Goal: Task Accomplishment & Management: Use online tool/utility

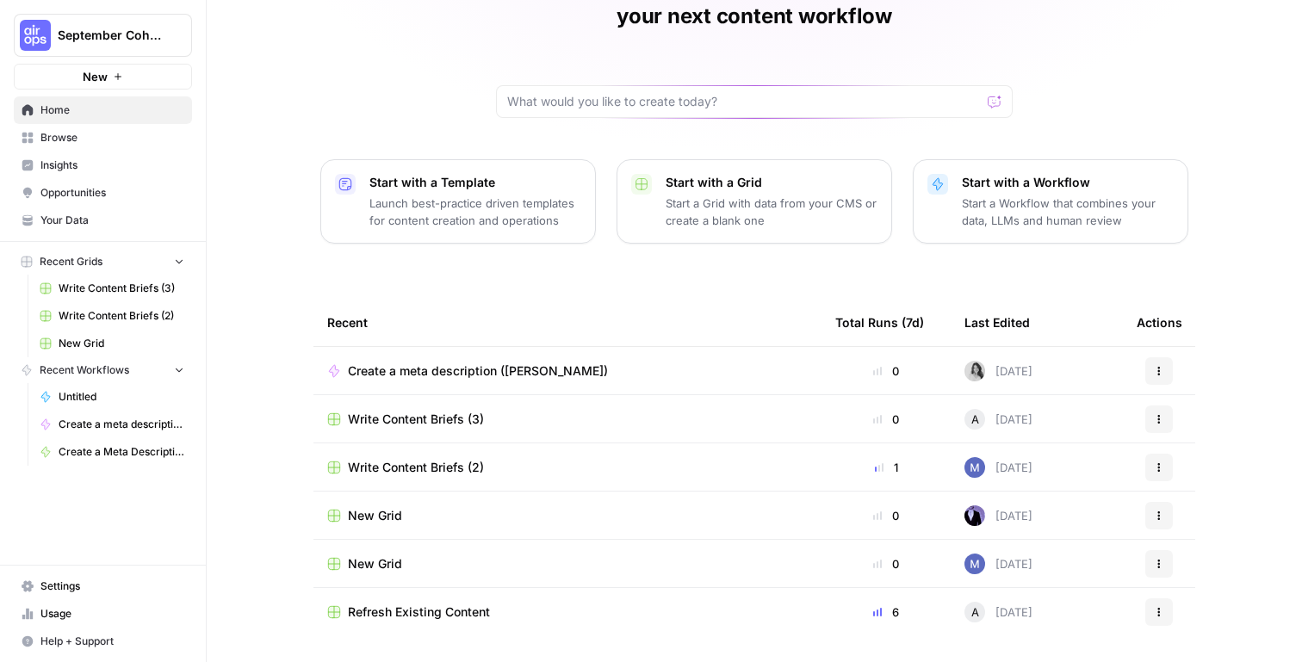
scroll to position [130, 0]
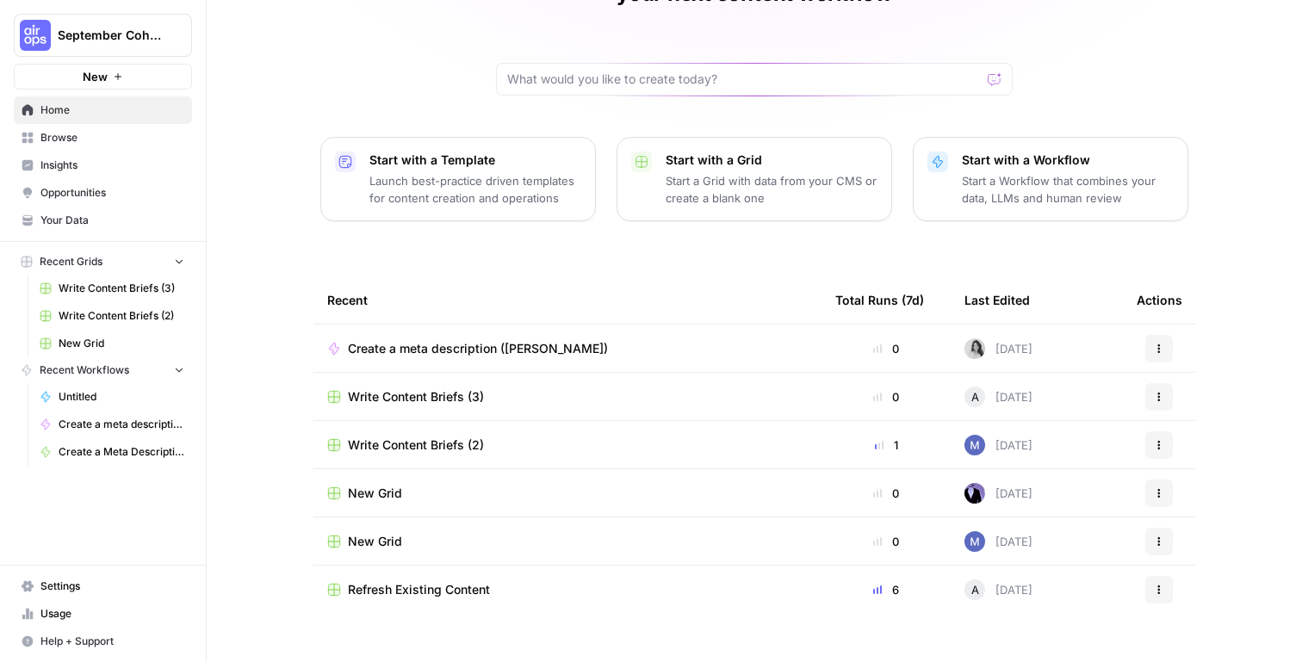
click at [76, 149] on link "Browse" at bounding box center [103, 138] width 178 height 28
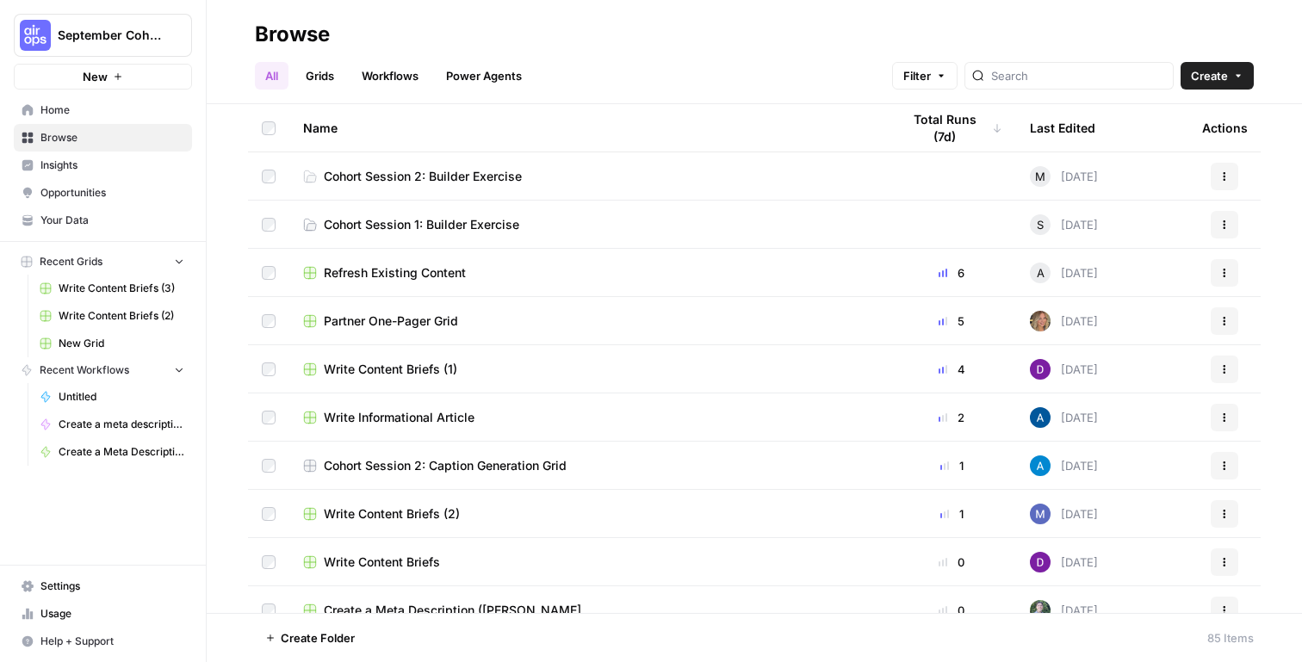
click at [486, 177] on span "Cohort Session 2: Builder Exercise" at bounding box center [423, 176] width 198 height 17
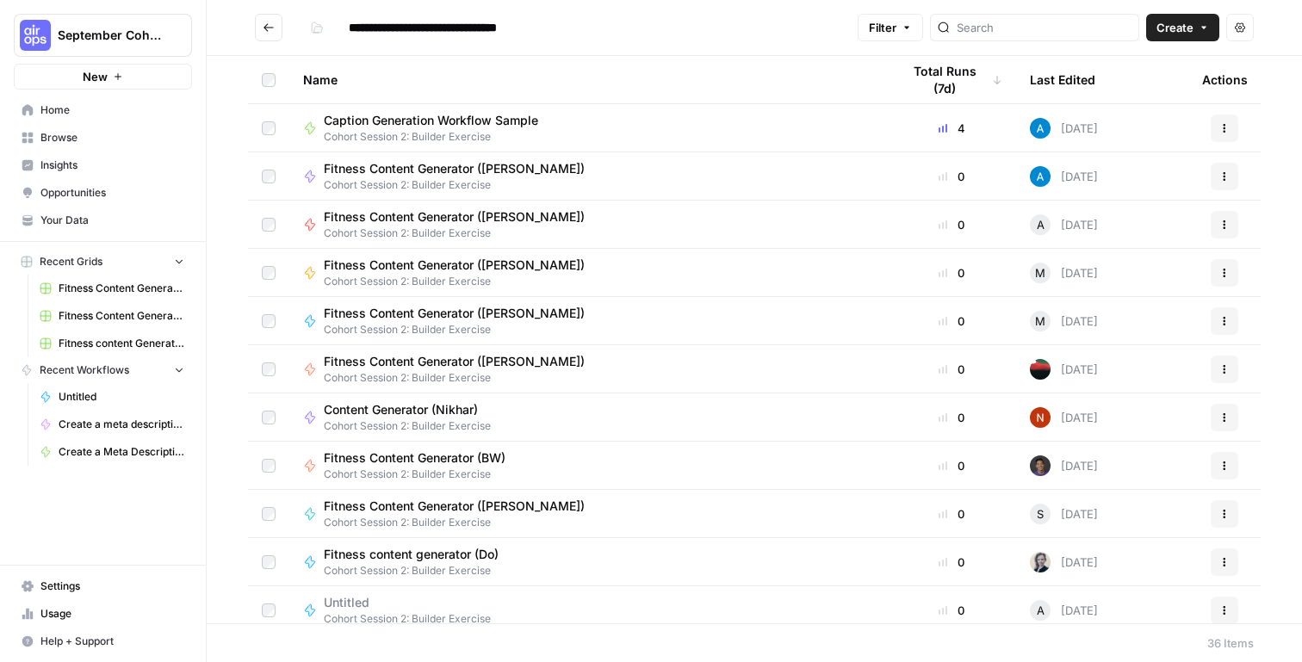
click at [101, 404] on span "Untitled" at bounding box center [122, 396] width 126 height 15
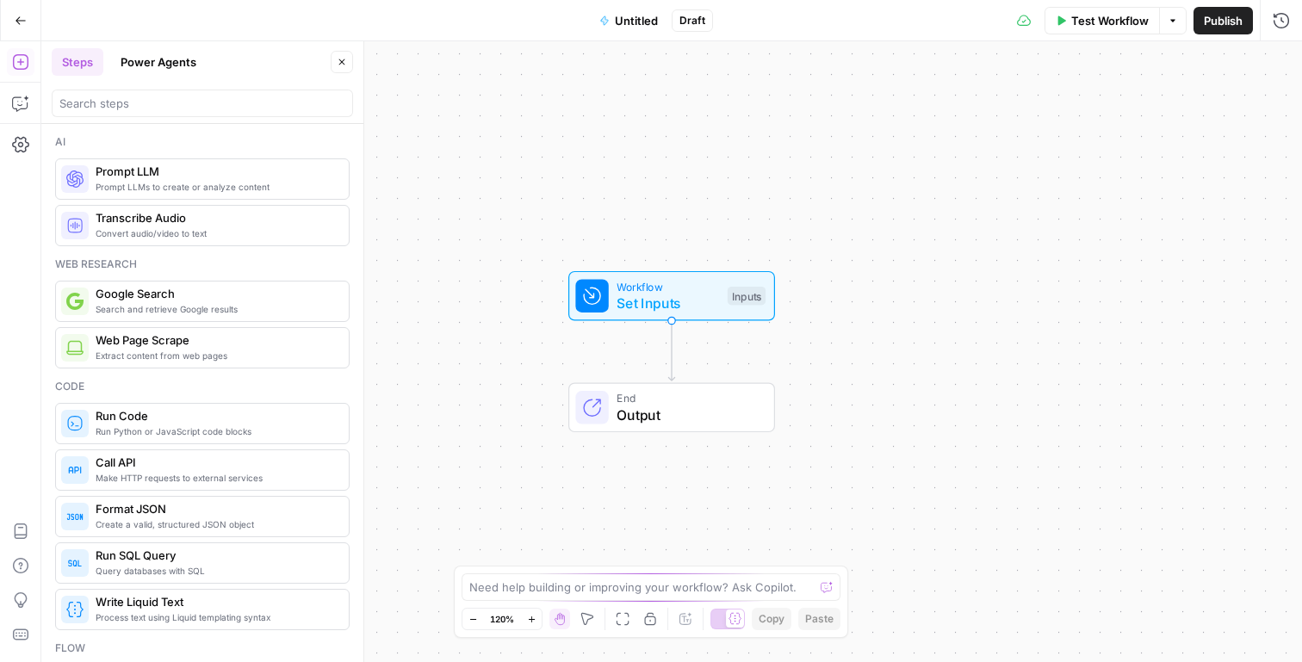
click at [19, 18] on icon "button" at bounding box center [21, 21] width 12 height 12
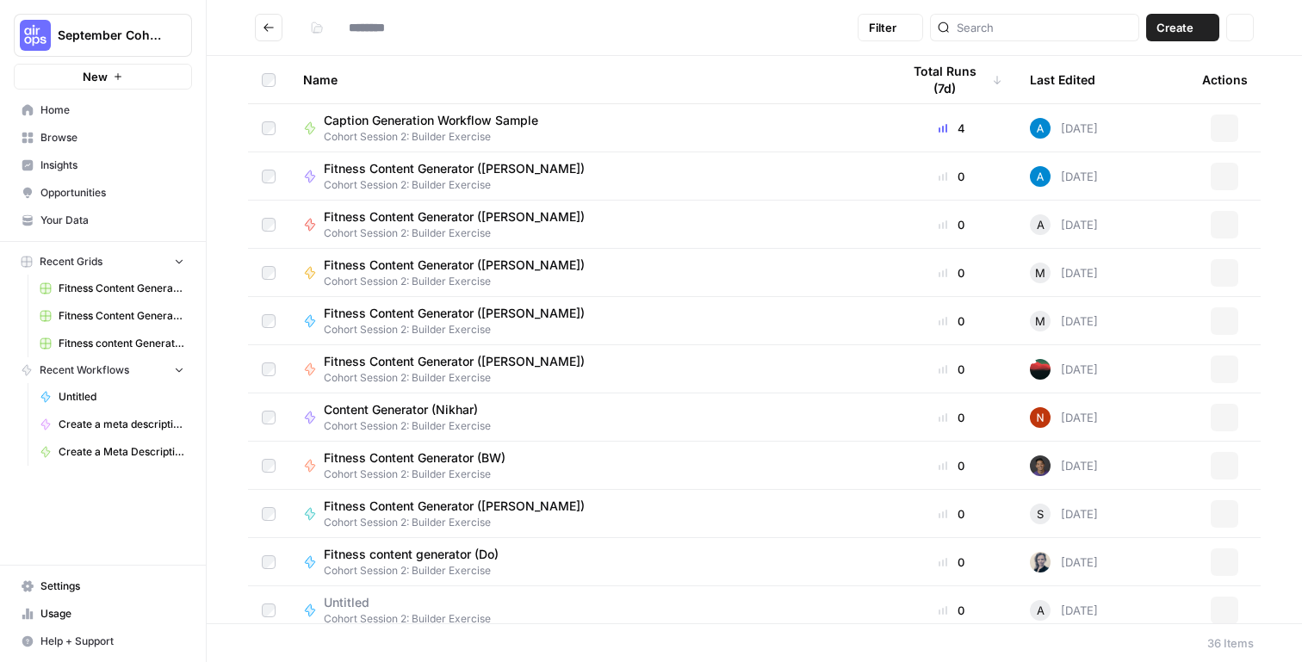
type input "**********"
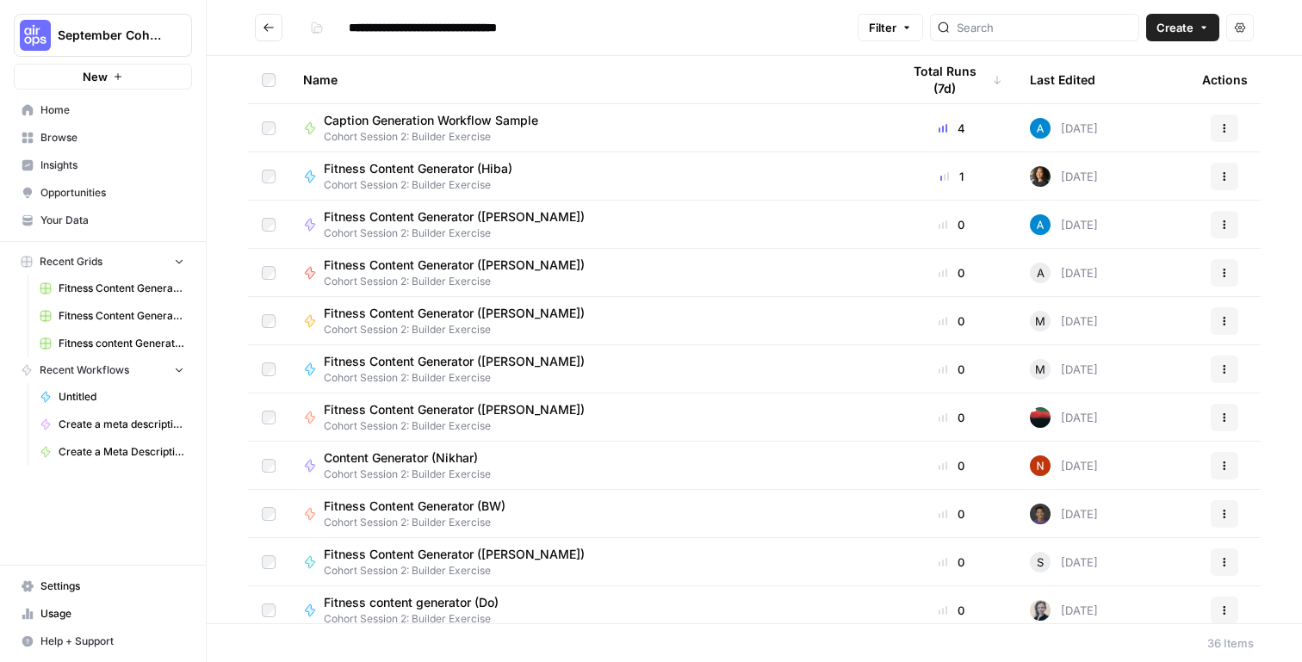
click at [101, 113] on span "Home" at bounding box center [112, 109] width 144 height 15
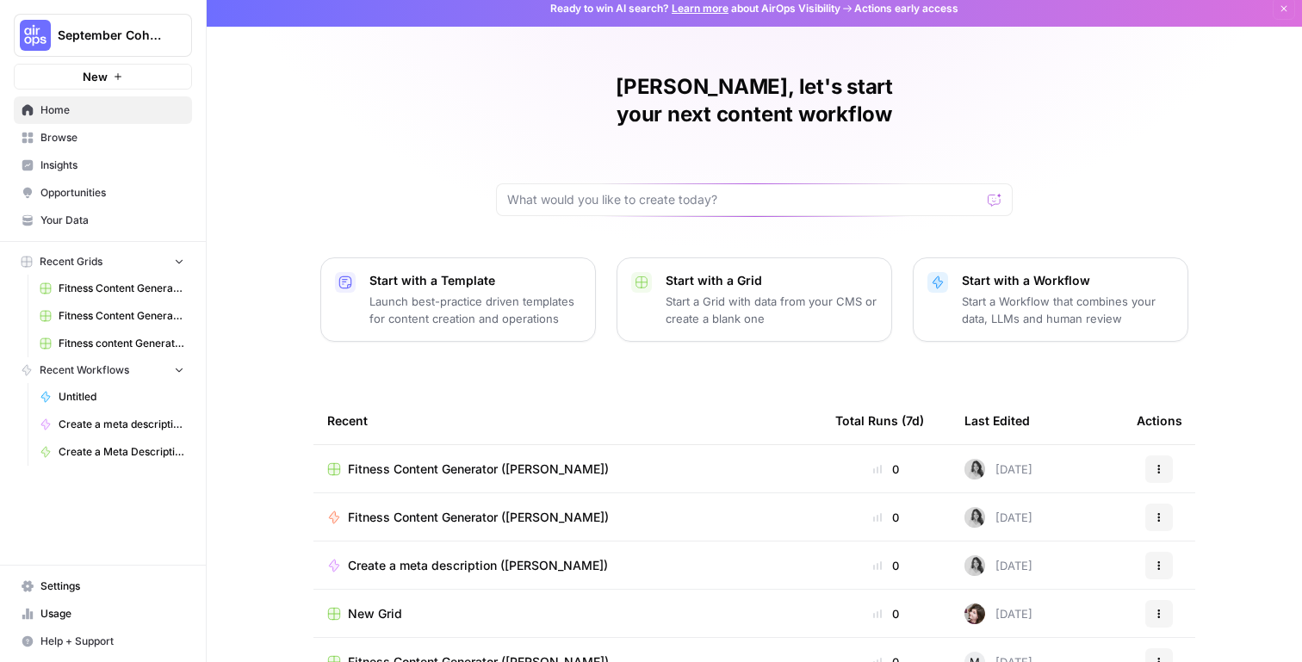
scroll to position [12, 0]
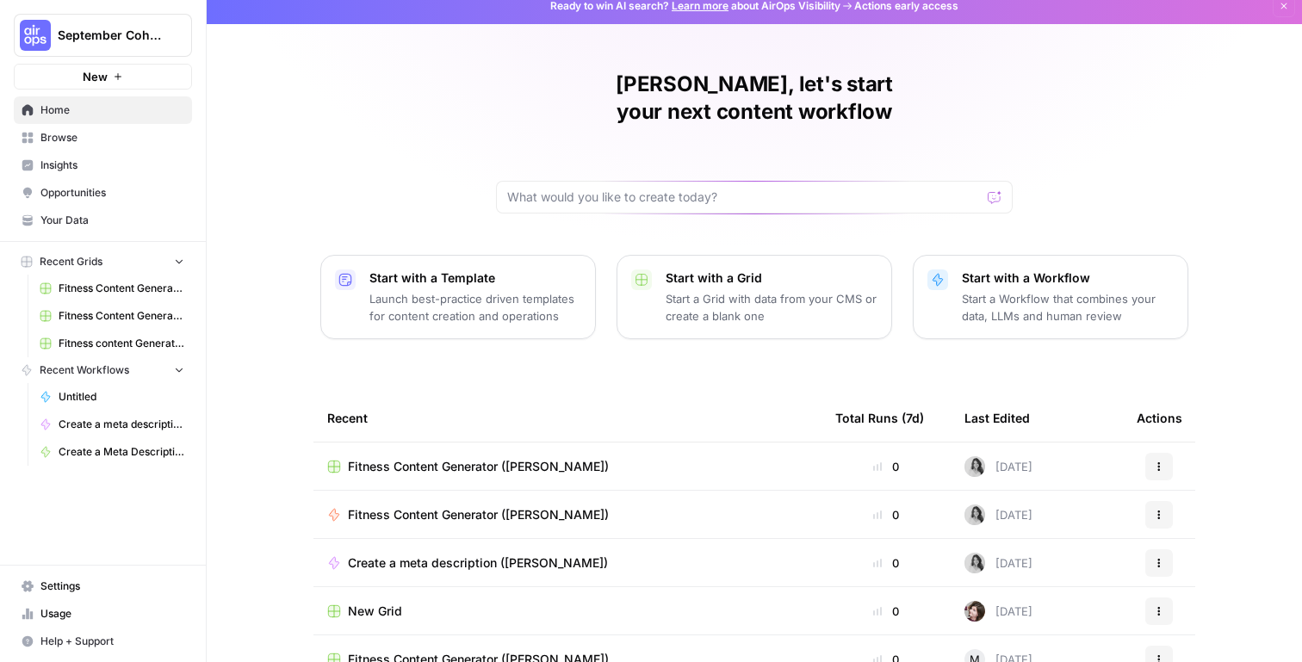
click at [477, 506] on span "Fitness Content Generator ([PERSON_NAME])" at bounding box center [478, 514] width 261 height 17
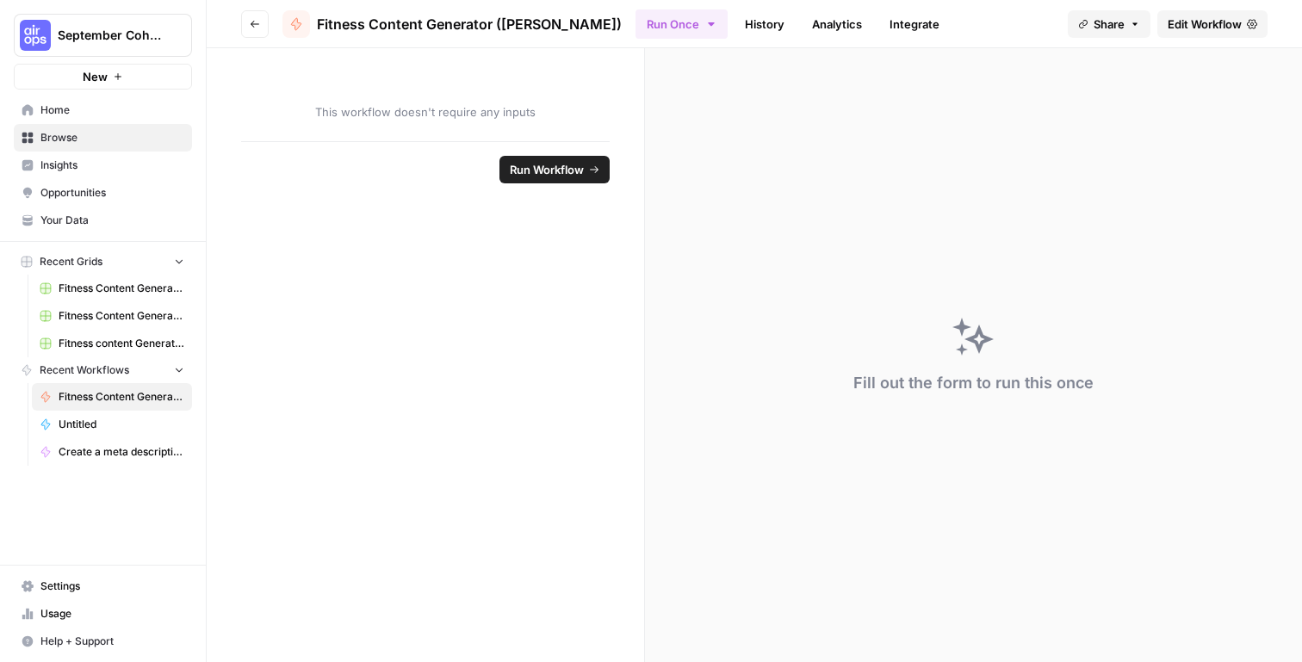
click at [486, 28] on span "Fitness Content Generator ([PERSON_NAME])" at bounding box center [469, 24] width 305 height 21
click at [1188, 26] on span "Edit Workflow" at bounding box center [1205, 23] width 74 height 17
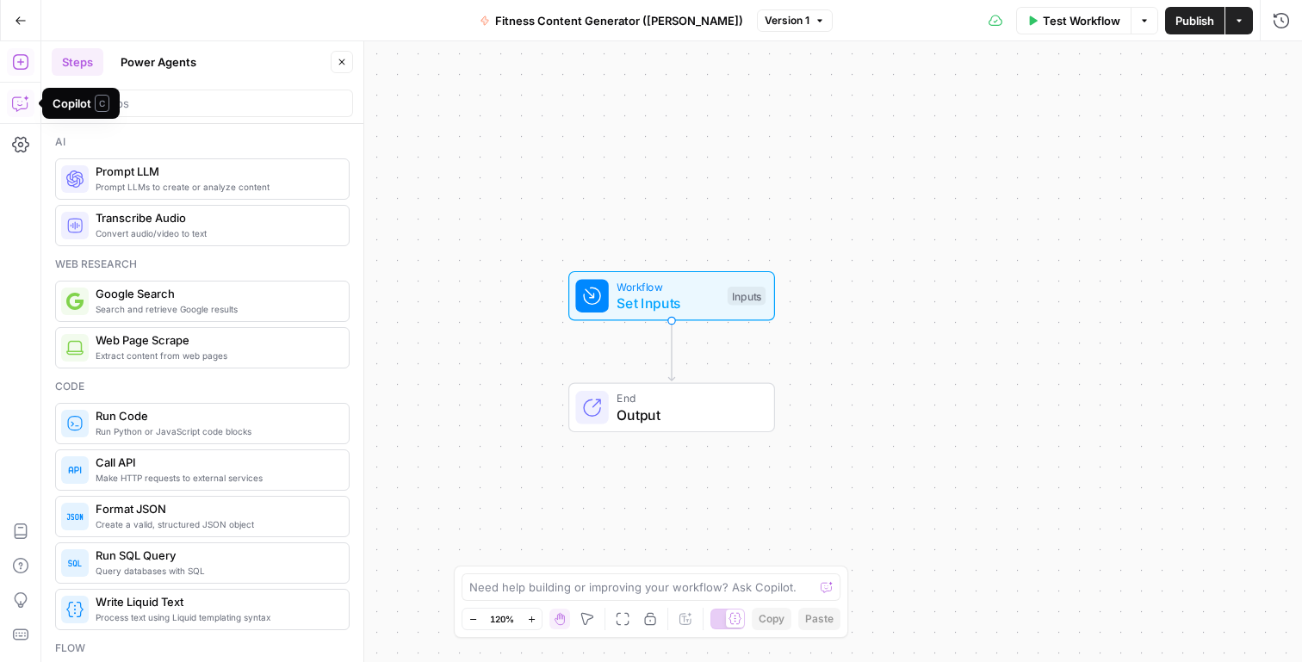
click at [25, 101] on icon "button" at bounding box center [20, 103] width 17 height 17
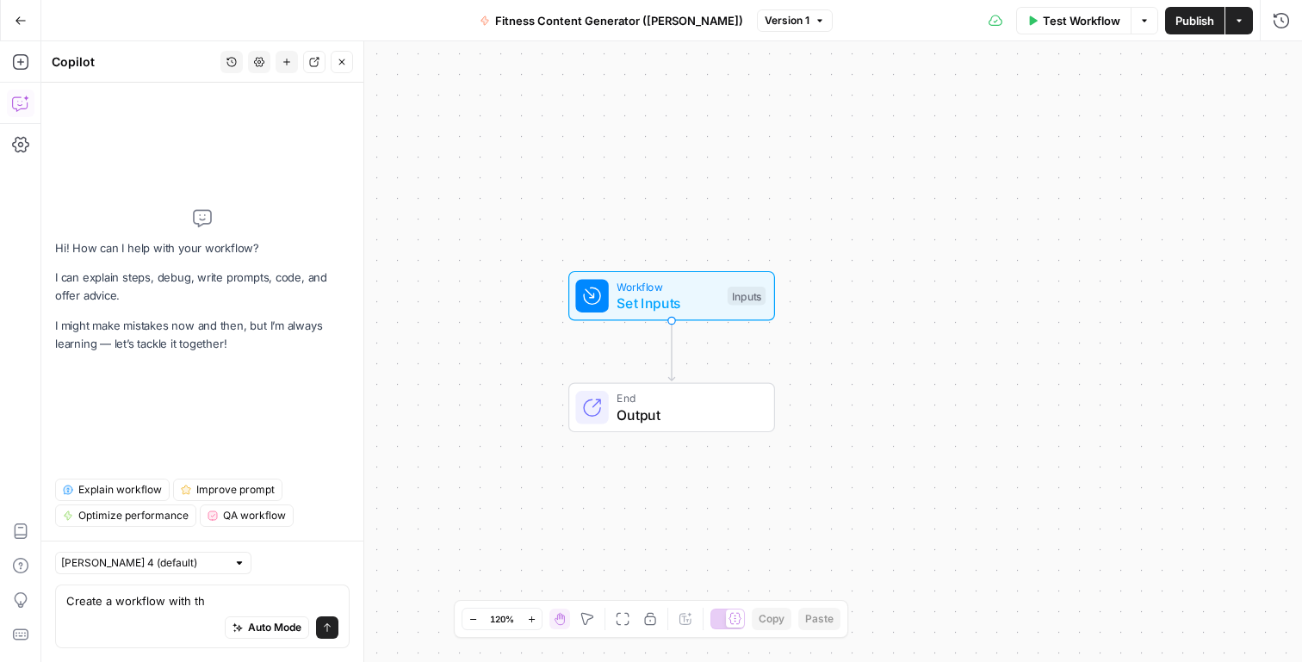
click at [208, 620] on div "Auto Mode Send" at bounding box center [202, 629] width 272 height 38
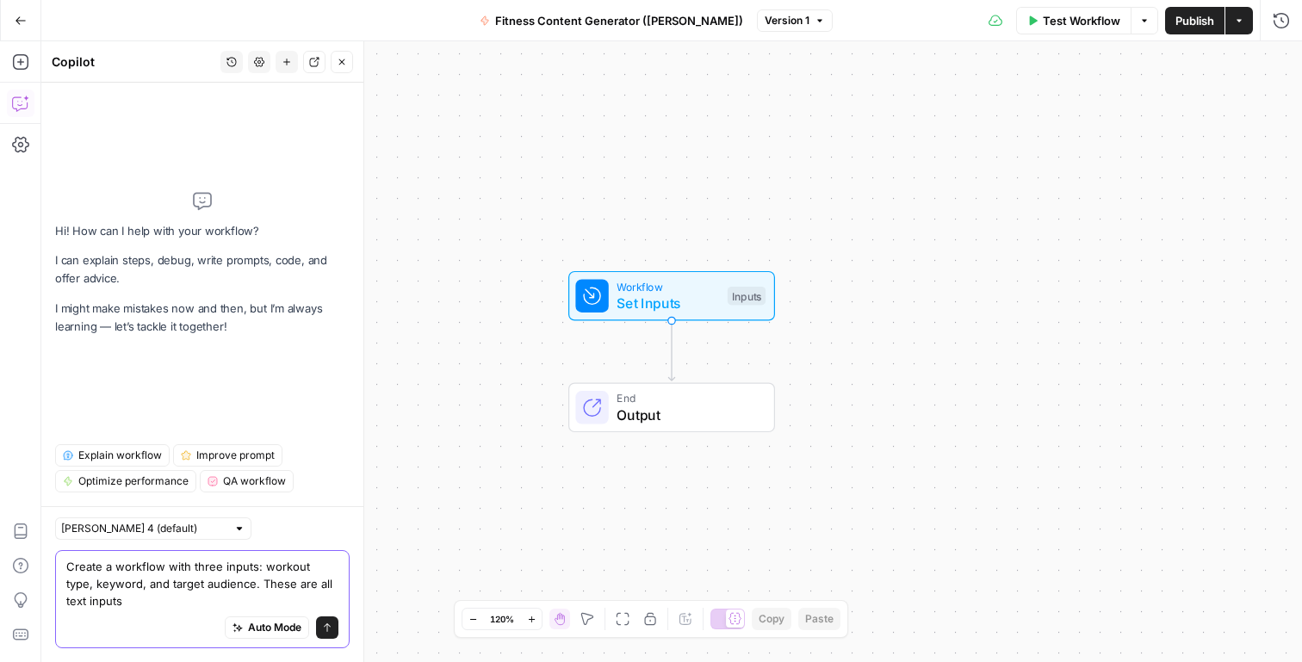
click at [175, 587] on textarea "Create a workflow with three inputs: workout type, keyword, and target audience…" at bounding box center [202, 584] width 272 height 52
click at [307, 560] on textarea "Create a workflow with three inputs: workout type, keyword, and target_audience…" at bounding box center [202, 584] width 272 height 52
click at [167, 601] on textarea "Create a workflow with three inputs: workout_type, keyword, and target_audience…" at bounding box center [202, 584] width 272 height 52
click at [239, 608] on textarea "Create a workflow with three inputs: workout_type, keyword, and target_audience…" at bounding box center [202, 584] width 272 height 52
paste textarea "where workout_type is the subject, keyword is the hook, and target_audience sha…"
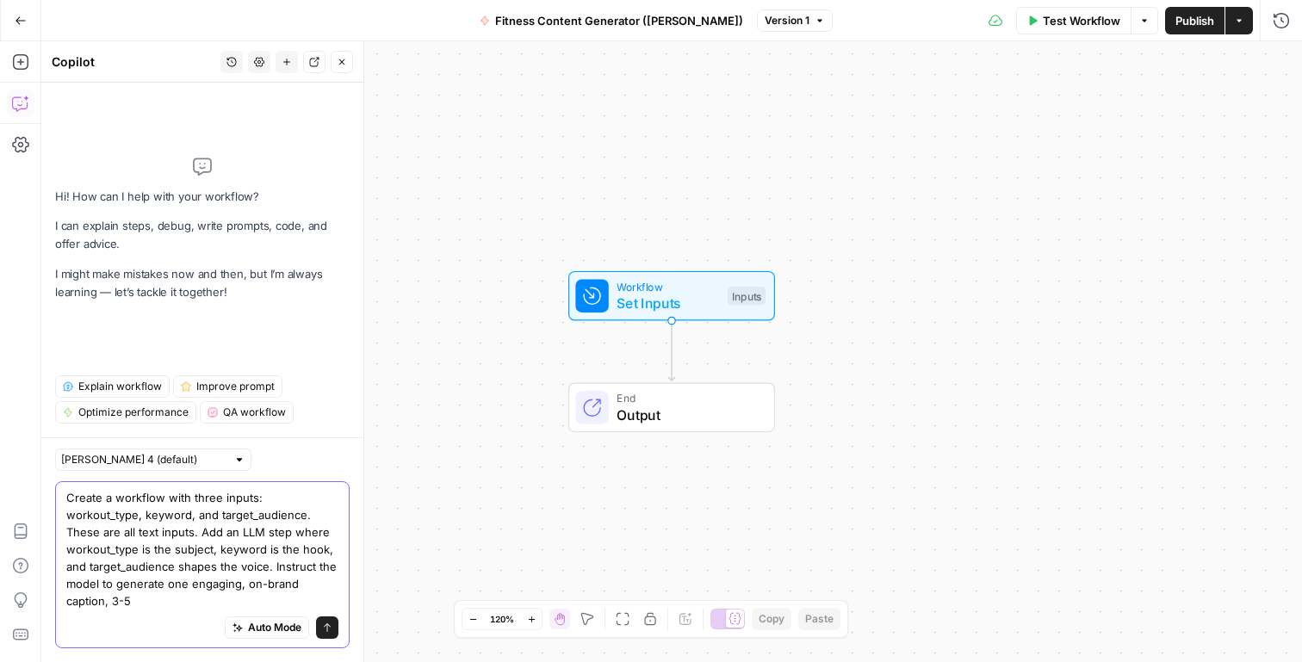
drag, startPoint x: 300, startPoint y: 597, endPoint x: 58, endPoint y: 511, distance: 256.8
click at [58, 511] on div "Create a workflow with three inputs: workout_type, keyword, and target_audience…" at bounding box center [202, 564] width 294 height 167
paste textarea "target_audience. These are all text inputs. Add an LLM step where workout_type …"
type textarea "Create a workflow with three inputs: workout_type, keyword, target_audience. Th…"
click at [335, 629] on button "Send" at bounding box center [327, 628] width 22 height 22
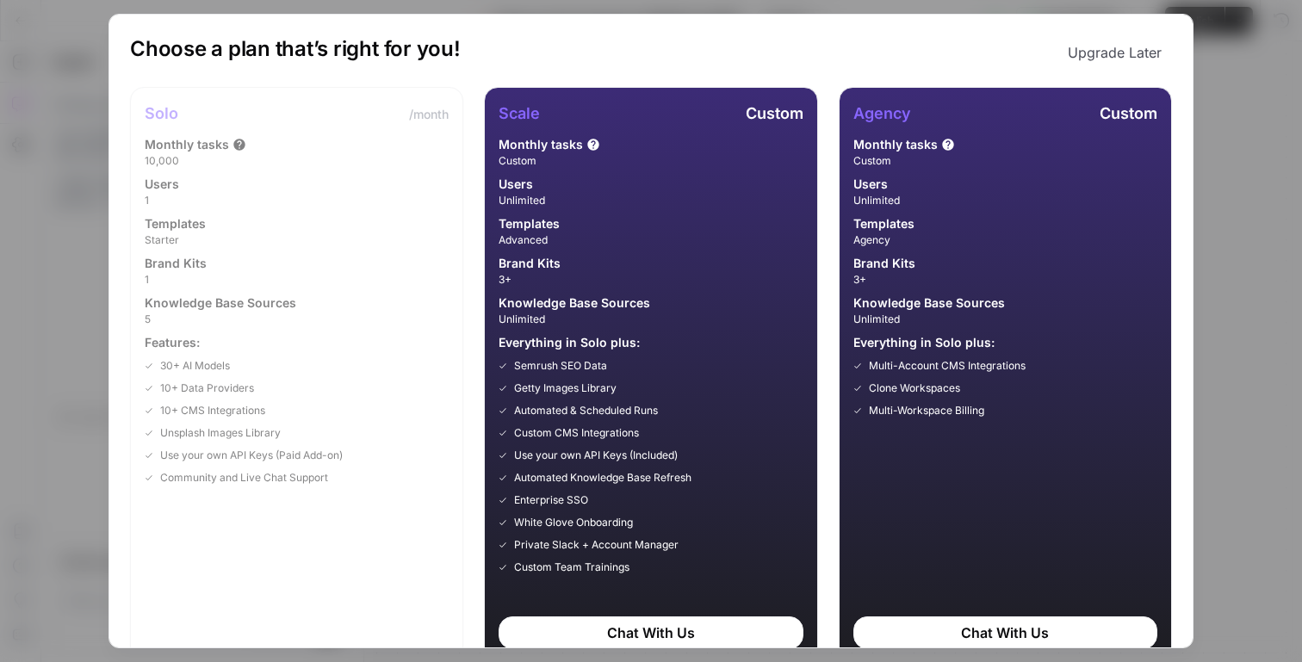
click at [1144, 46] on button "Upgrade Later" at bounding box center [1114, 52] width 115 height 34
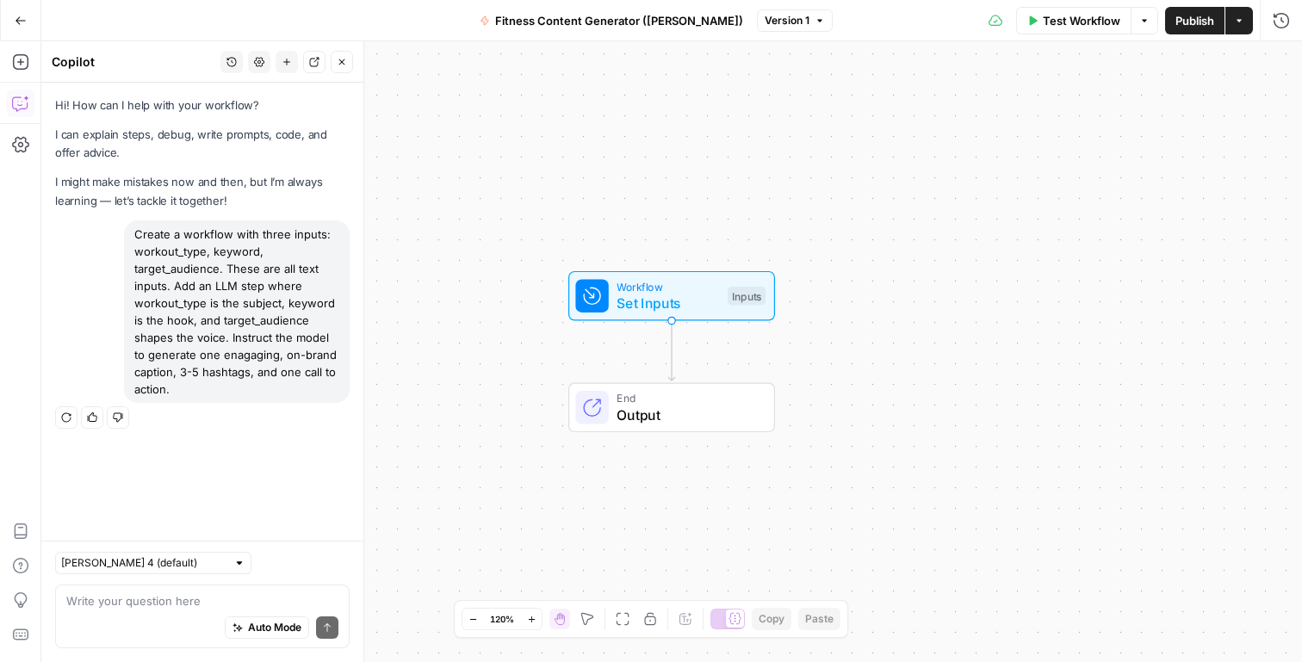
click at [177, 498] on div "Hi! How can I help with your workflow? I can explain steps, debug, write prompt…" at bounding box center [202, 312] width 322 height 458
click at [310, 533] on div "Hi! How can I help with your workflow? I can explain steps, debug, write prompt…" at bounding box center [202, 312] width 322 height 458
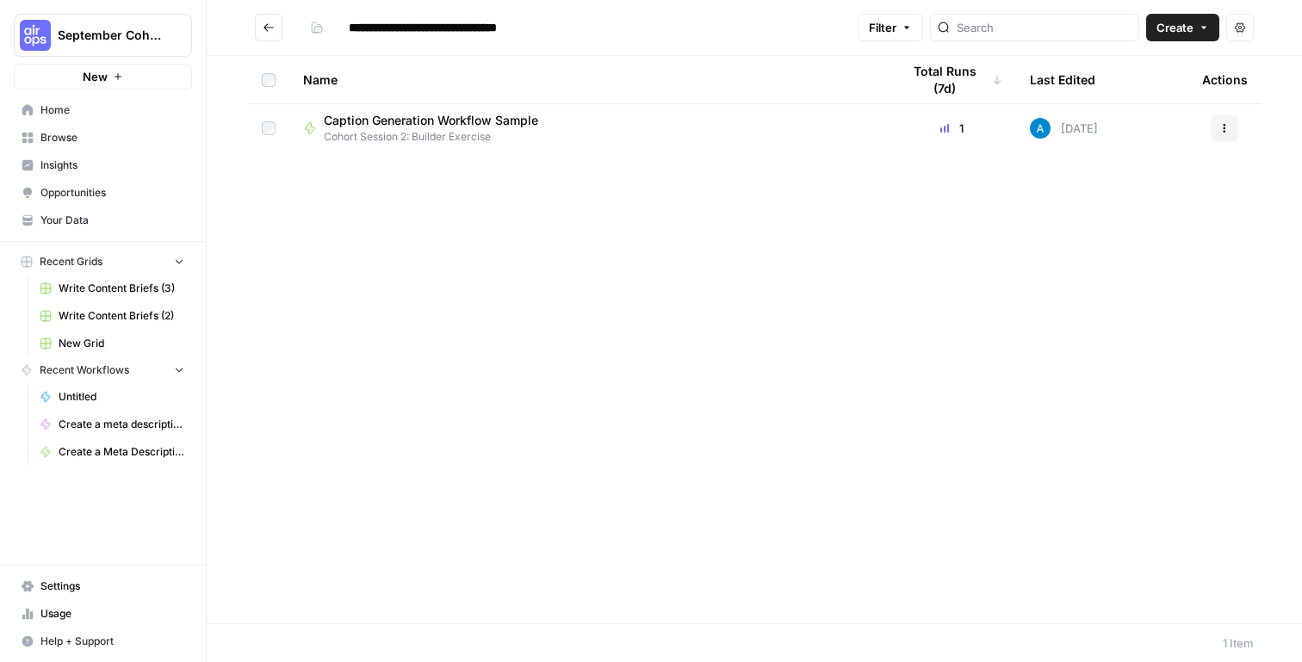
click at [472, 118] on span "Caption Generation Workflow Sample" at bounding box center [431, 120] width 214 height 17
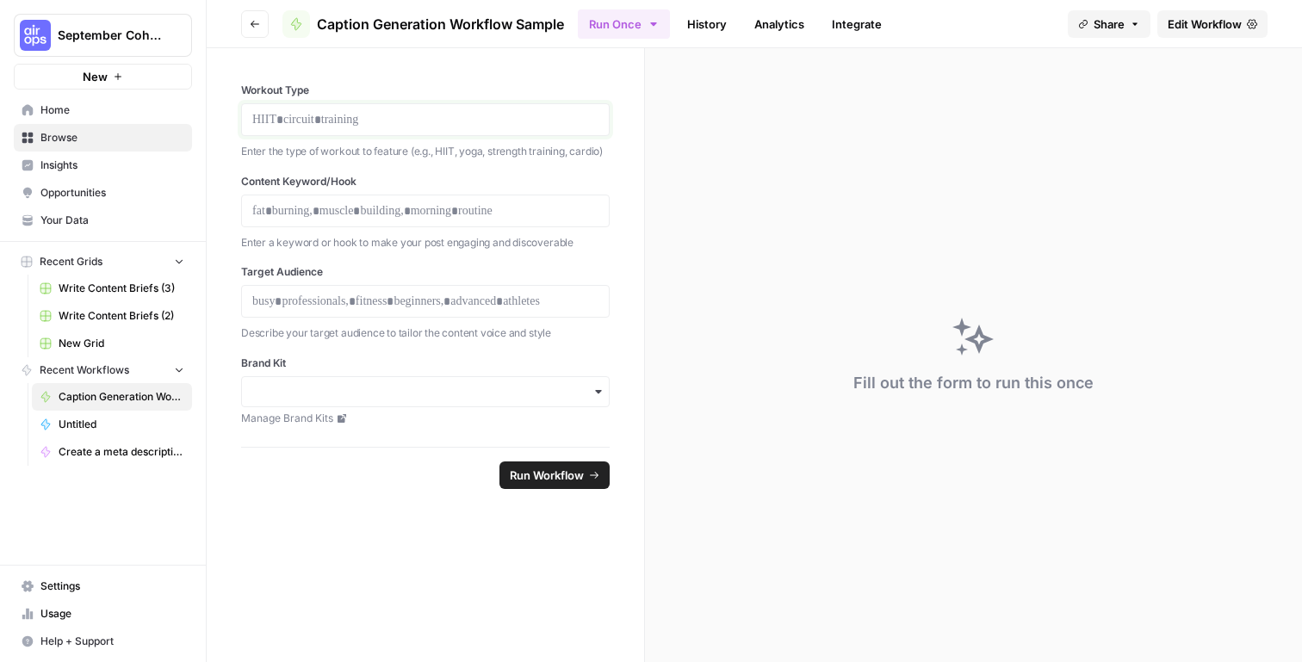
click at [472, 118] on p at bounding box center [425, 119] width 346 height 17
click at [617, 190] on div "Workout Type Enter the type of workout to feature (e.g., HIIT, yoga, strength t…" at bounding box center [425, 247] width 437 height 399
click at [254, 22] on icon "button" at bounding box center [255, 24] width 10 height 10
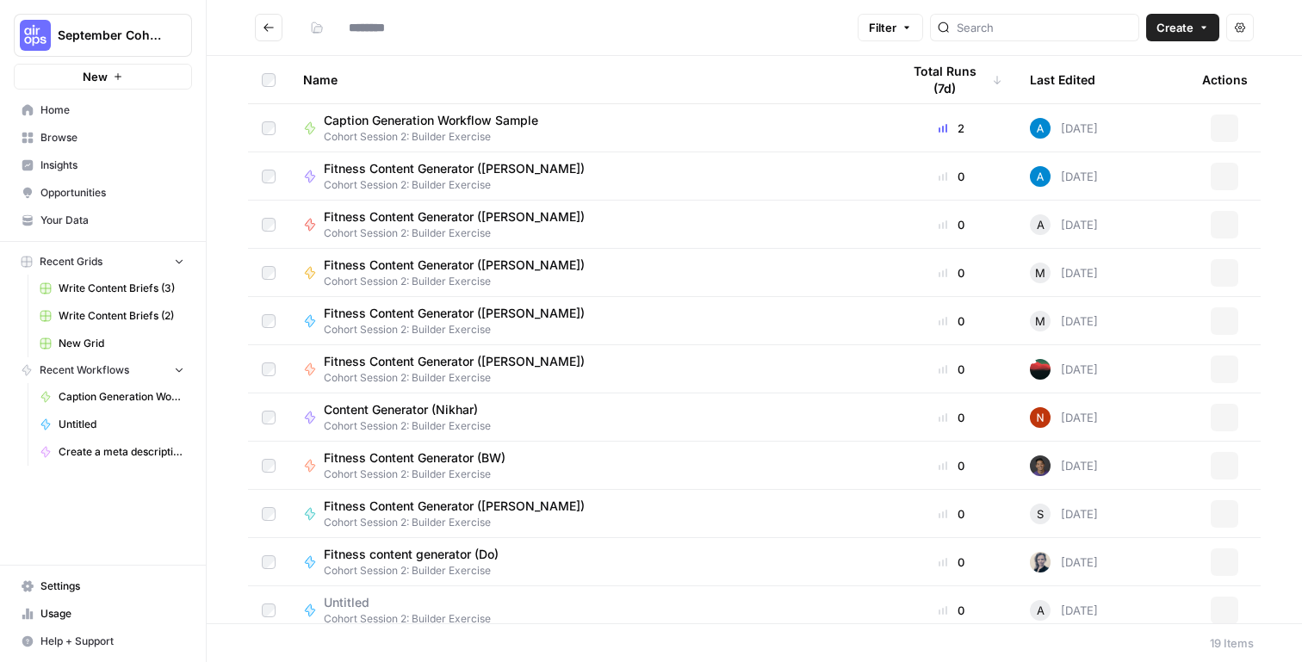
type input "**********"
click at [451, 168] on span "Fitness Content Generator (Andrea)" at bounding box center [454, 168] width 261 height 17
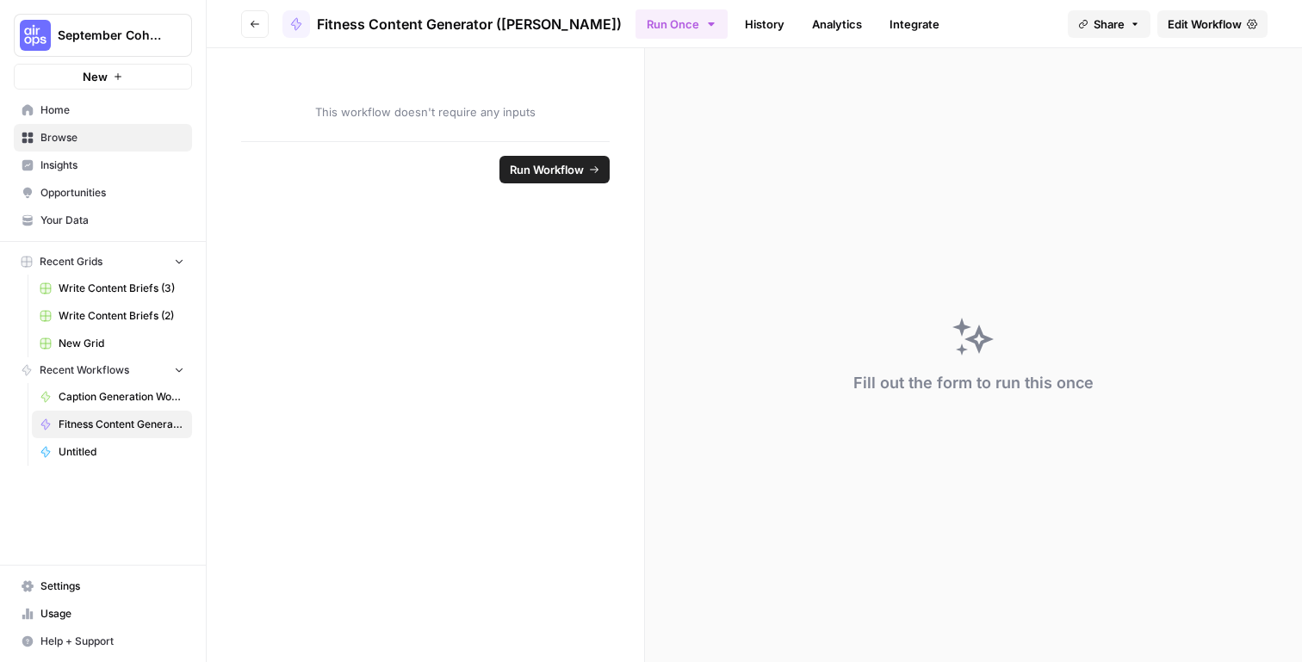
click at [446, 19] on span "Fitness Content Generator (Andrea)" at bounding box center [469, 24] width 305 height 21
click at [245, 23] on button "Go back" at bounding box center [255, 24] width 28 height 28
click at [259, 21] on icon "button" at bounding box center [255, 24] width 10 height 10
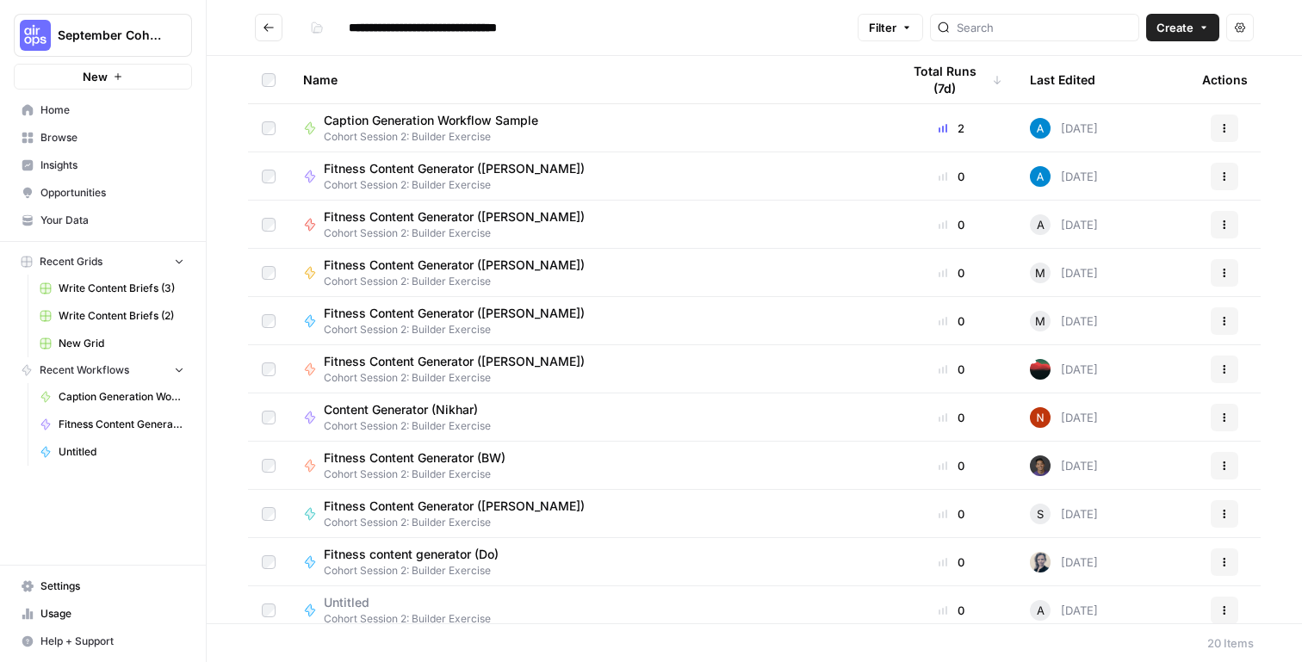
click at [253, 25] on header "**********" at bounding box center [754, 28] width 1095 height 56
click at [268, 24] on icon "Go back" at bounding box center [269, 28] width 12 height 12
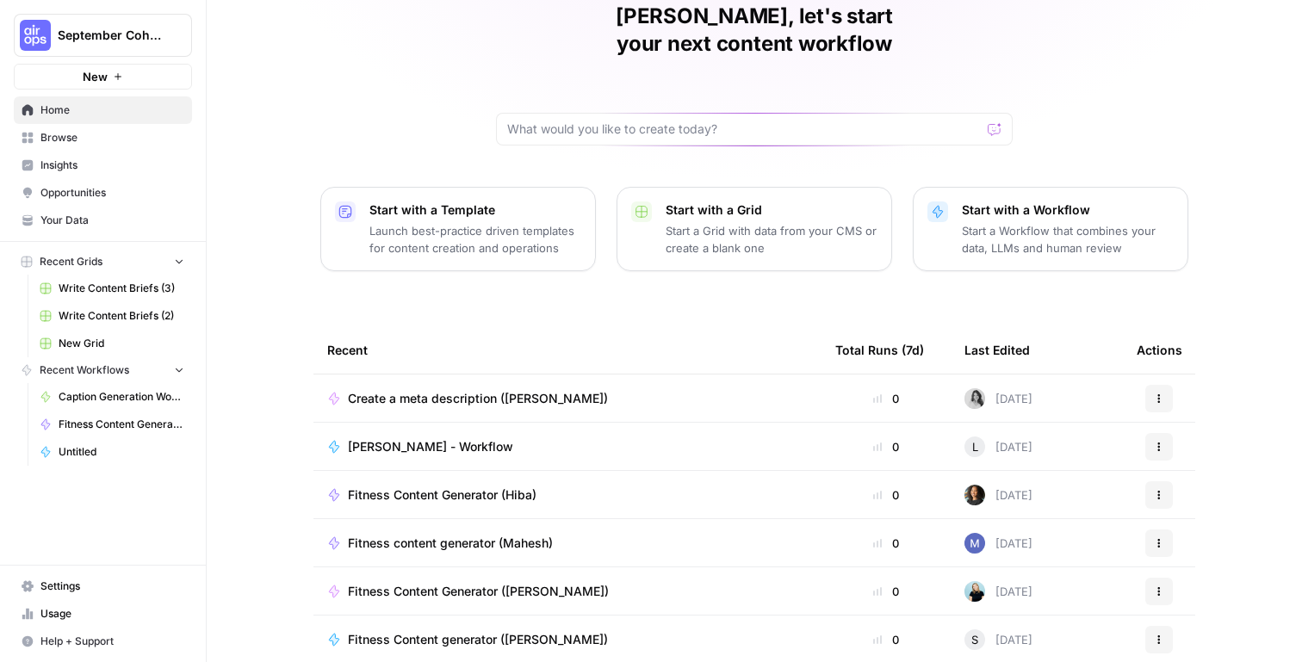
scroll to position [77, 0]
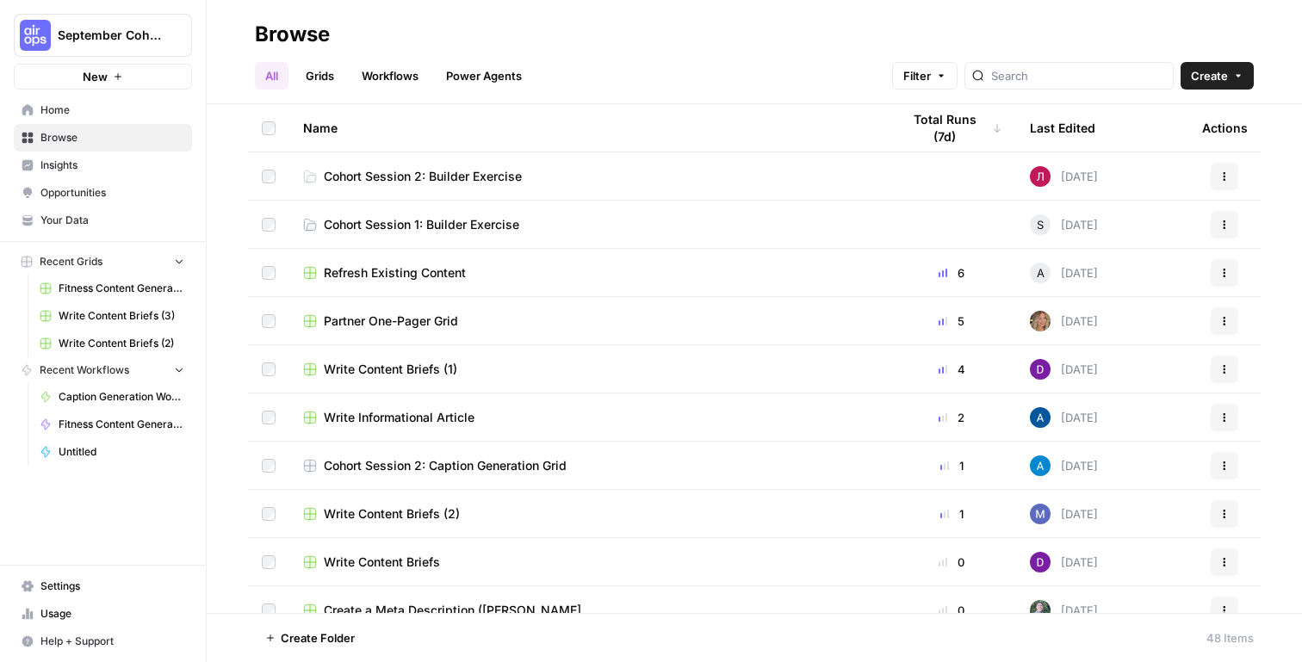
click at [1216, 75] on span "Create" at bounding box center [1209, 75] width 37 height 17
click at [1176, 160] on span "Workflow" at bounding box center [1184, 164] width 96 height 17
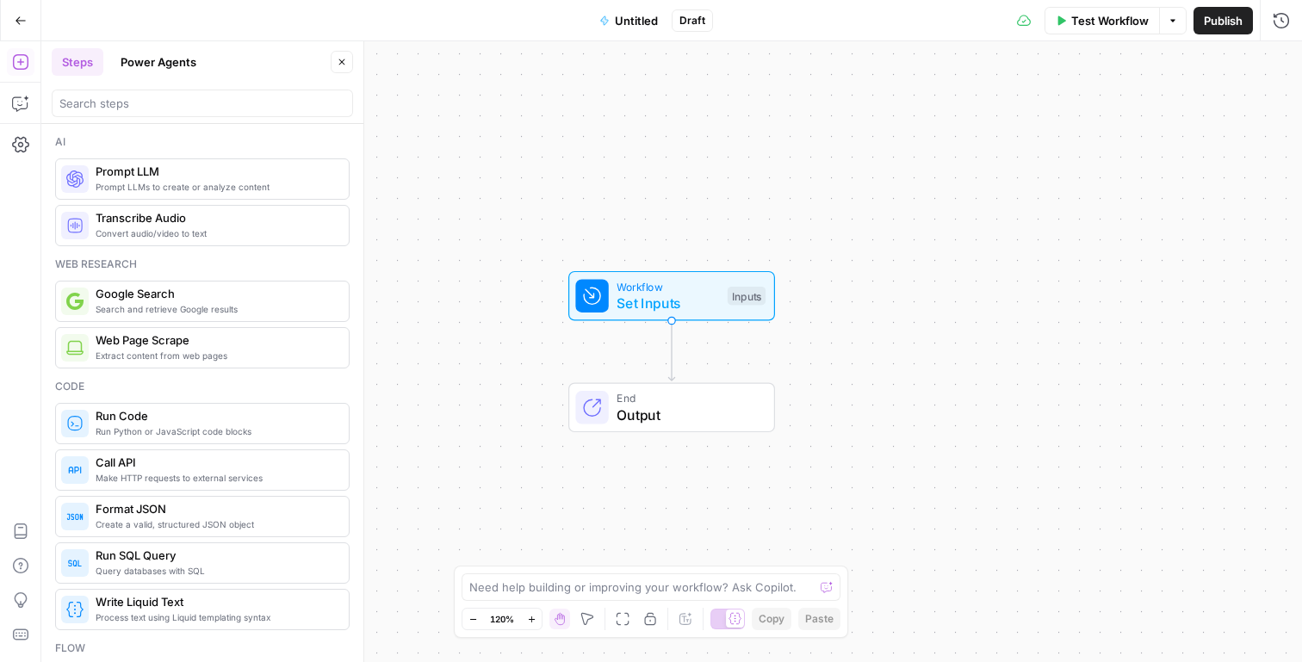
click at [629, 23] on span "Untitled" at bounding box center [636, 20] width 43 height 17
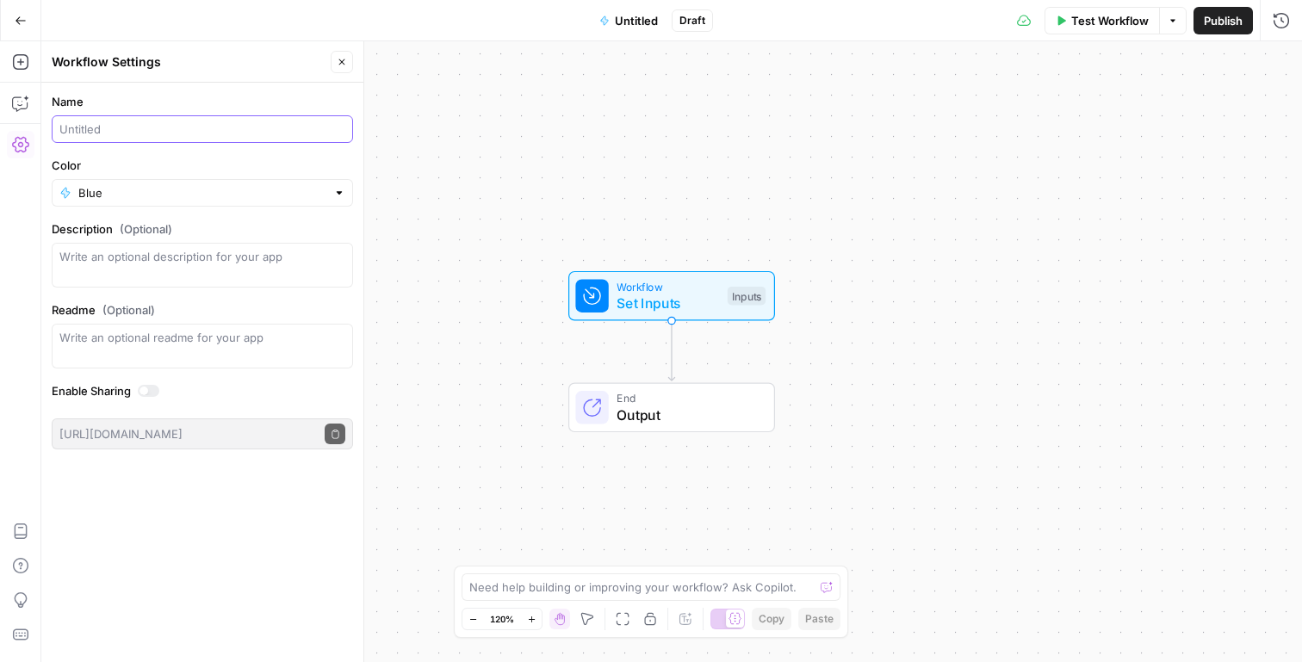
click at [201, 129] on input "Name" at bounding box center [202, 129] width 286 height 17
type input "Fitness Content Generator ([PERSON_NAME])"
click at [201, 194] on input "Color" at bounding box center [202, 192] width 248 height 17
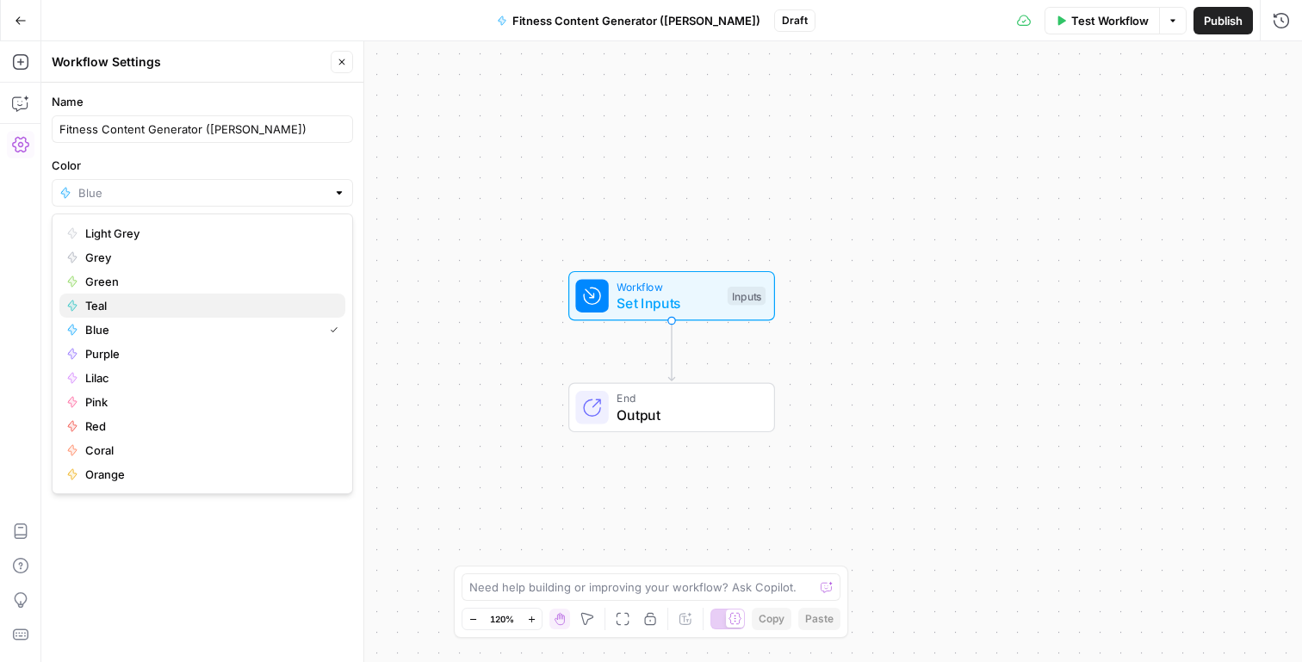
click at [261, 304] on span "Teal" at bounding box center [208, 305] width 246 height 17
type input "Teal"
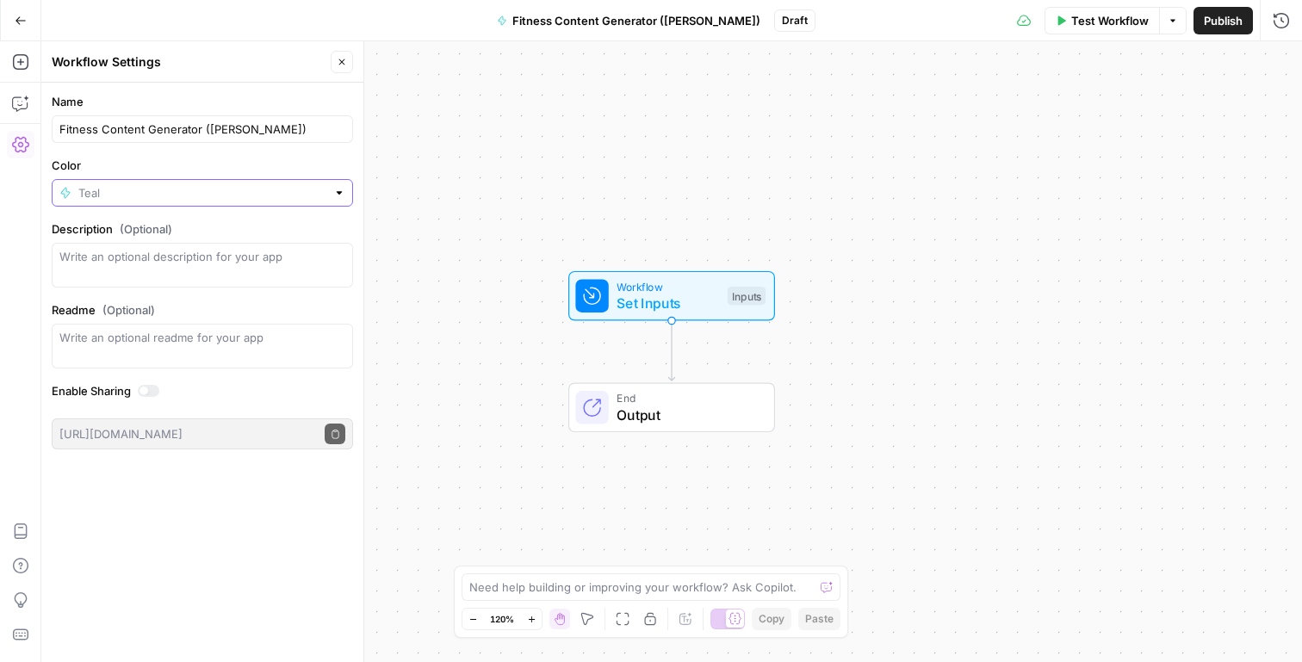
click at [284, 184] on input "Color" at bounding box center [202, 192] width 248 height 17
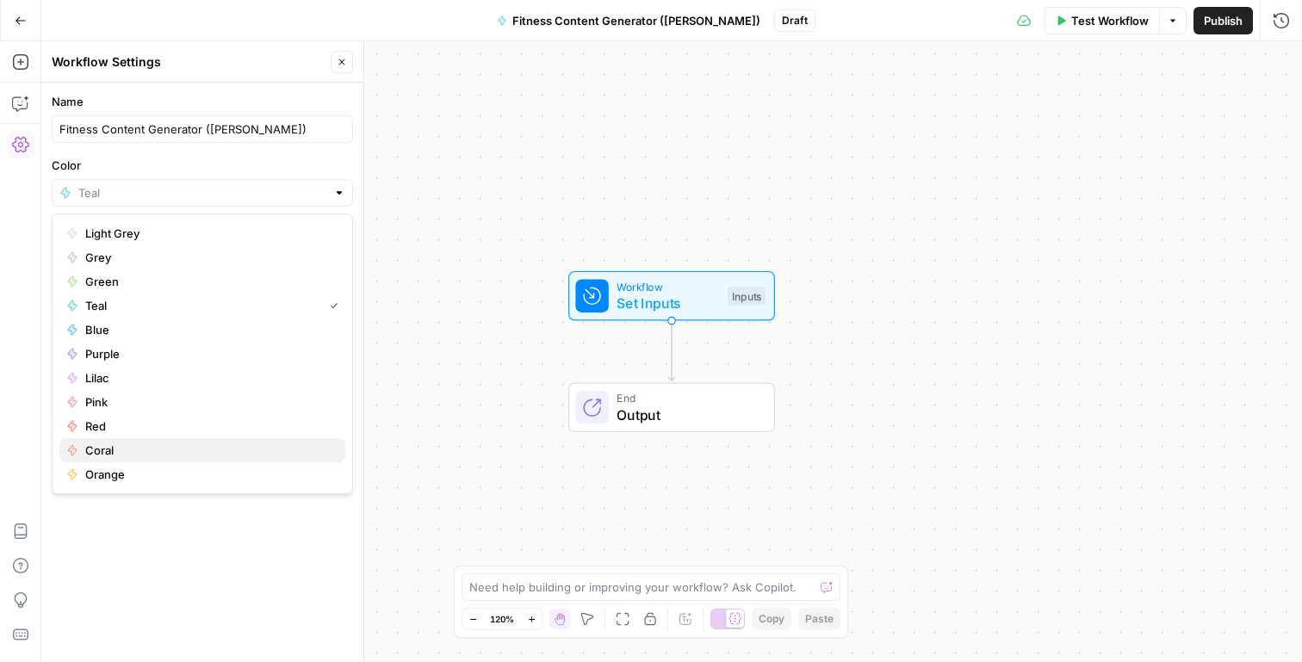
click at [195, 440] on button "Coral" at bounding box center [202, 450] width 286 height 24
type input "Coral"
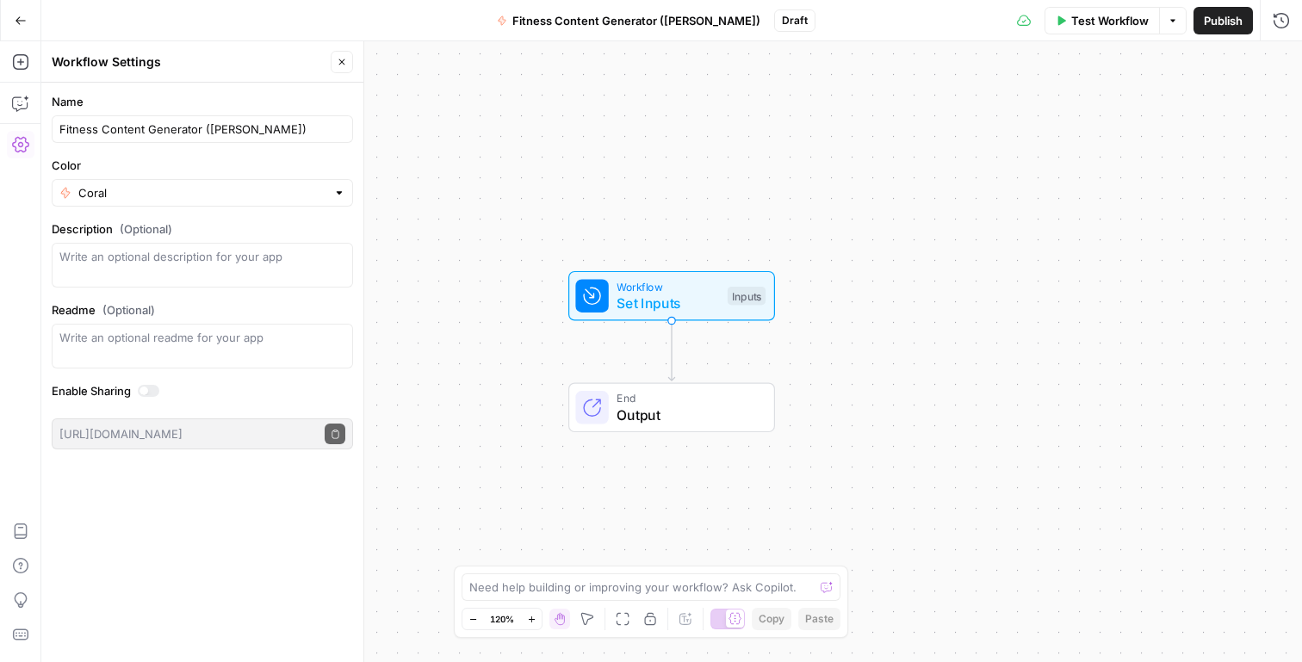
click at [198, 520] on div "Name Fitness Content Generator (hallie) Color Coral Description (Optional) Read…" at bounding box center [202, 372] width 322 height 579
click at [1218, 9] on button "Publish" at bounding box center [1222, 21] width 59 height 28
click at [21, 28] on button "Go Back" at bounding box center [20, 20] width 31 height 31
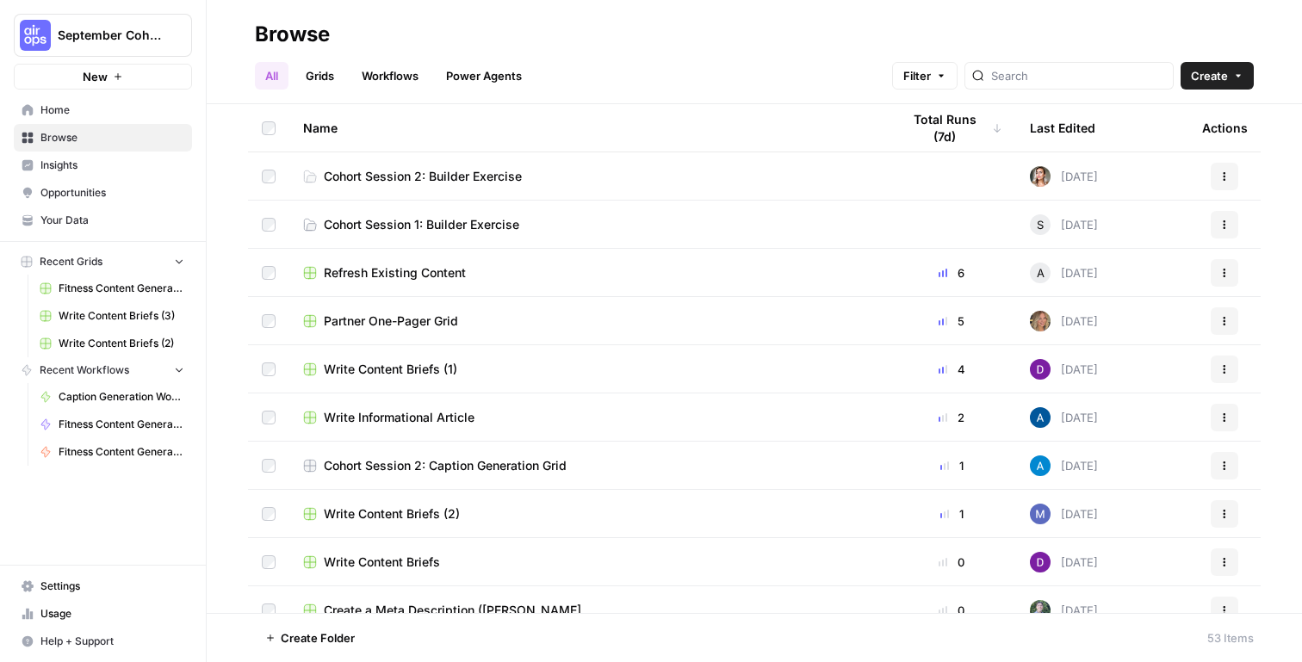
click at [99, 222] on span "Your Data" at bounding box center [112, 220] width 144 height 15
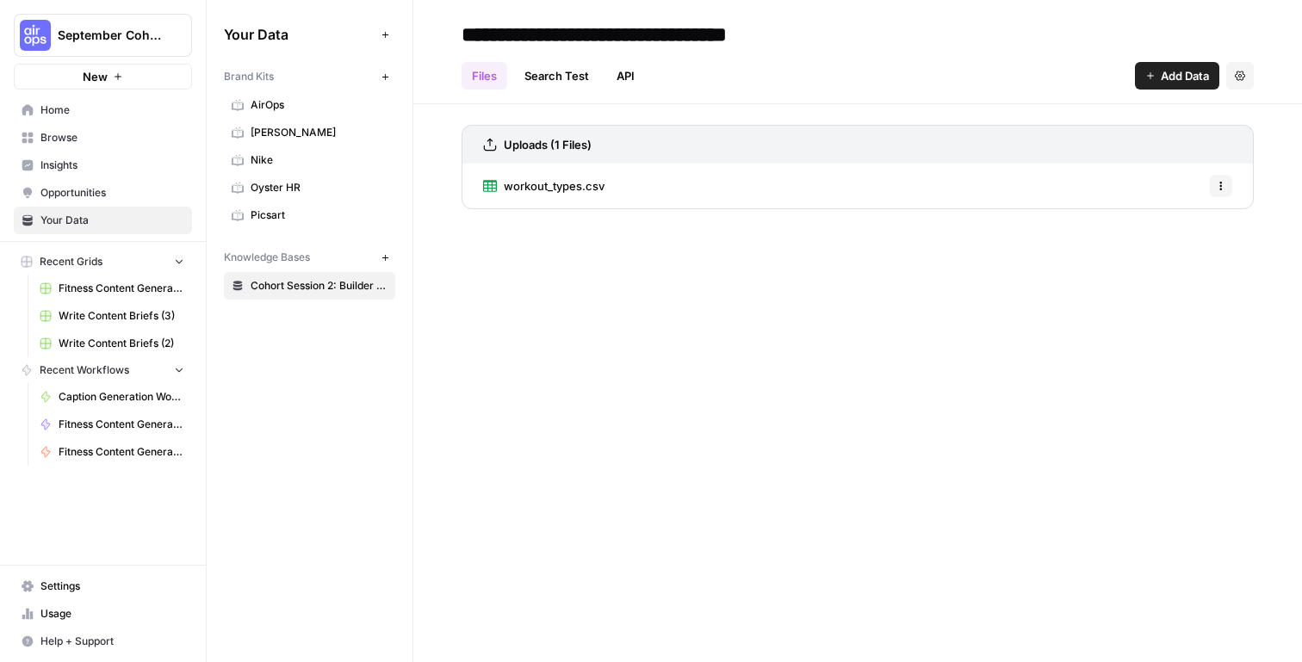
click at [1224, 186] on icon "button" at bounding box center [1221, 186] width 10 height 10
drag, startPoint x: 971, startPoint y: 345, endPoint x: 901, endPoint y: 314, distance: 77.1
click at [970, 345] on div "**********" at bounding box center [857, 331] width 889 height 662
click at [591, 180] on span "workout_types.csv" at bounding box center [554, 185] width 101 height 17
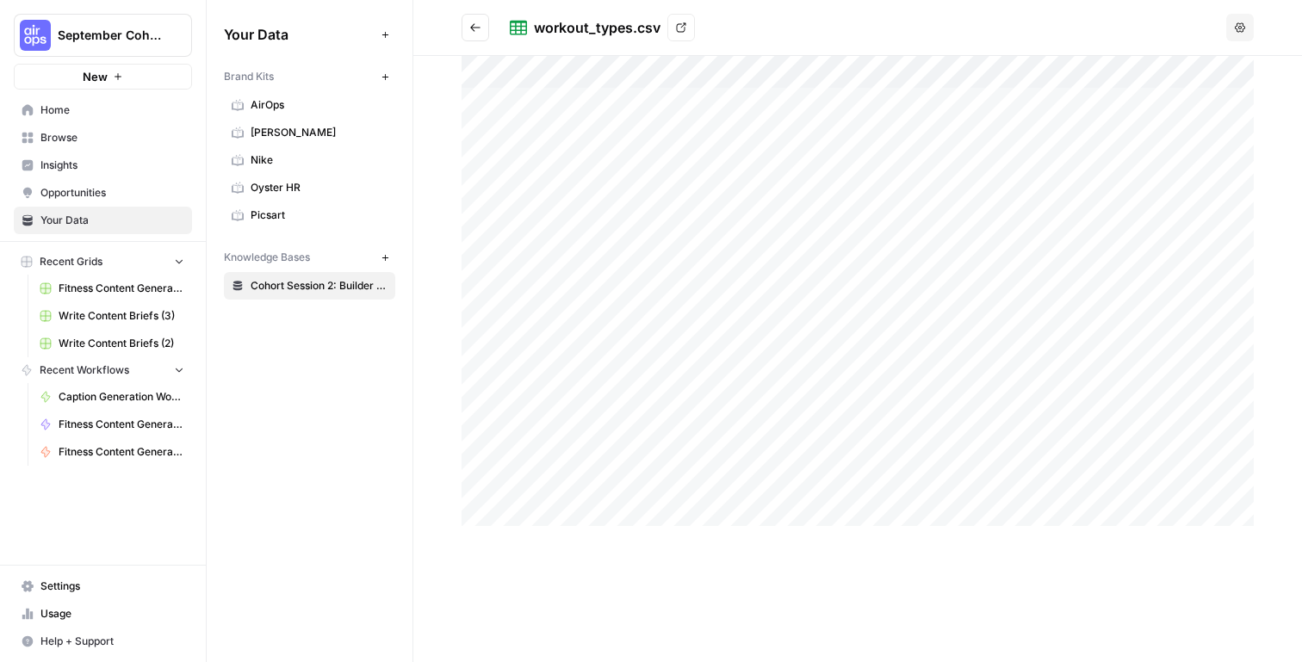
click at [1249, 33] on button "Options" at bounding box center [1240, 28] width 28 height 28
drag, startPoint x: 766, startPoint y: 15, endPoint x: 628, endPoint y: 18, distance: 138.7
click at [766, 15] on div "workout_types.csv View" at bounding box center [865, 28] width 710 height 28
click at [699, 29] on div "workout_types.csv View" at bounding box center [865, 28] width 710 height 28
click at [682, 29] on icon at bounding box center [681, 27] width 10 height 10
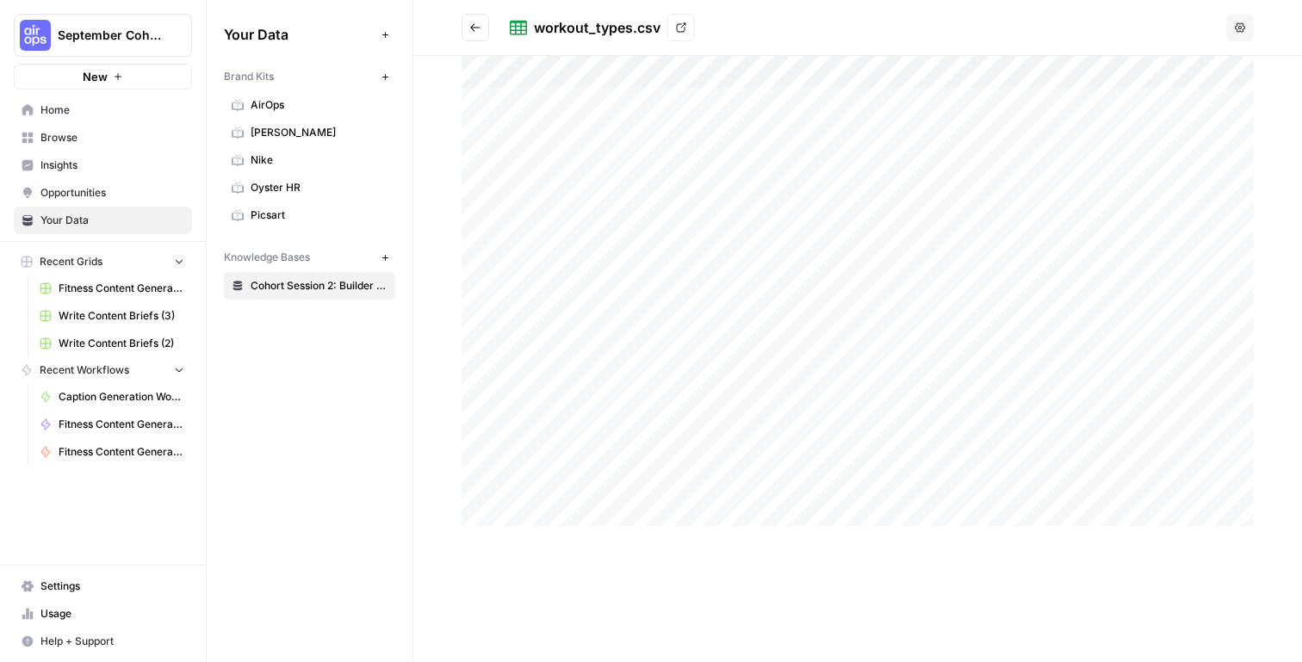
click at [151, 40] on span "September Cohort" at bounding box center [110, 35] width 104 height 17
click at [363, 332] on div "Your Data Add Data Brand Kits New AirOps Fleek Nike Oyster HR Picsart Knowledge…" at bounding box center [310, 331] width 206 height 662
click at [164, 43] on div "September Cohort" at bounding box center [122, 35] width 128 height 17
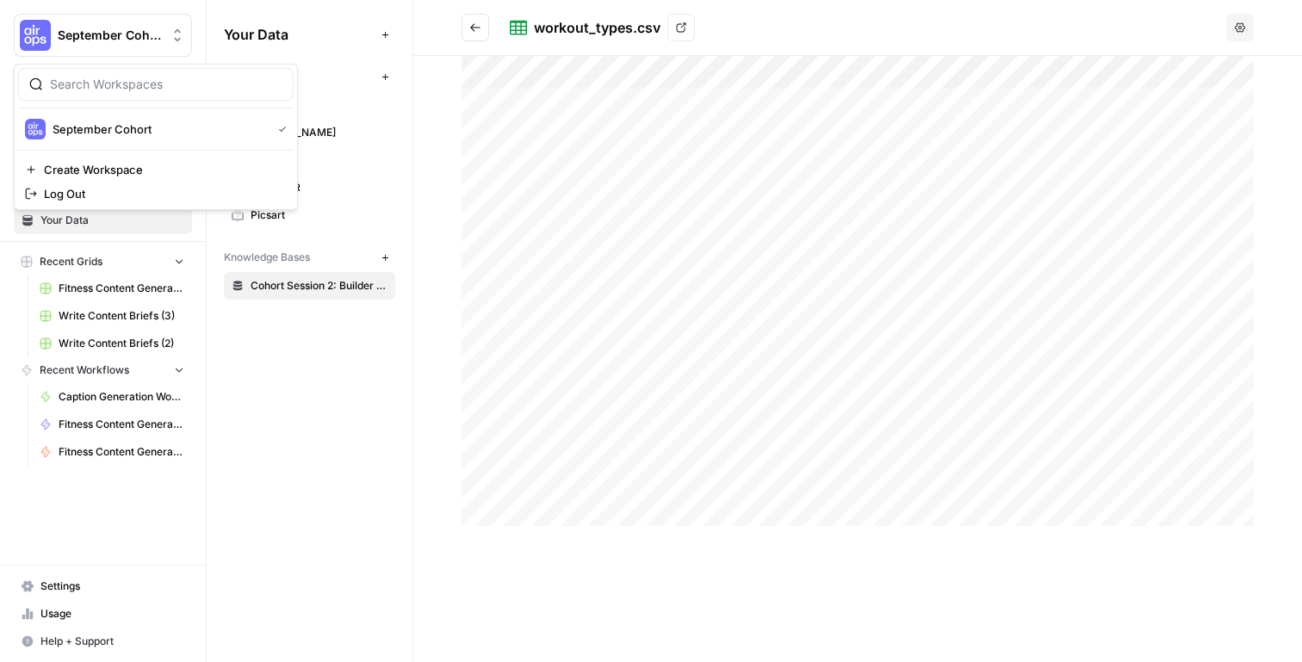
click at [282, 343] on div "Your Data Add Data Brand Kits New AirOps Fleek Nike Oyster HR Picsart Knowledge…" at bounding box center [310, 331] width 206 height 662
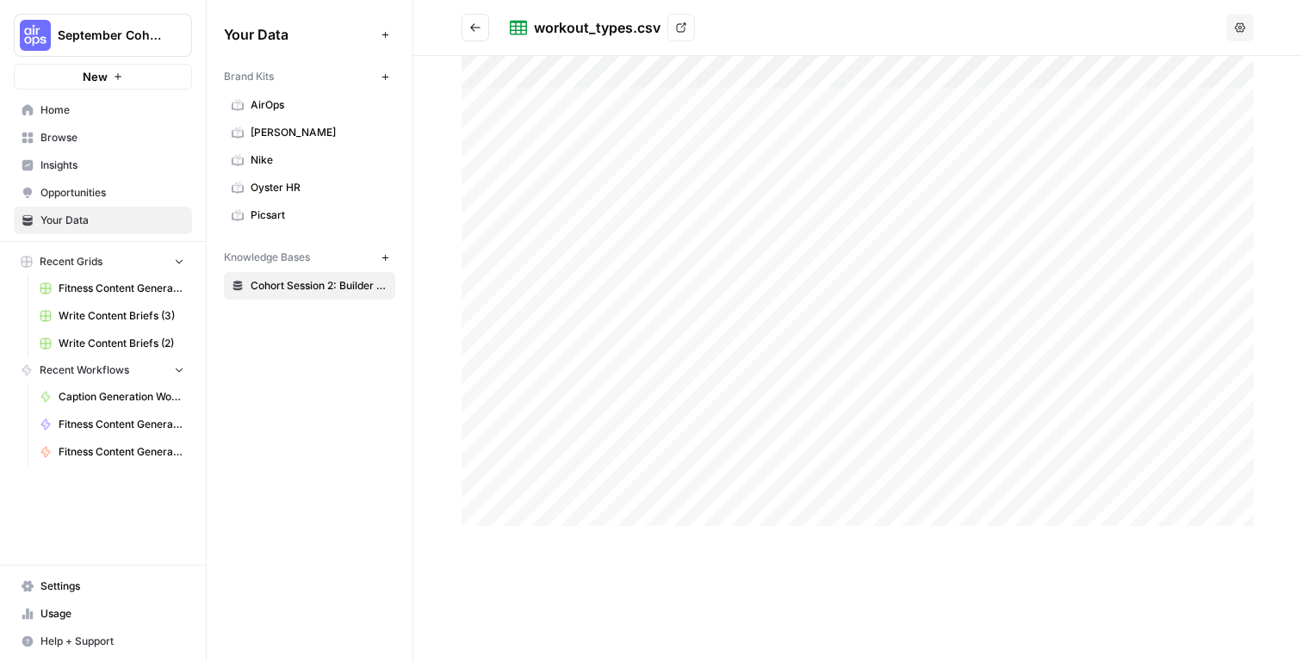
click at [118, 136] on span "Browse" at bounding box center [112, 137] width 144 height 15
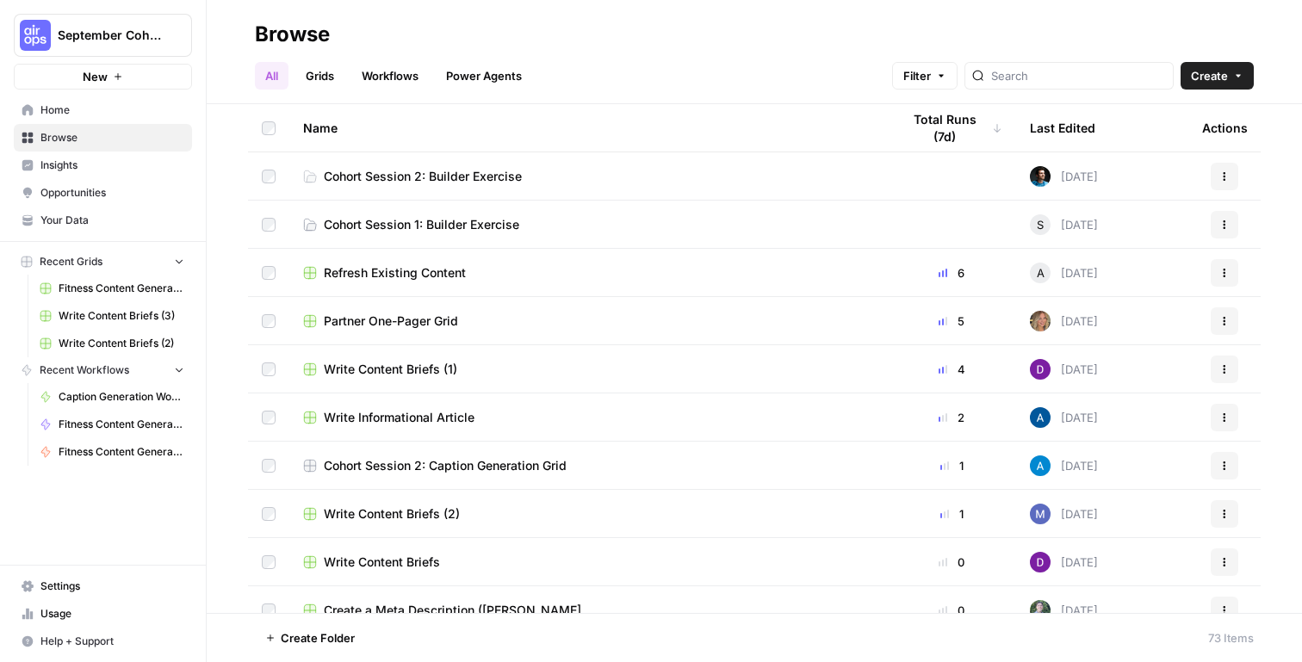
click at [1229, 79] on button "Create" at bounding box center [1217, 76] width 73 height 28
click at [1191, 137] on span "Grid" at bounding box center [1184, 140] width 96 height 17
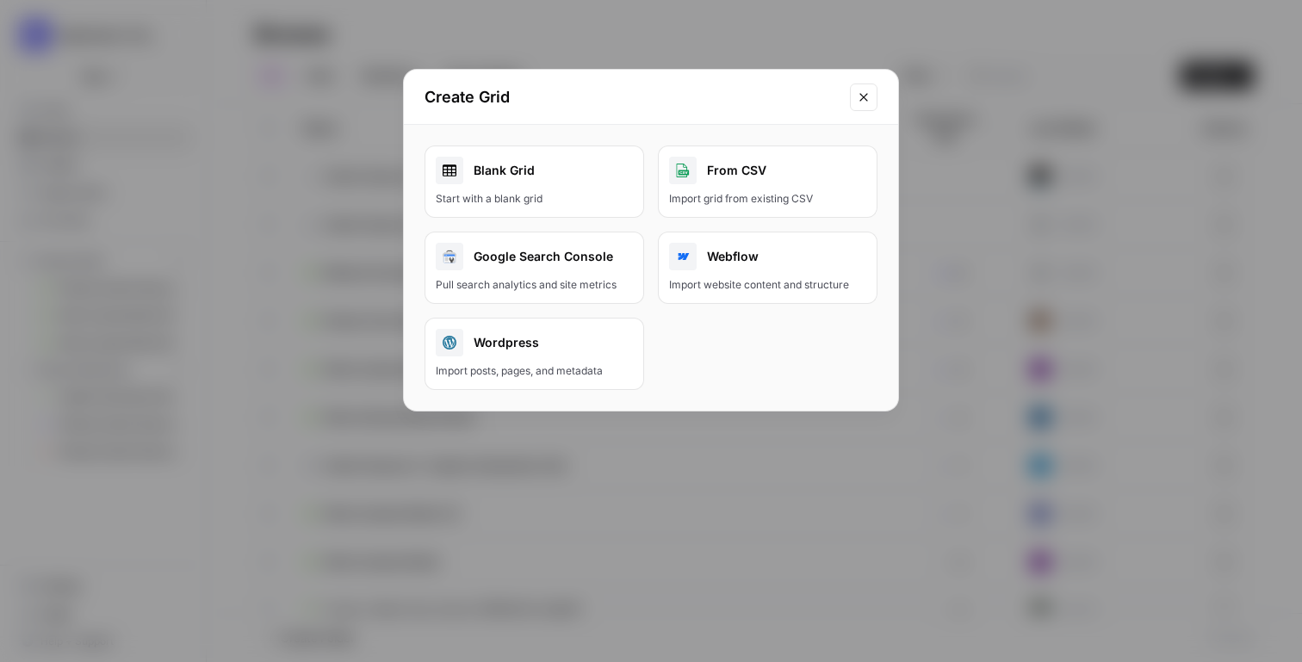
click at [782, 176] on div "From CSV" at bounding box center [767, 171] width 197 height 28
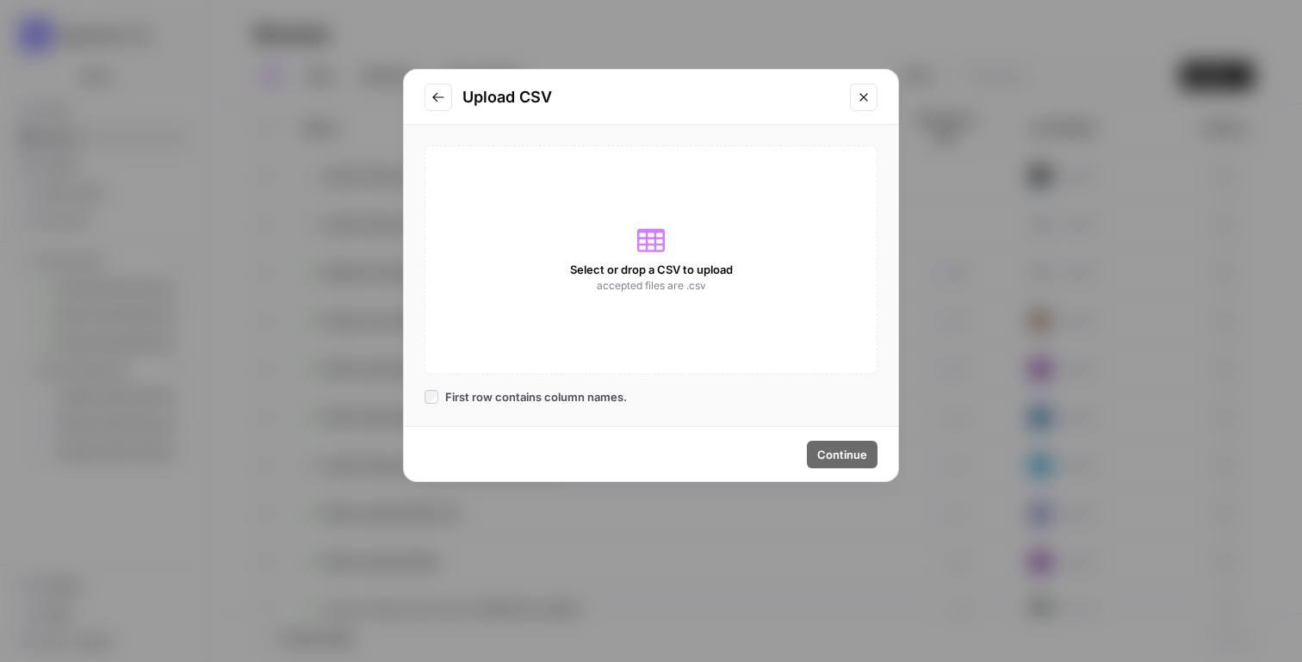
click at [425, 89] on button "Go to previous step" at bounding box center [438, 98] width 28 height 28
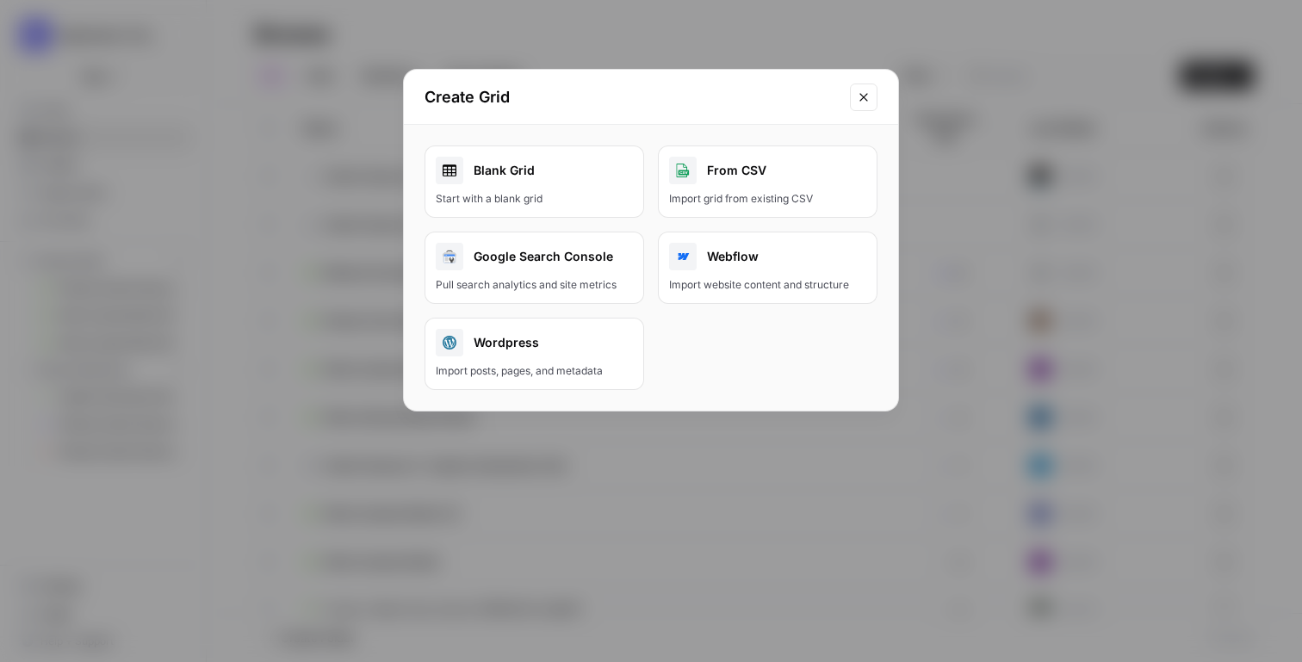
click at [544, 195] on div "Start with a blank grid" at bounding box center [534, 198] width 197 height 15
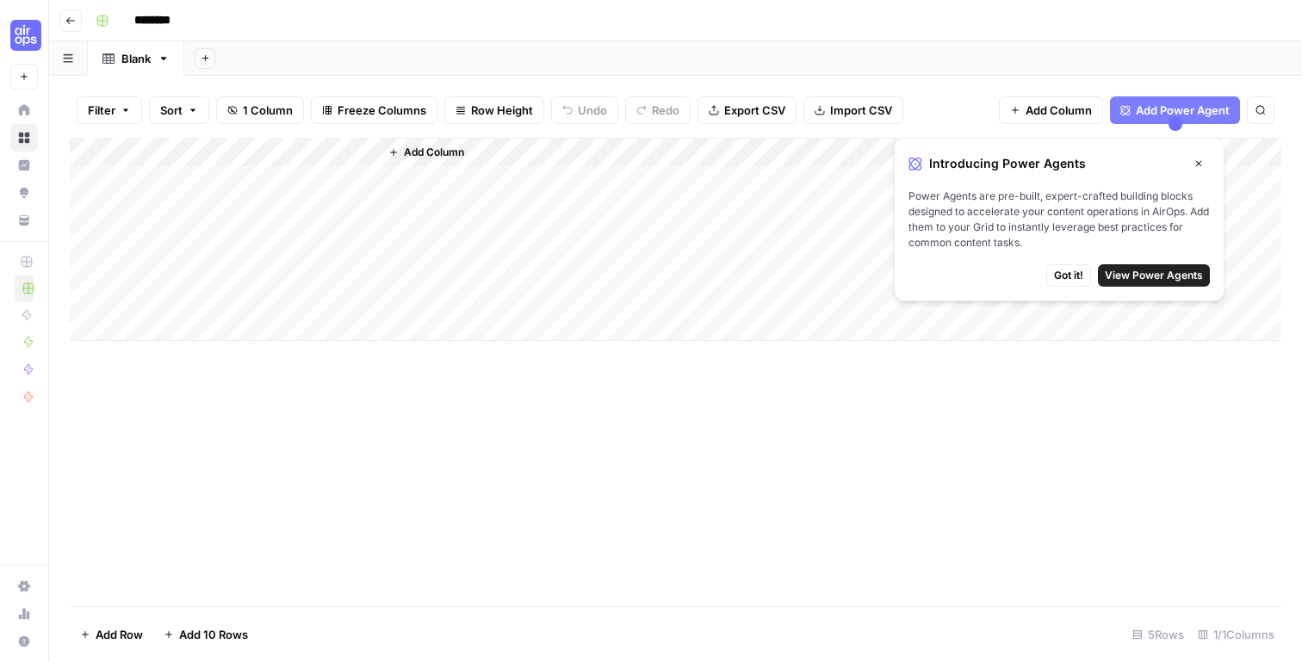
click at [173, 15] on input "********" at bounding box center [175, 21] width 96 height 28
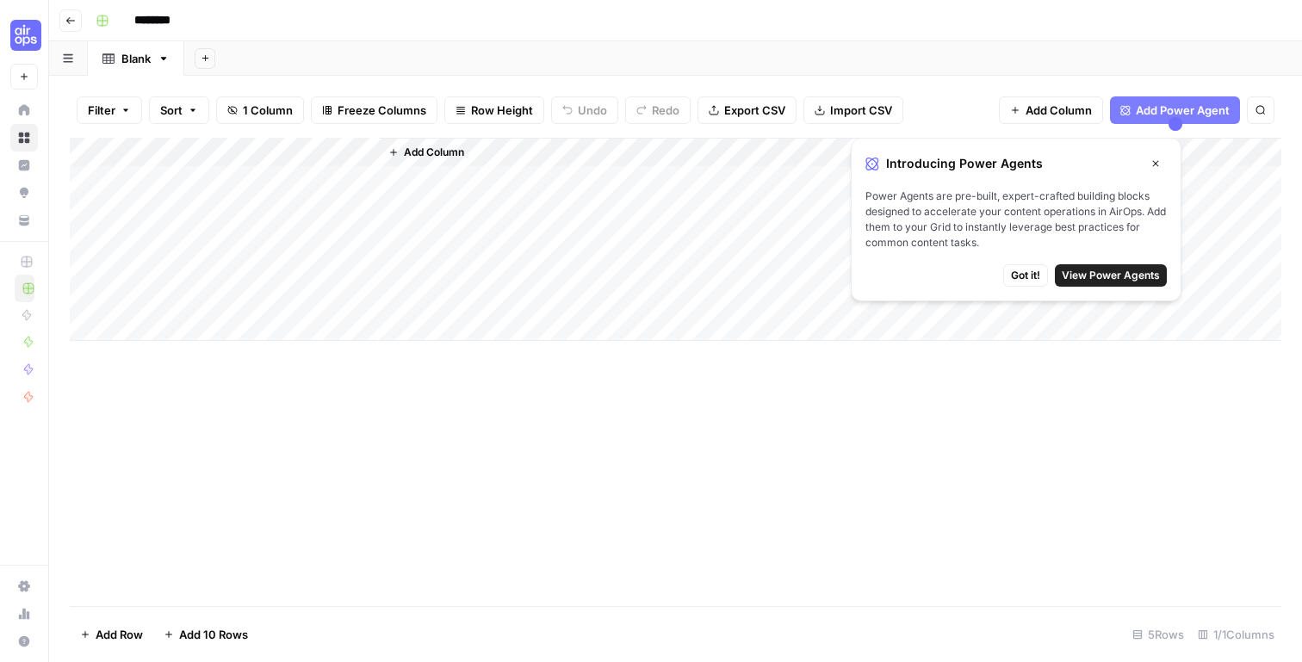
click at [173, 15] on input "********" at bounding box center [175, 21] width 96 height 28
type input "**********"
click at [833, 108] on span "Import CSV" at bounding box center [861, 110] width 62 height 17
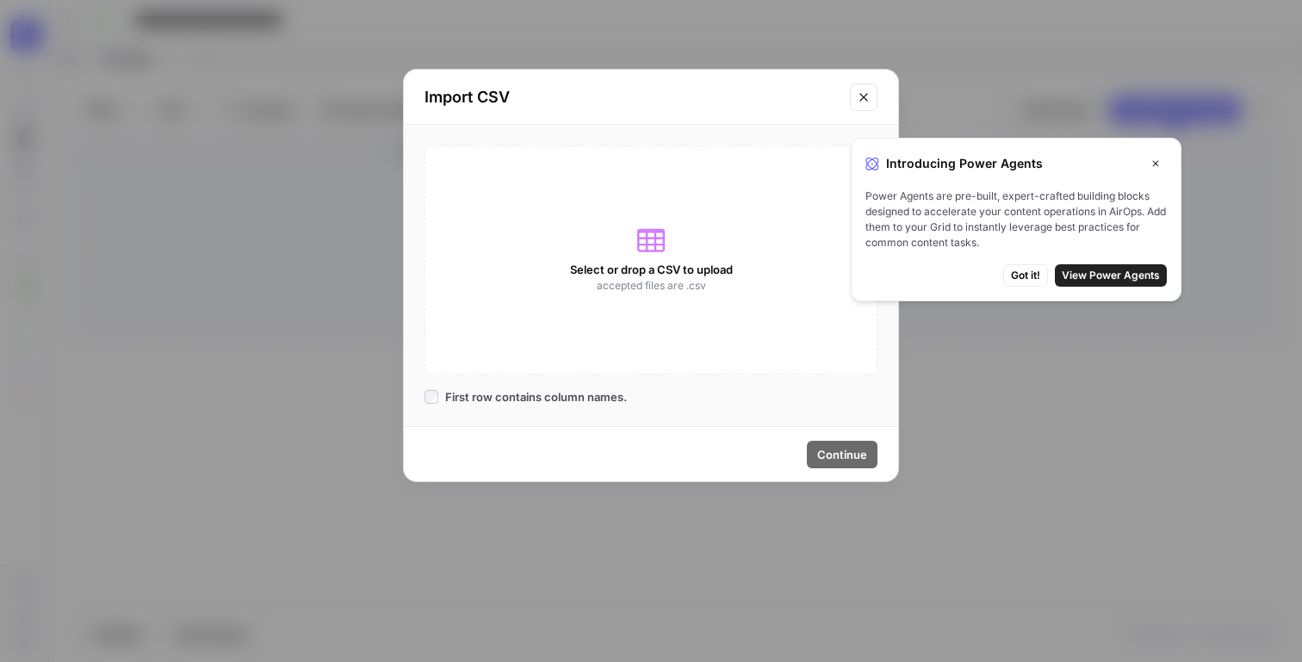
click at [632, 276] on span "Select or drop a CSV to upload" at bounding box center [651, 269] width 163 height 17
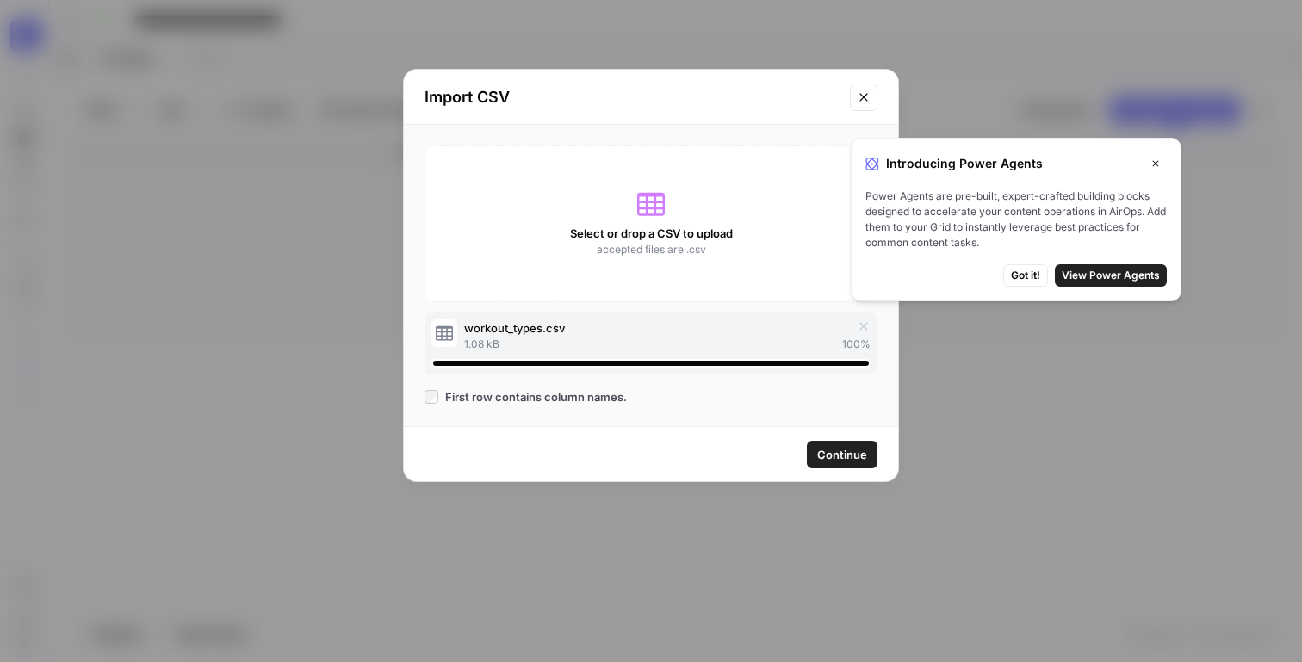
click at [1032, 273] on span "Got it!" at bounding box center [1025, 275] width 29 height 15
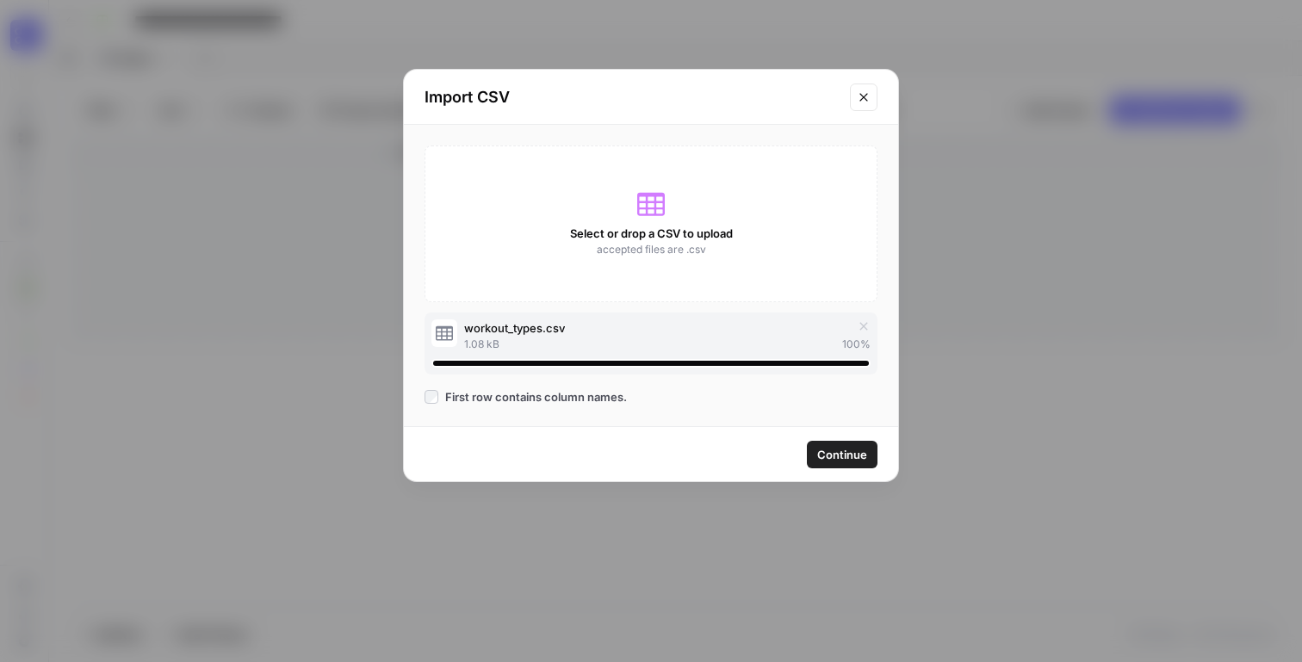
click at [844, 453] on span "Continue" at bounding box center [842, 454] width 50 height 17
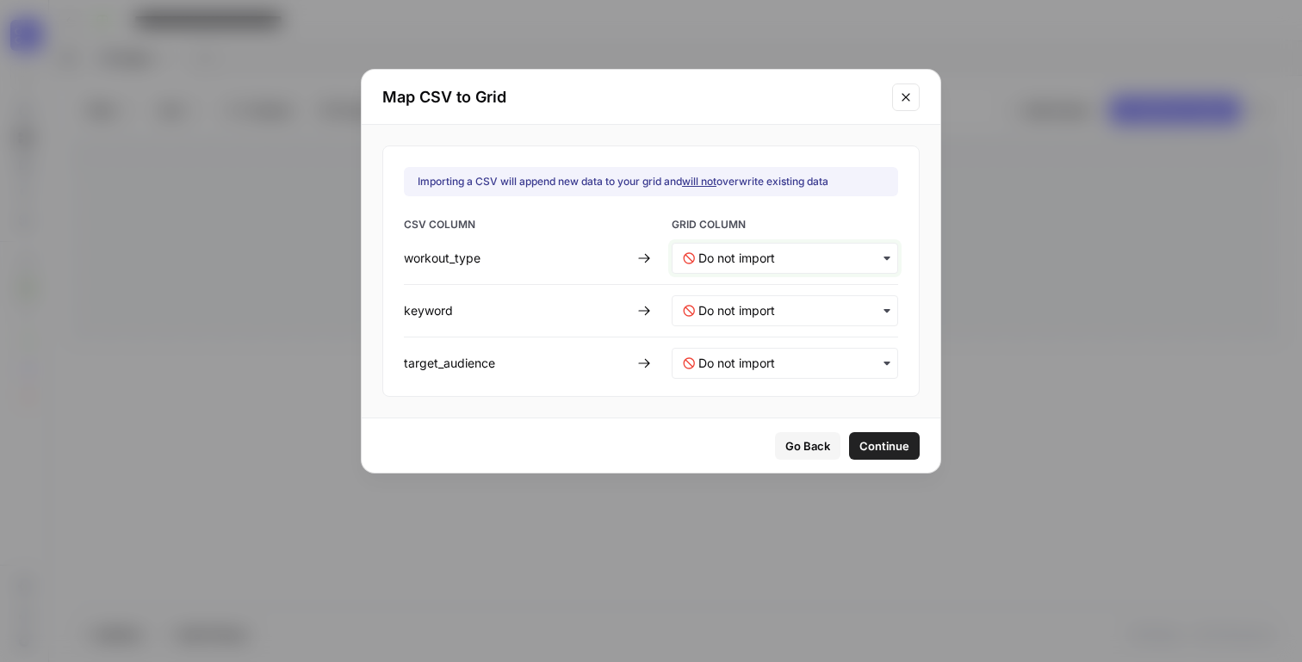
click at [765, 262] on input "text" at bounding box center [792, 258] width 189 height 17
click at [763, 338] on span "Create new column" at bounding box center [745, 334] width 96 height 15
click at [776, 318] on input "text" at bounding box center [792, 310] width 189 height 17
click at [771, 380] on span "Create new column" at bounding box center [745, 387] width 96 height 15
drag, startPoint x: 770, startPoint y: 363, endPoint x: 770, endPoint y: 374, distance: 11.2
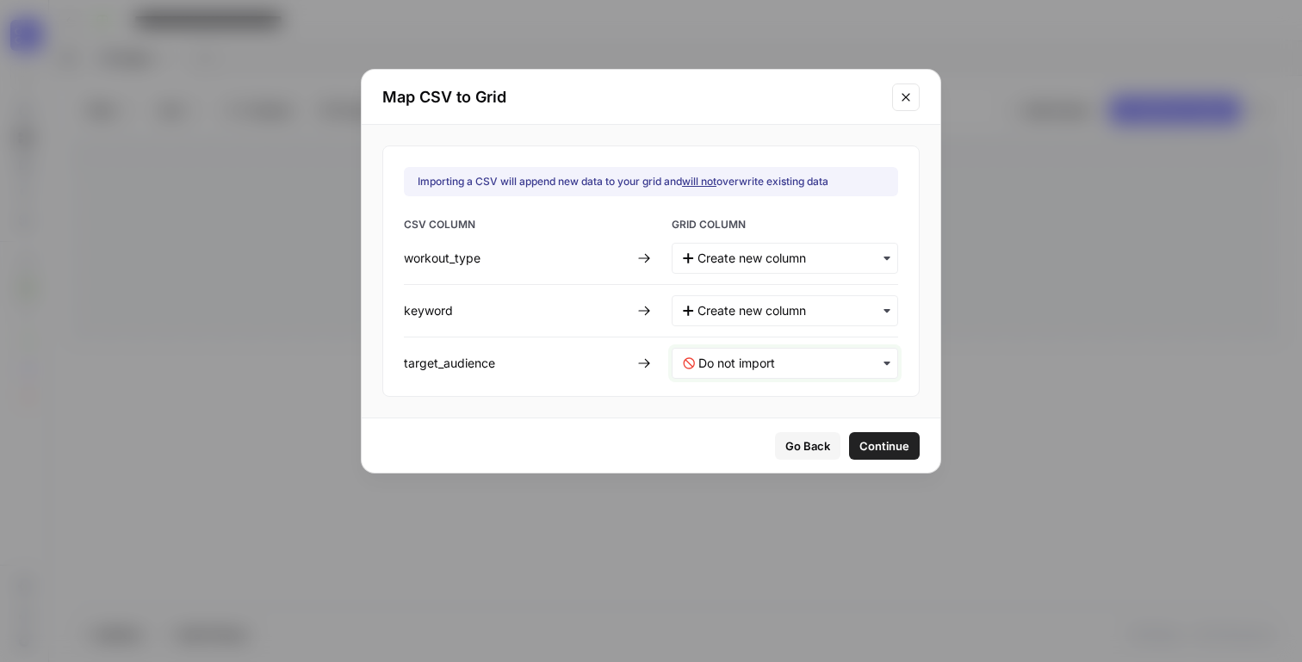
click at [769, 363] on input "text" at bounding box center [792, 363] width 189 height 17
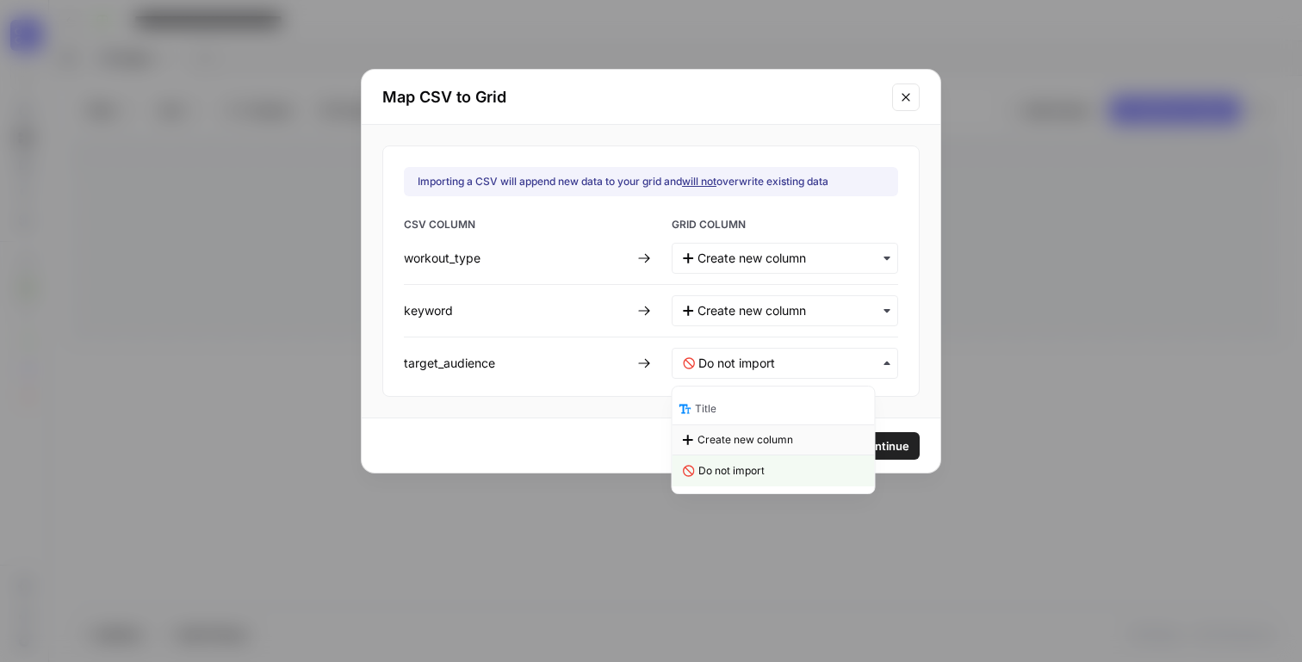
click at [770, 451] on div "Create new column" at bounding box center [773, 439] width 202 height 31
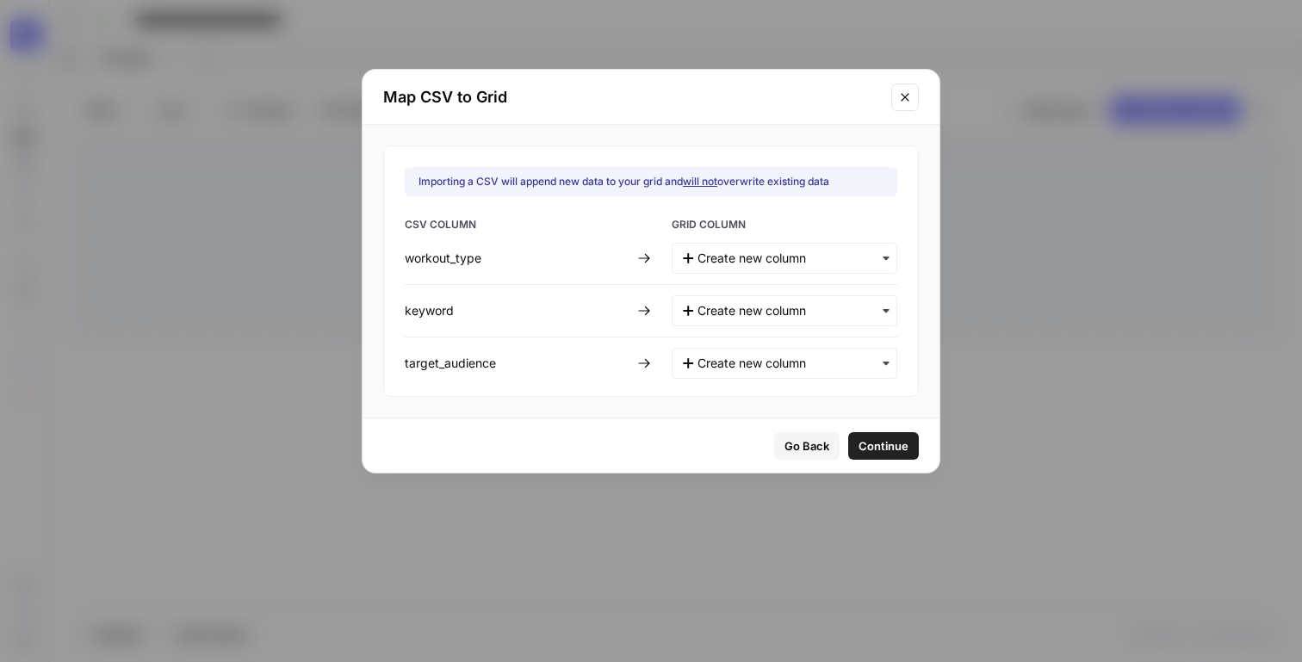
click at [867, 449] on span "Continue" at bounding box center [883, 445] width 50 height 17
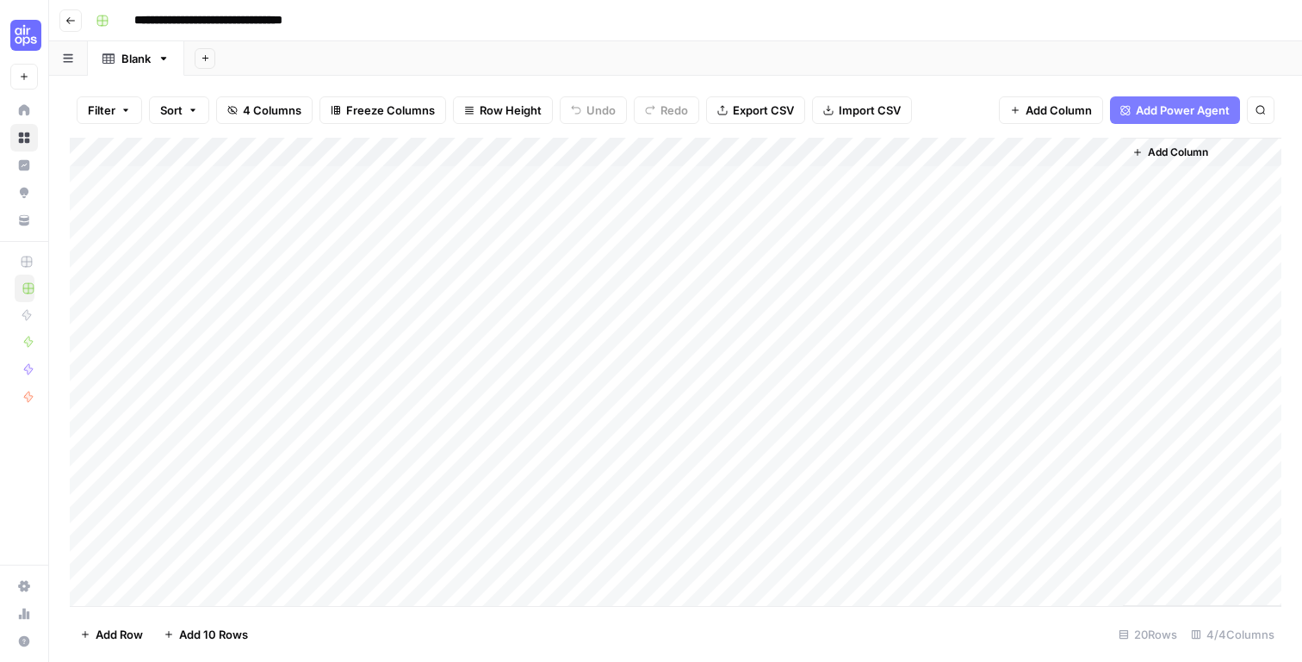
click at [269, 159] on div "Add Column" at bounding box center [676, 372] width 1212 height 468
click at [233, 381] on span "Remove Column" at bounding box center [239, 383] width 151 height 17
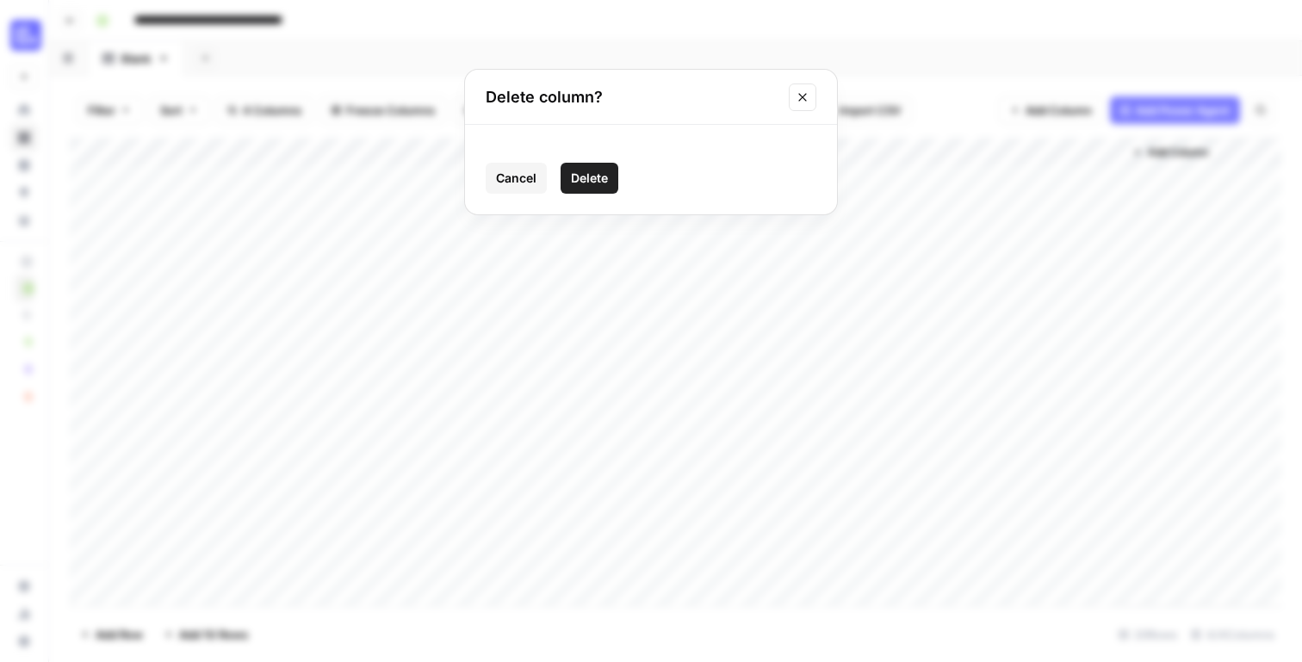
click at [602, 178] on span "Delete" at bounding box center [589, 178] width 37 height 17
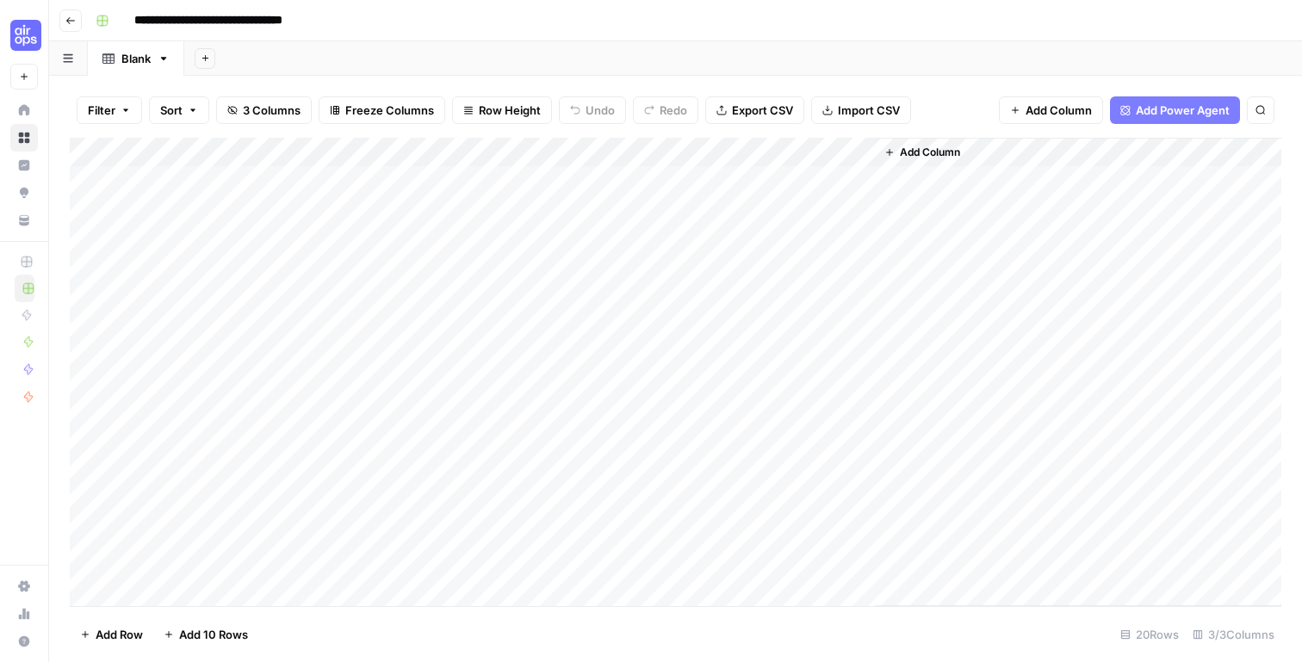
drag, startPoint x: 127, startPoint y: 177, endPoint x: 562, endPoint y: 278, distance: 447.2
click at [562, 278] on div "Add Column" at bounding box center [676, 372] width 1212 height 468
drag, startPoint x: 836, startPoint y: 266, endPoint x: 342, endPoint y: 165, distance: 504.4
click at [350, 168] on div "Add Column" at bounding box center [676, 372] width 1212 height 468
click at [197, 153] on div "Add Column" at bounding box center [676, 372] width 1212 height 468
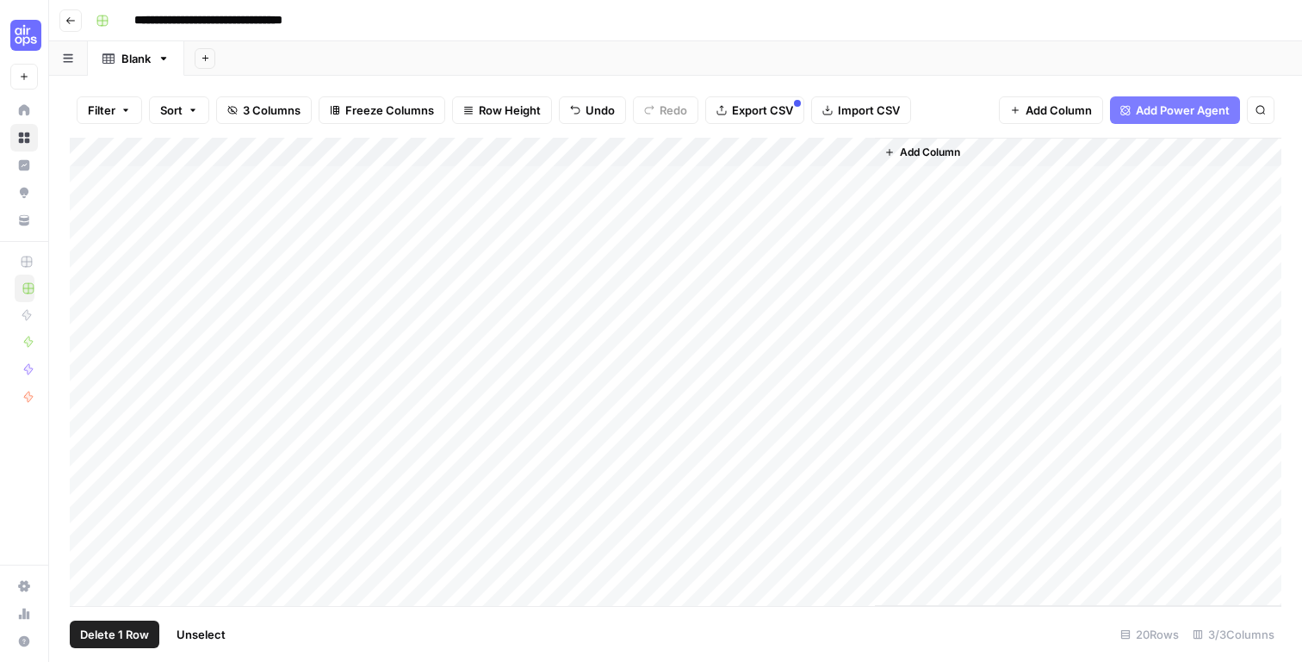
click at [87, 176] on div "Add Column" at bounding box center [676, 372] width 1212 height 468
click at [105, 206] on div "Add Column" at bounding box center [676, 372] width 1212 height 468
click at [92, 208] on div "Add Column" at bounding box center [676, 372] width 1212 height 468
click at [95, 293] on div "Add Column" at bounding box center [676, 372] width 1212 height 468
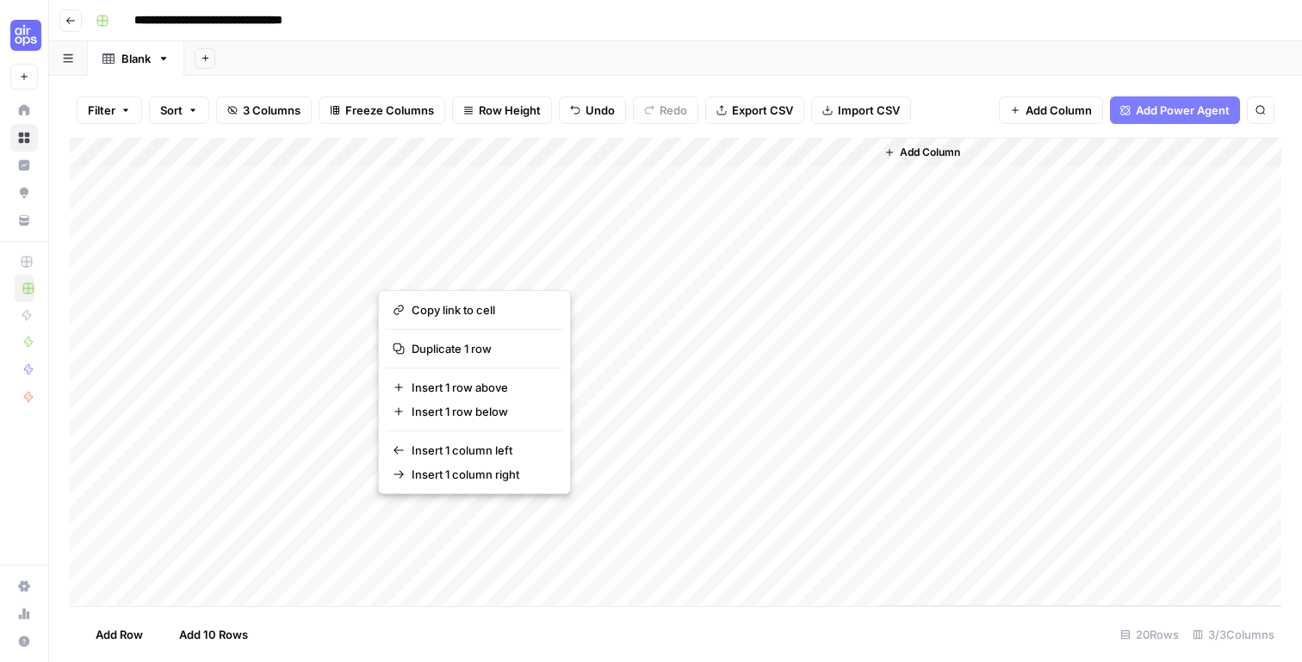
click at [170, 250] on div "Add Column" at bounding box center [676, 372] width 1212 height 468
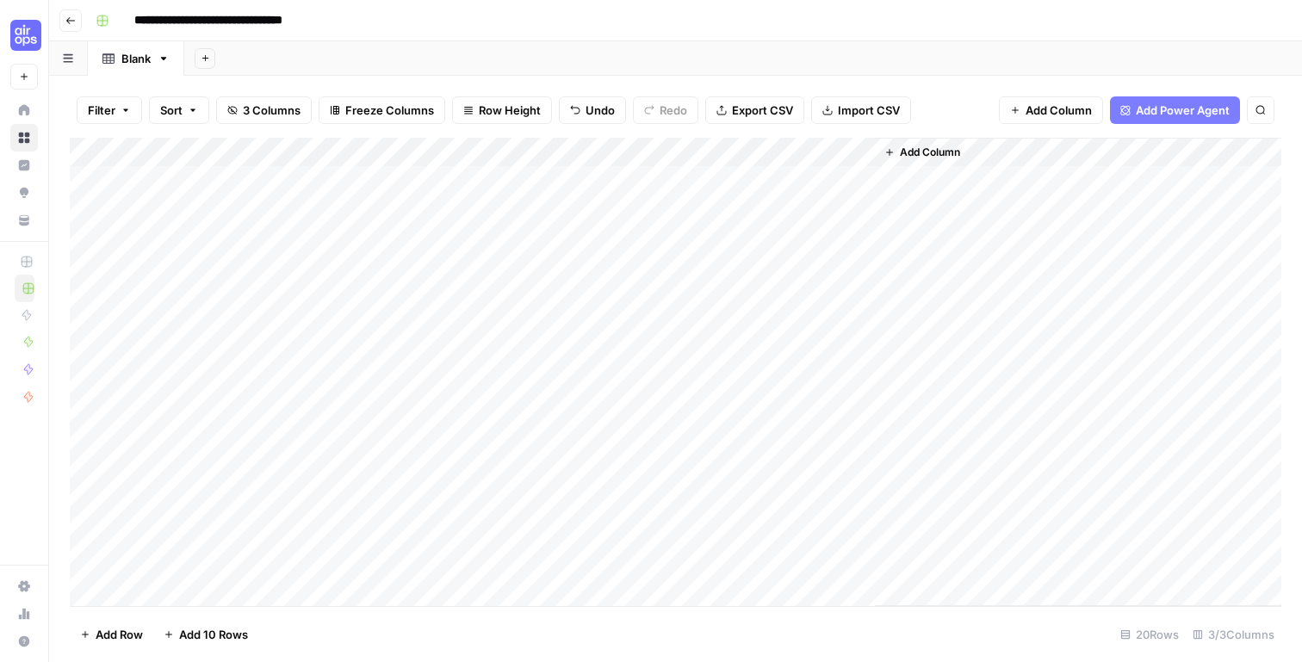
drag, startPoint x: 642, startPoint y: 282, endPoint x: 239, endPoint y: 181, distance: 415.6
click at [239, 181] on div "Add Column" at bounding box center [676, 372] width 1212 height 468
click at [879, 300] on div "Add Column" at bounding box center [1078, 372] width 406 height 468
drag, startPoint x: 1067, startPoint y: 300, endPoint x: 984, endPoint y: 299, distance: 82.7
click at [1064, 300] on div "Add Column" at bounding box center [1078, 372] width 406 height 468
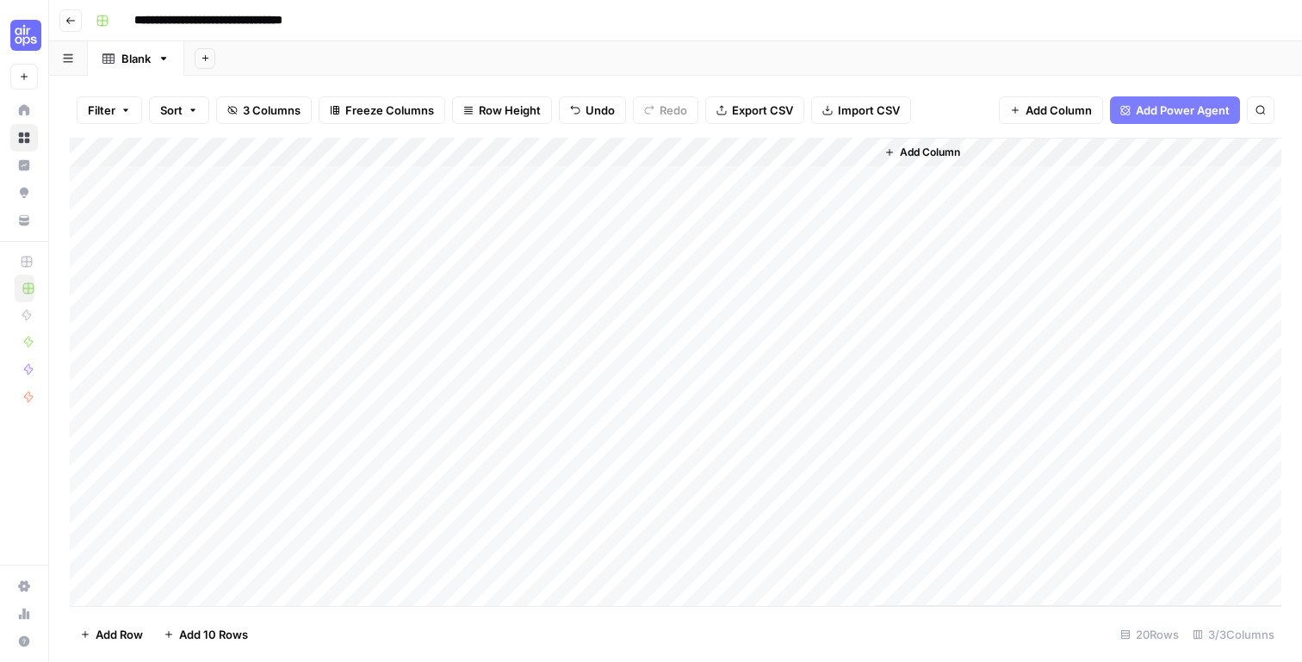
drag, startPoint x: 416, startPoint y: 290, endPoint x: 172, endPoint y: 312, distance: 244.6
click at [415, 291] on div "Add Column" at bounding box center [676, 372] width 1212 height 468
drag, startPoint x: 128, startPoint y: 178, endPoint x: 500, endPoint y: 271, distance: 383.4
click at [511, 272] on div "Add Column" at bounding box center [676, 372] width 1212 height 468
click at [313, 305] on div "Add Column" at bounding box center [676, 372] width 1212 height 468
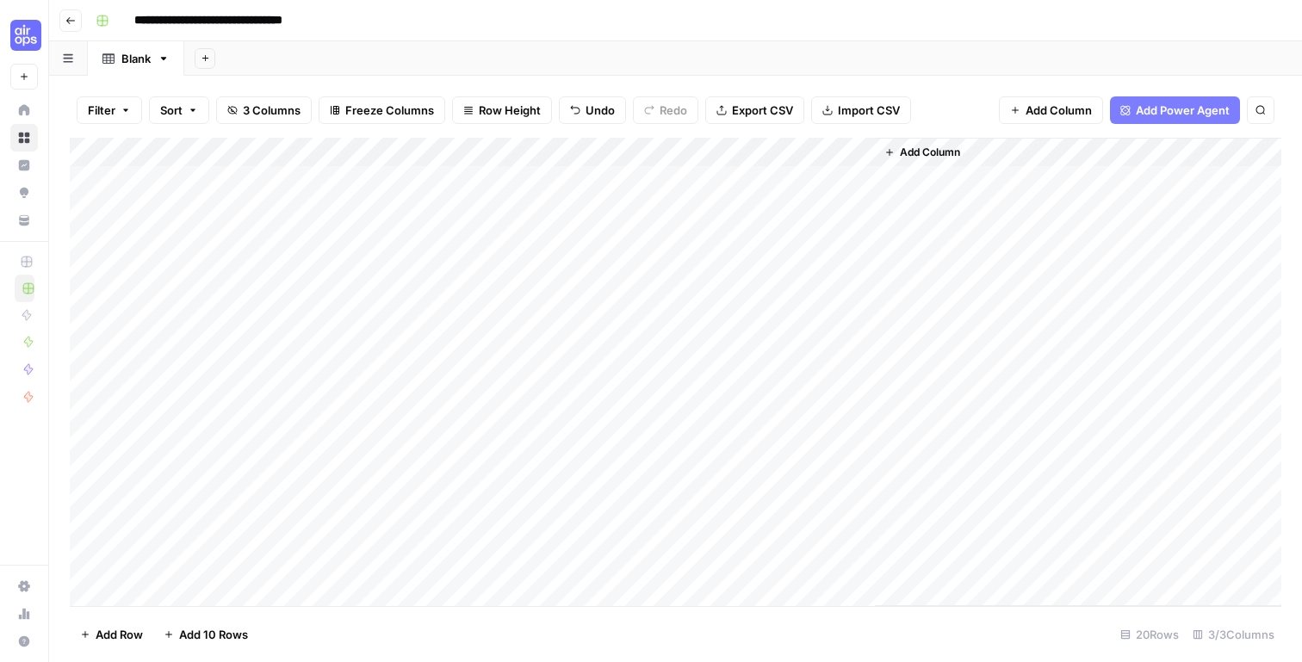
drag, startPoint x: 859, startPoint y: 304, endPoint x: 276, endPoint y: 187, distance: 595.4
click at [225, 177] on div "Add Column" at bounding box center [676, 372] width 1212 height 468
click at [413, 198] on div "Add Column" at bounding box center [676, 372] width 1212 height 468
click at [230, 177] on div "Add Column" at bounding box center [676, 372] width 1212 height 468
click at [755, 294] on div "Add Column" at bounding box center [676, 372] width 1212 height 468
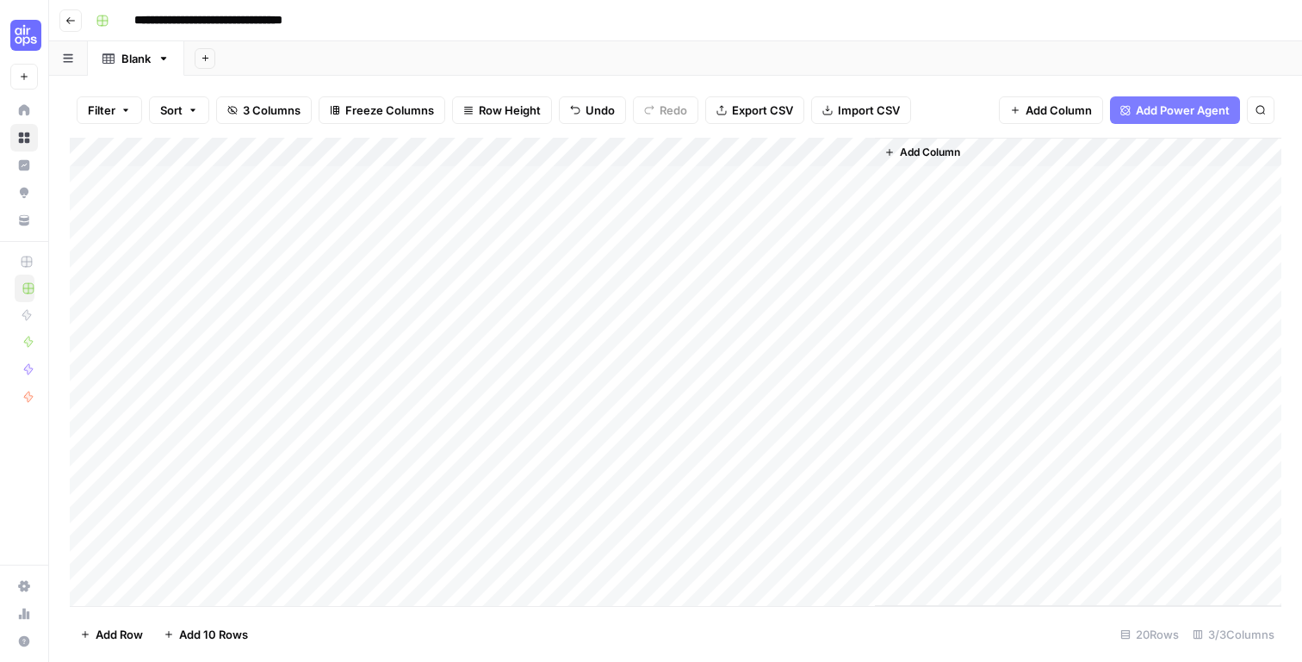
click at [1028, 330] on div "Add Column" at bounding box center [1078, 372] width 406 height 468
click at [1031, 299] on div "Add Column" at bounding box center [1078, 372] width 406 height 468
click at [921, 443] on div "Add Column" at bounding box center [1078, 372] width 406 height 468
click at [163, 238] on div "Add Column" at bounding box center [676, 372] width 1212 height 468
click at [90, 179] on div "Add Column" at bounding box center [676, 372] width 1212 height 468
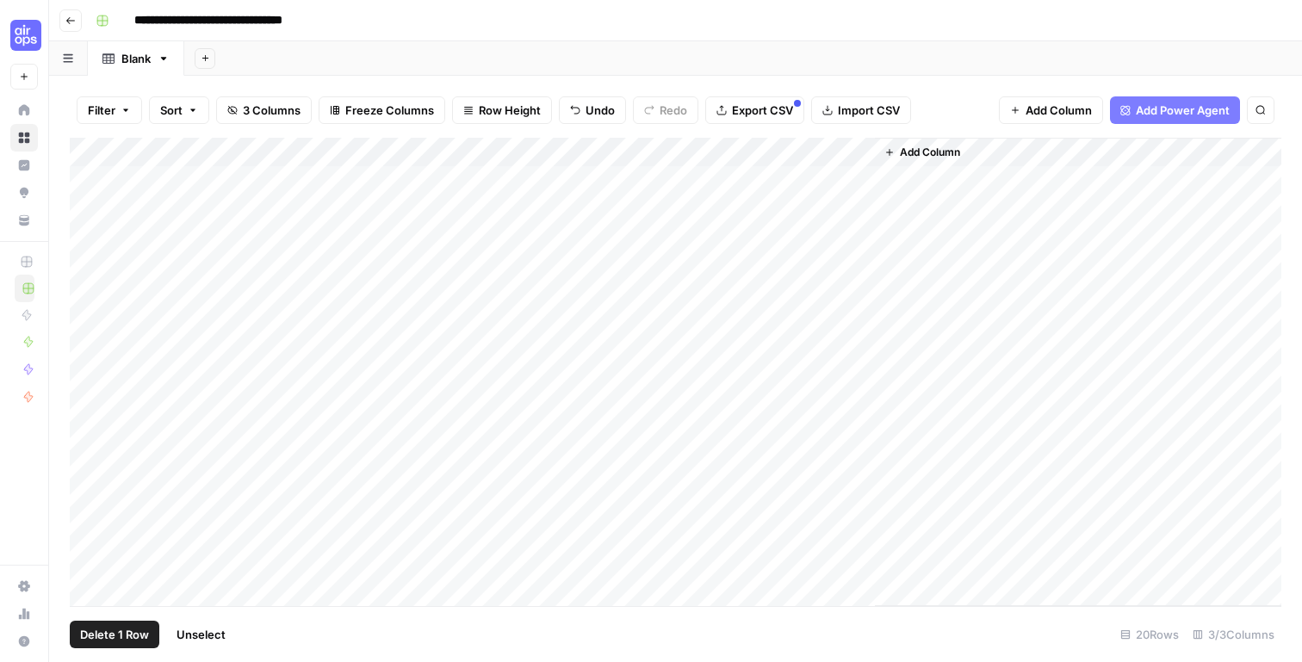
click at [87, 297] on div "Add Column" at bounding box center [676, 372] width 1212 height 468
click at [142, 632] on span "Delete 5 Rows" at bounding box center [118, 634] width 77 height 17
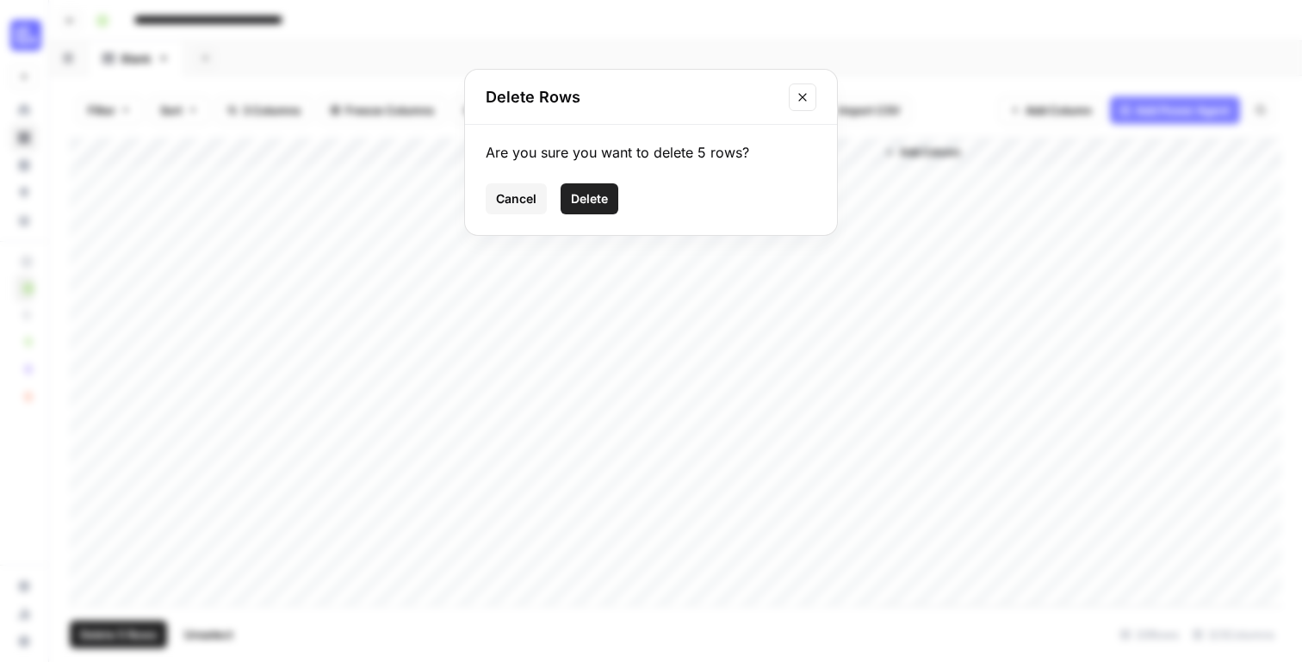
click at [579, 204] on span "Delete" at bounding box center [589, 198] width 37 height 17
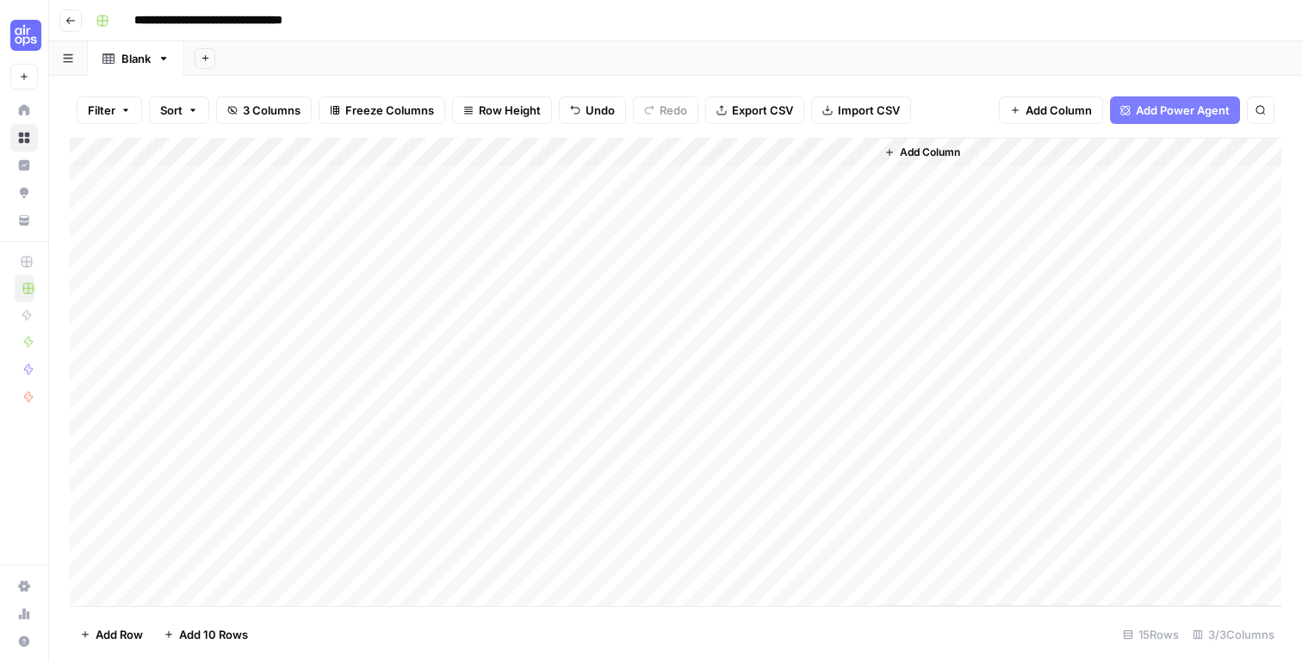
click at [1054, 117] on span "Add Column" at bounding box center [1059, 110] width 66 height 17
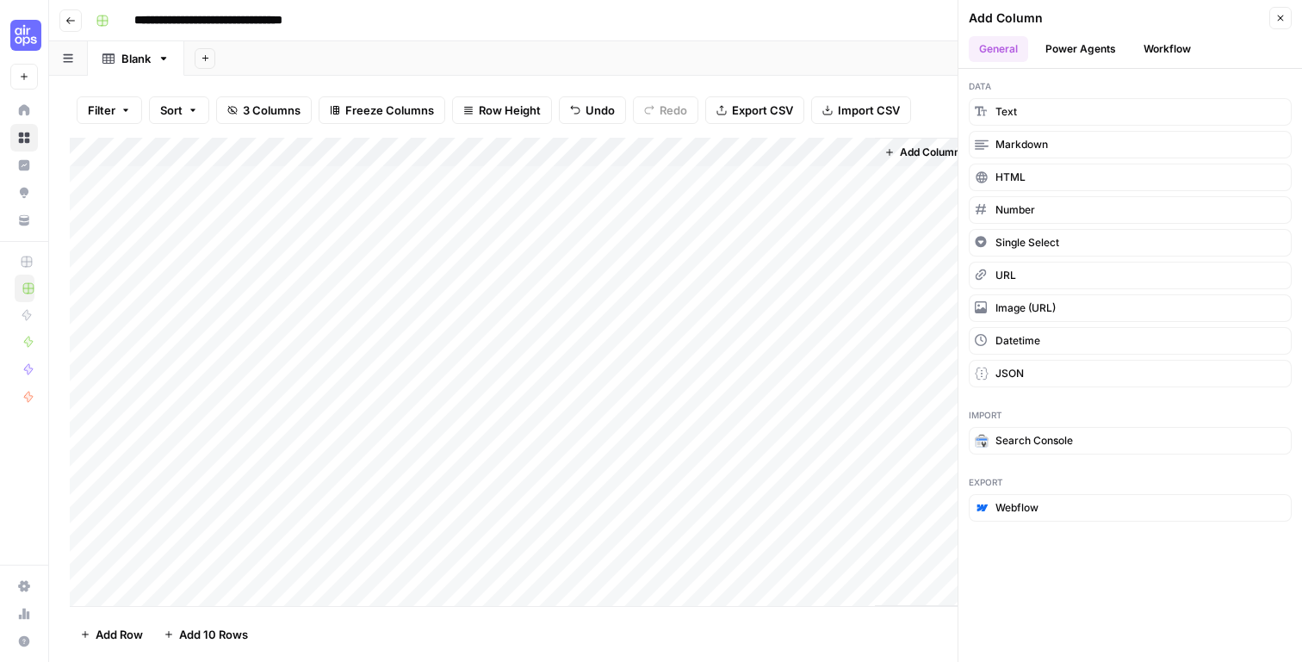
click at [1145, 58] on button "Workflow" at bounding box center [1167, 49] width 68 height 26
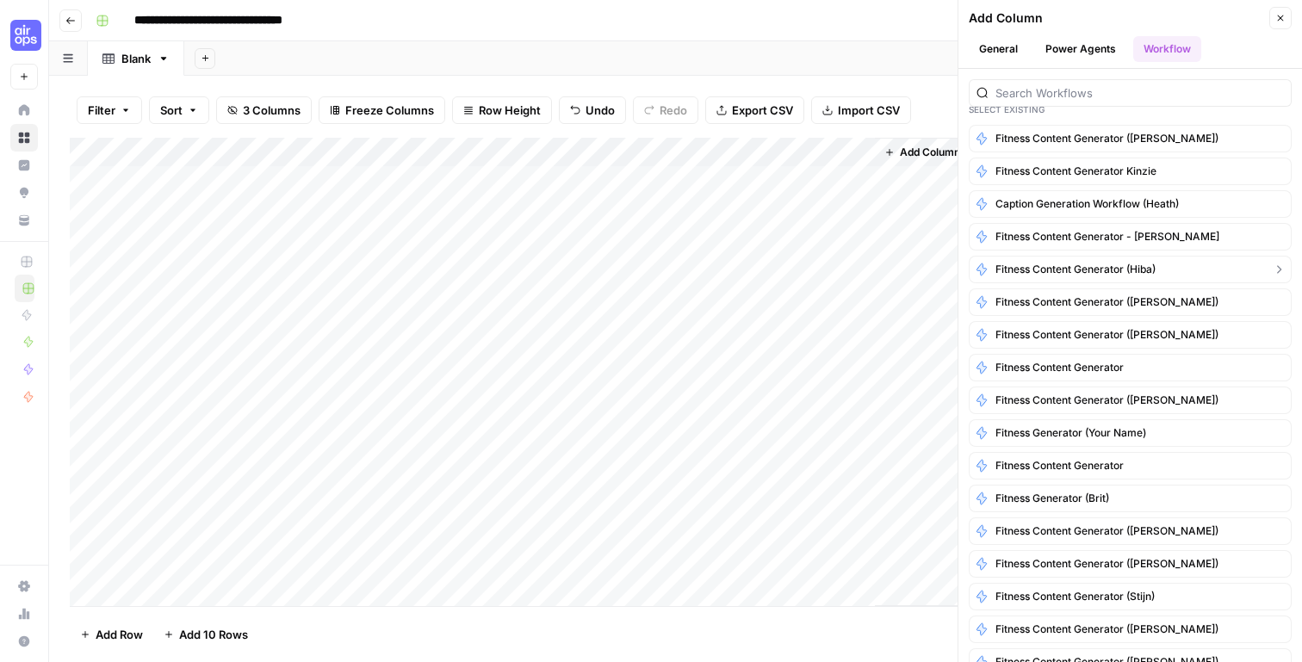
scroll to position [99, 0]
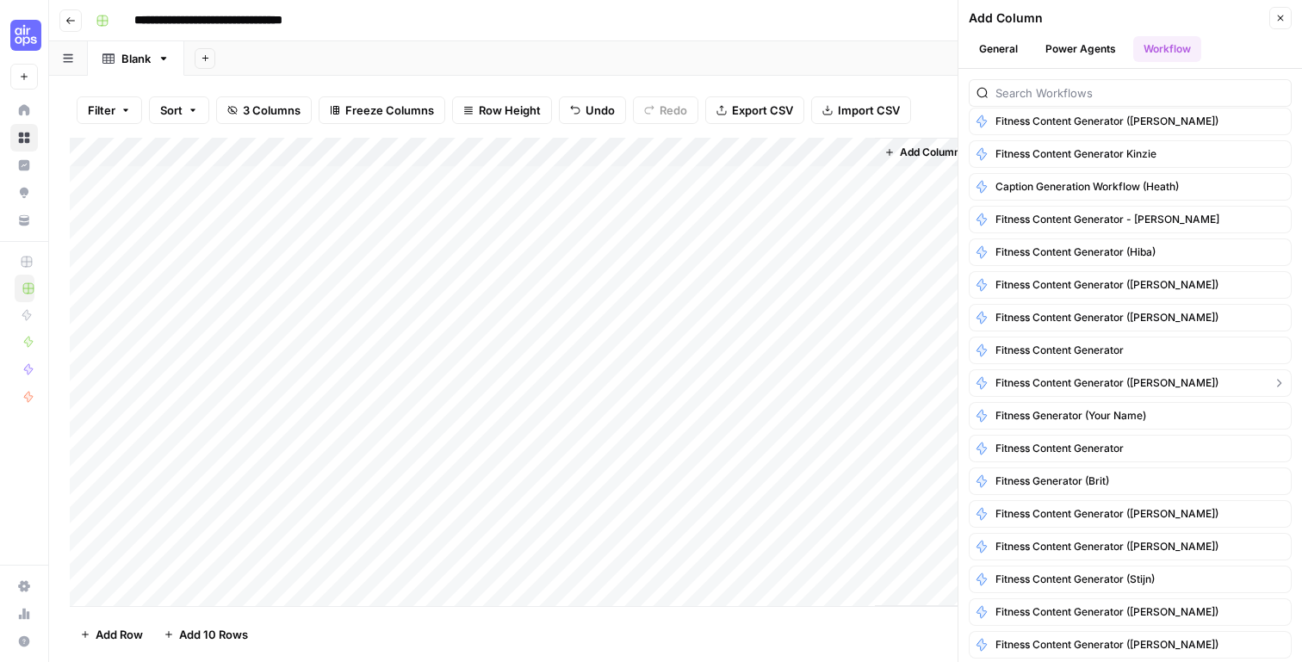
click at [1161, 386] on span "Fitness Content Generator ([PERSON_NAME])" at bounding box center [1106, 382] width 223 height 15
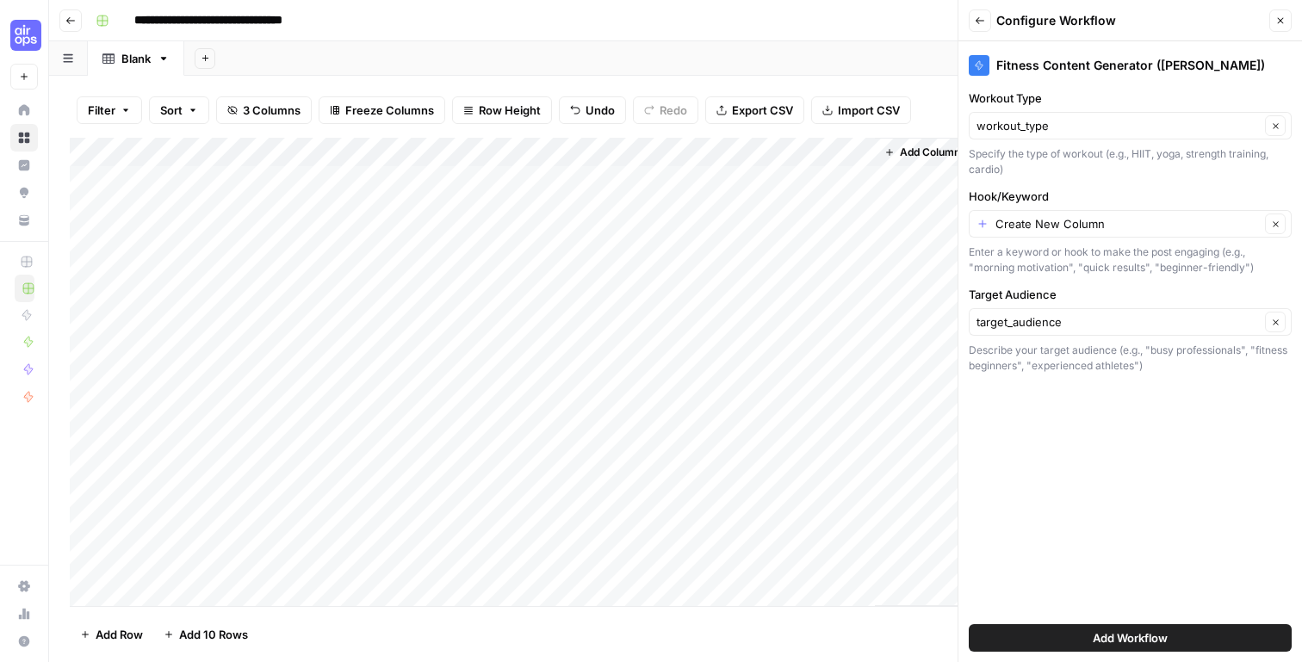
click at [982, 225] on div "Create New Column Clear" at bounding box center [1130, 224] width 323 height 28
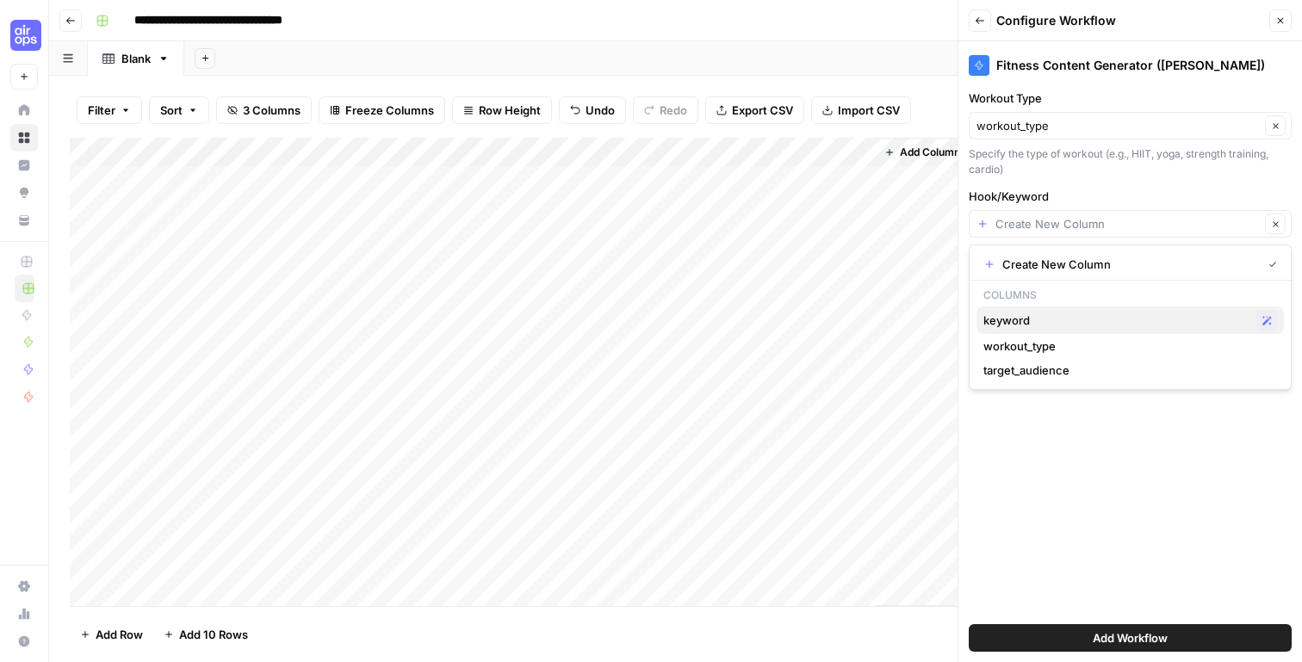
click at [1032, 316] on span "keyword" at bounding box center [1116, 320] width 266 height 17
type input "keyword"
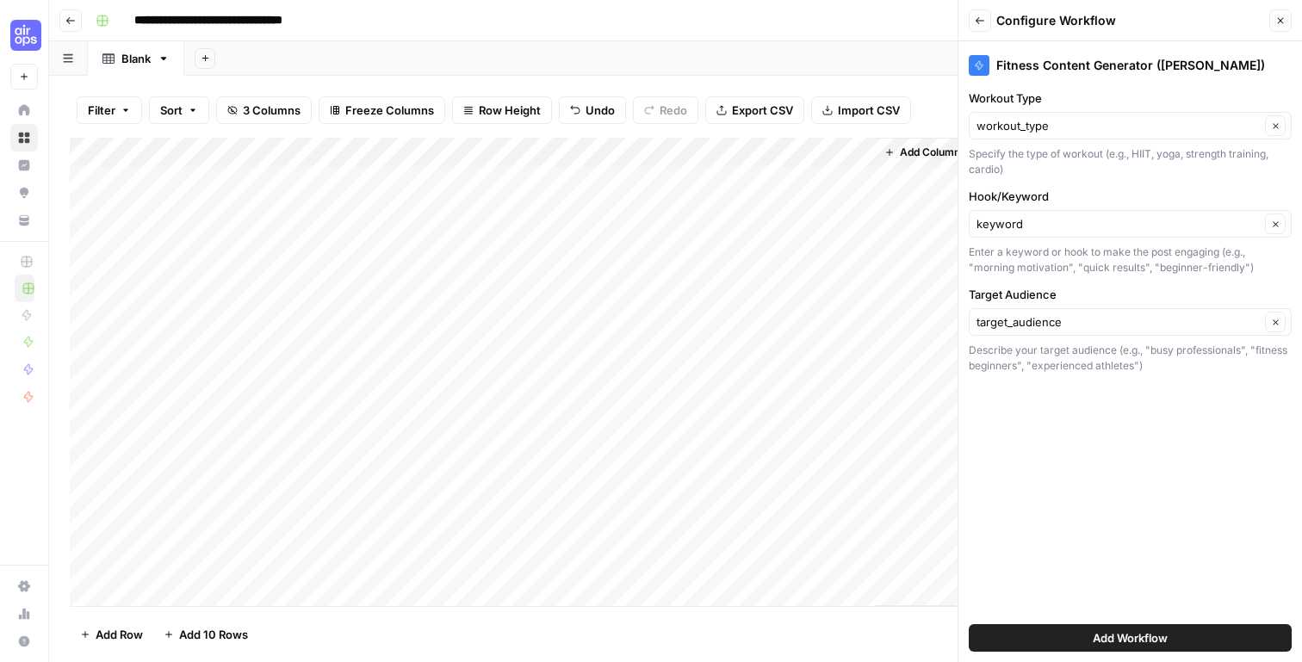
click at [1151, 635] on span "Add Workflow" at bounding box center [1130, 637] width 75 height 17
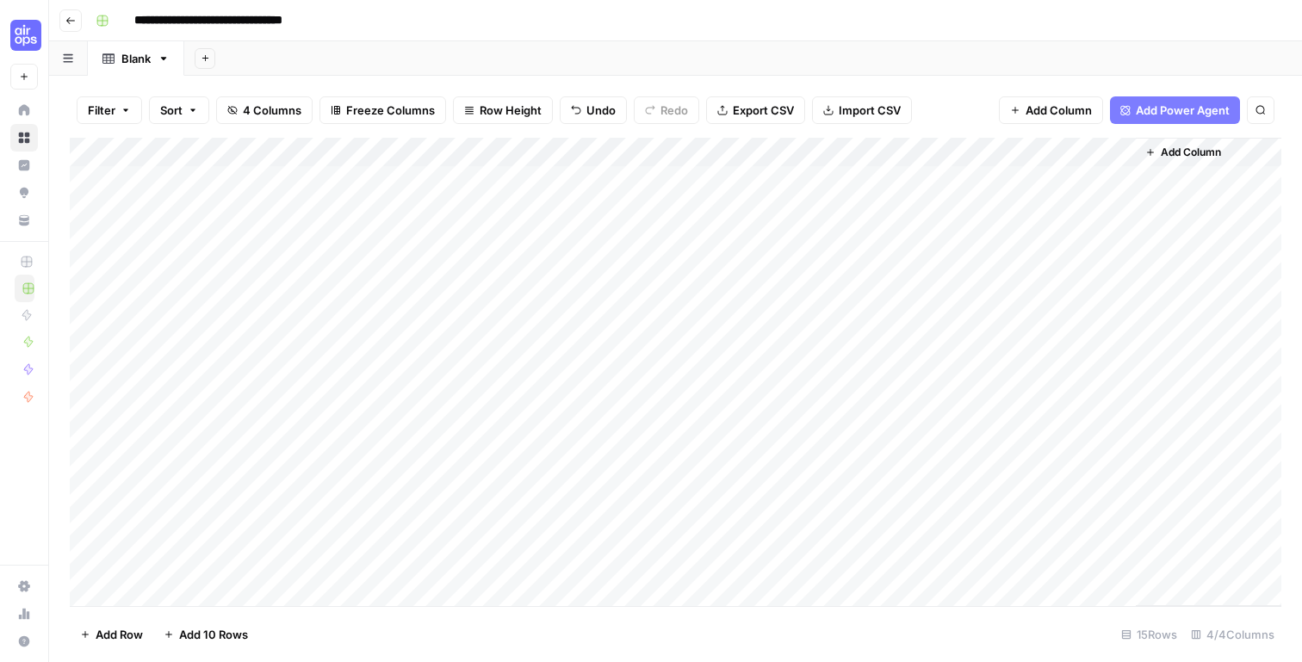
click at [1007, 184] on div "Add Column" at bounding box center [676, 372] width 1212 height 468
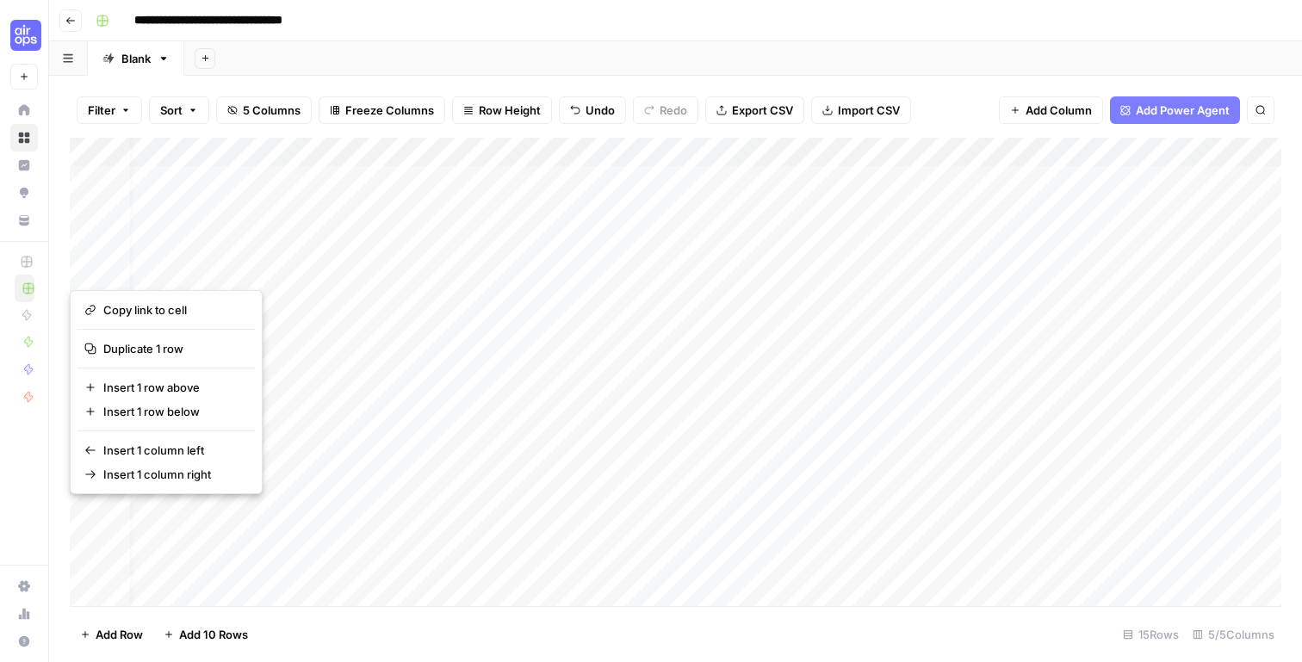
scroll to position [0, 105]
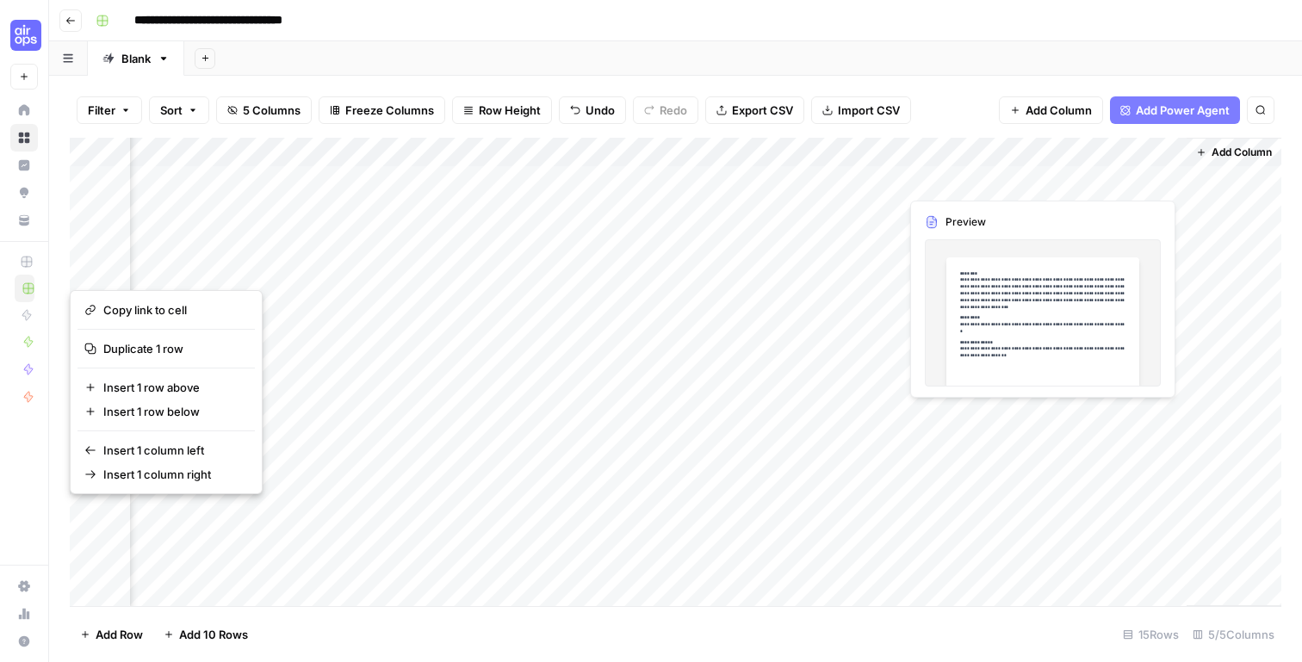
click at [1130, 179] on div "Add Column" at bounding box center [676, 372] width 1212 height 468
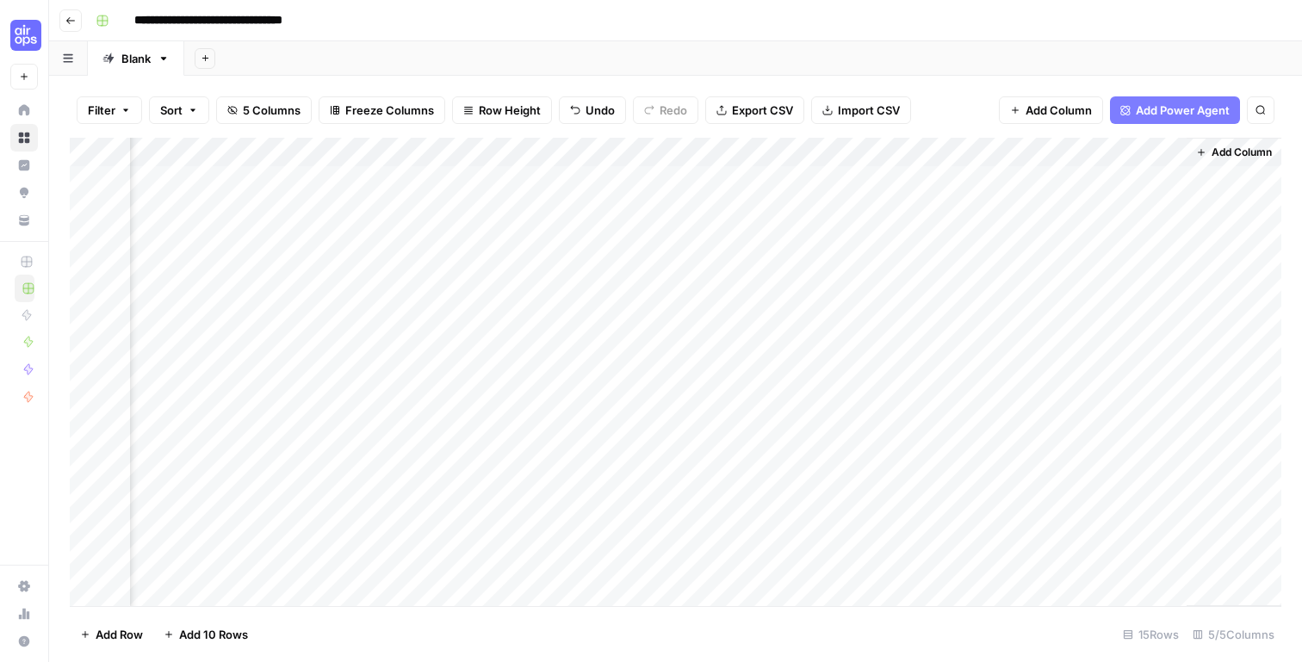
click at [1028, 321] on div "Add Column" at bounding box center [676, 372] width 1212 height 468
click at [1120, 183] on div "Add Column" at bounding box center [676, 372] width 1212 height 468
click at [1167, 179] on div "Add Column" at bounding box center [676, 372] width 1212 height 468
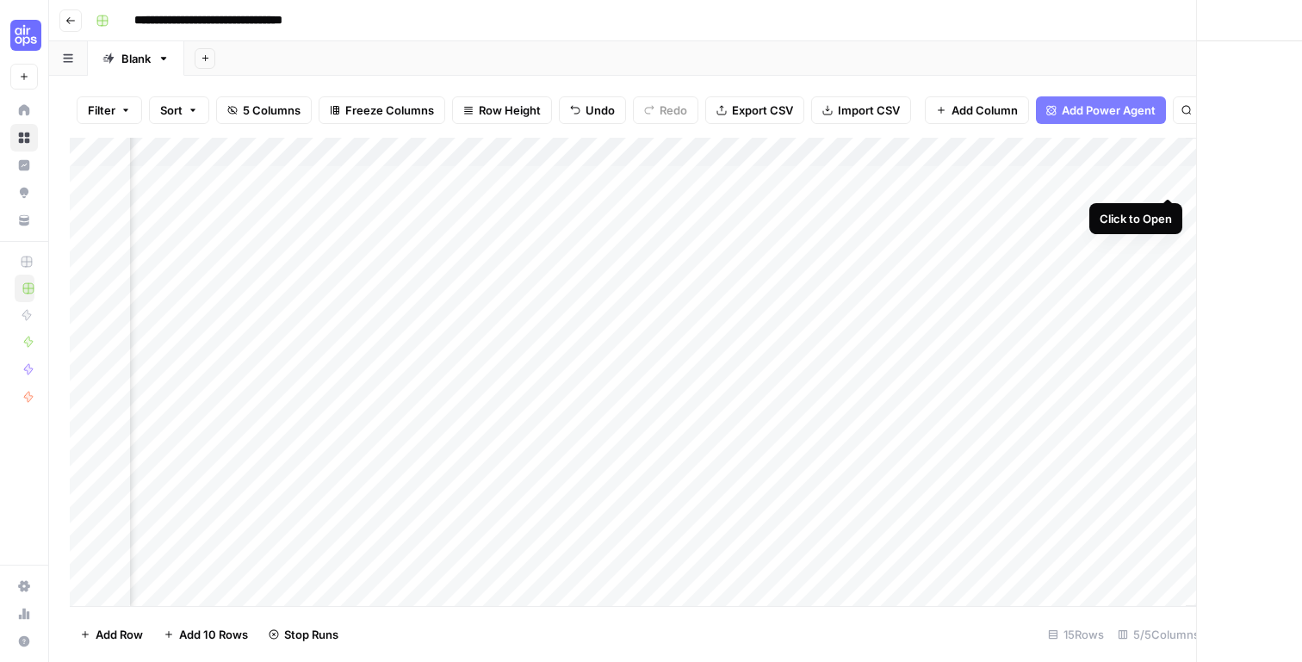
scroll to position [0, 100]
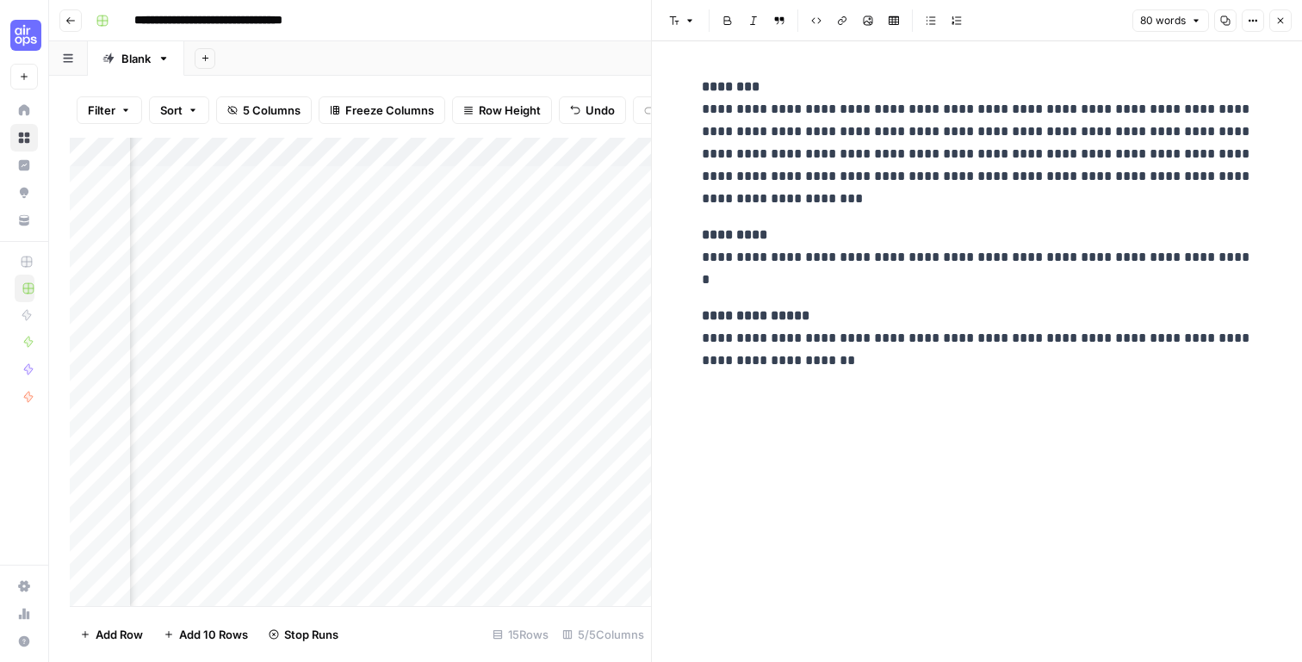
click at [598, 47] on div "Add Sheet" at bounding box center [743, 58] width 1118 height 34
click at [1286, 14] on button "Close" at bounding box center [1280, 20] width 22 height 22
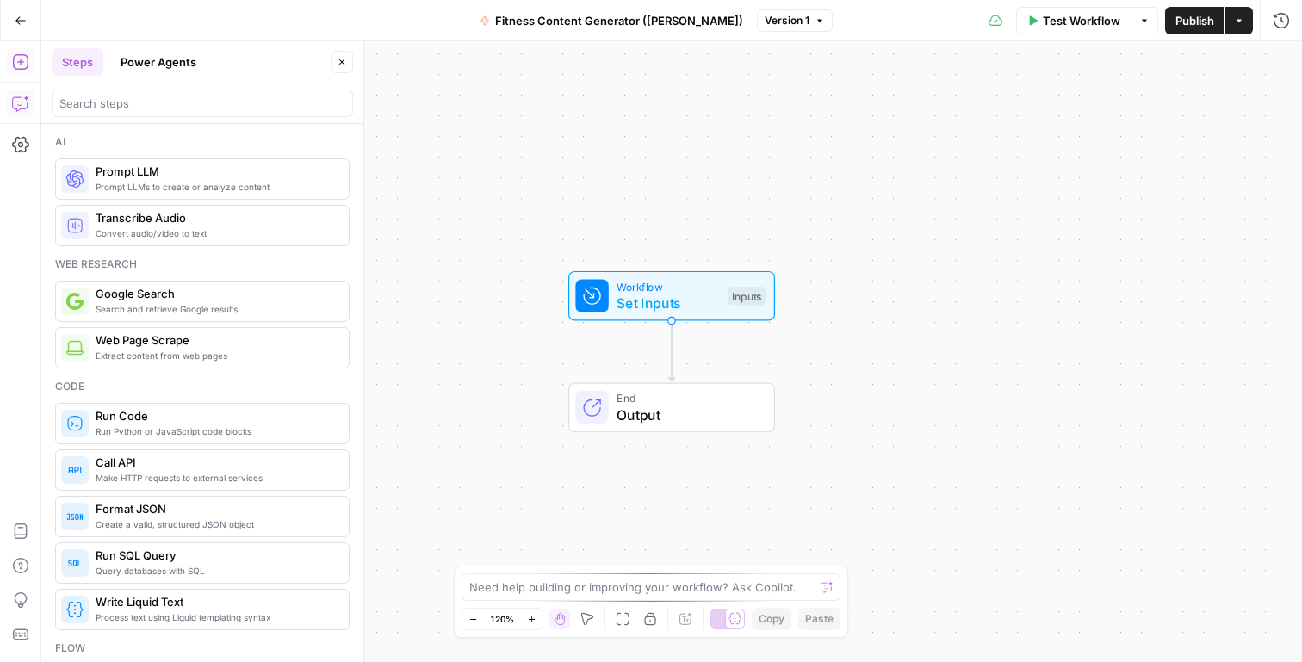
click at [21, 103] on icon "button" at bounding box center [20, 103] width 17 height 17
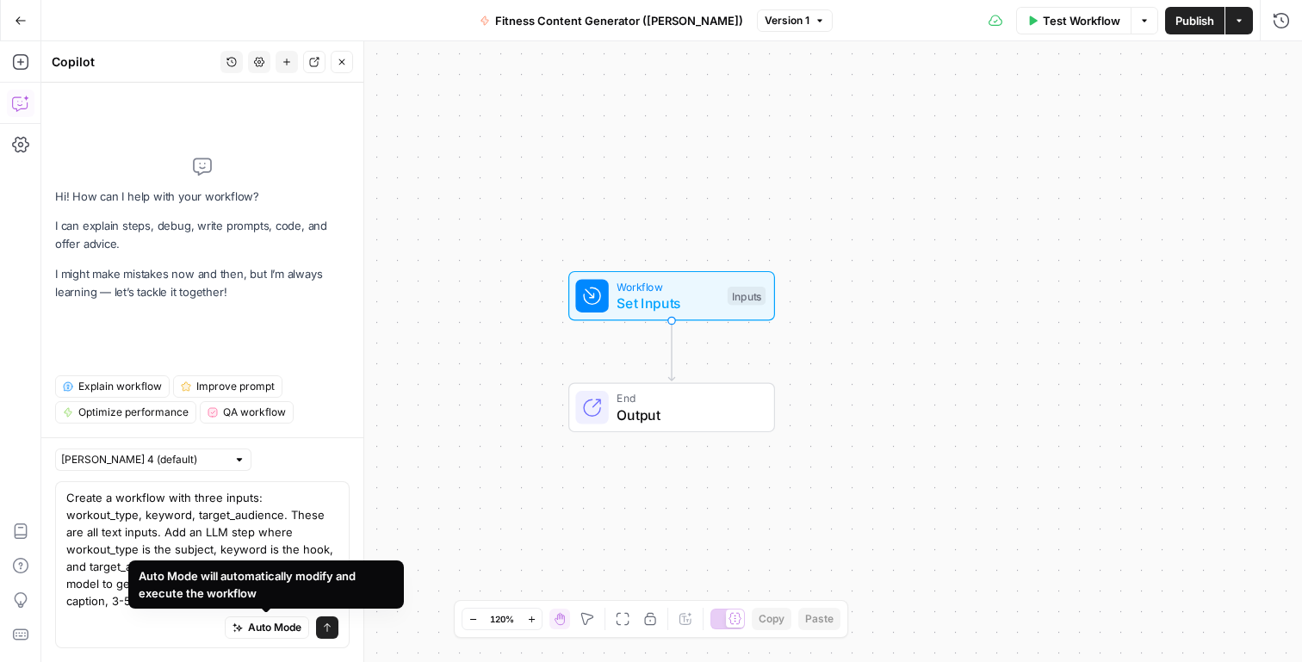
type textarea "Create a workflow with three inputs: workout_type, keyword, target_audience. Th…"
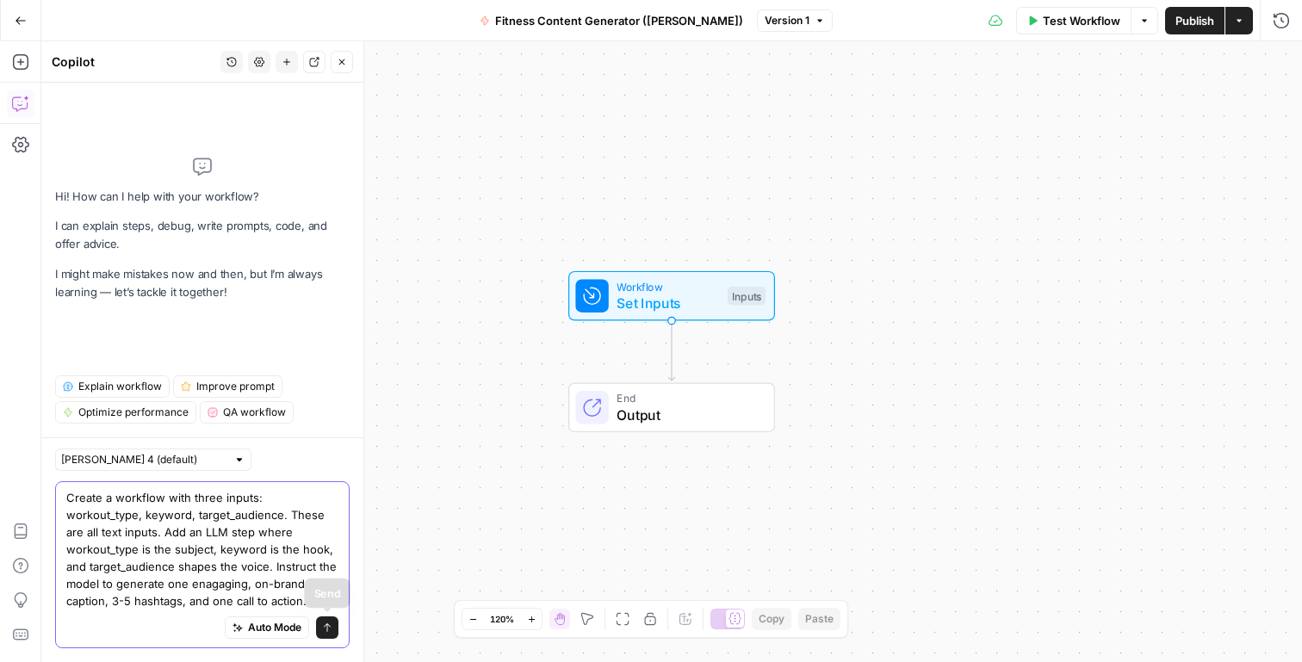
click at [336, 624] on button "Send" at bounding box center [327, 628] width 22 height 22
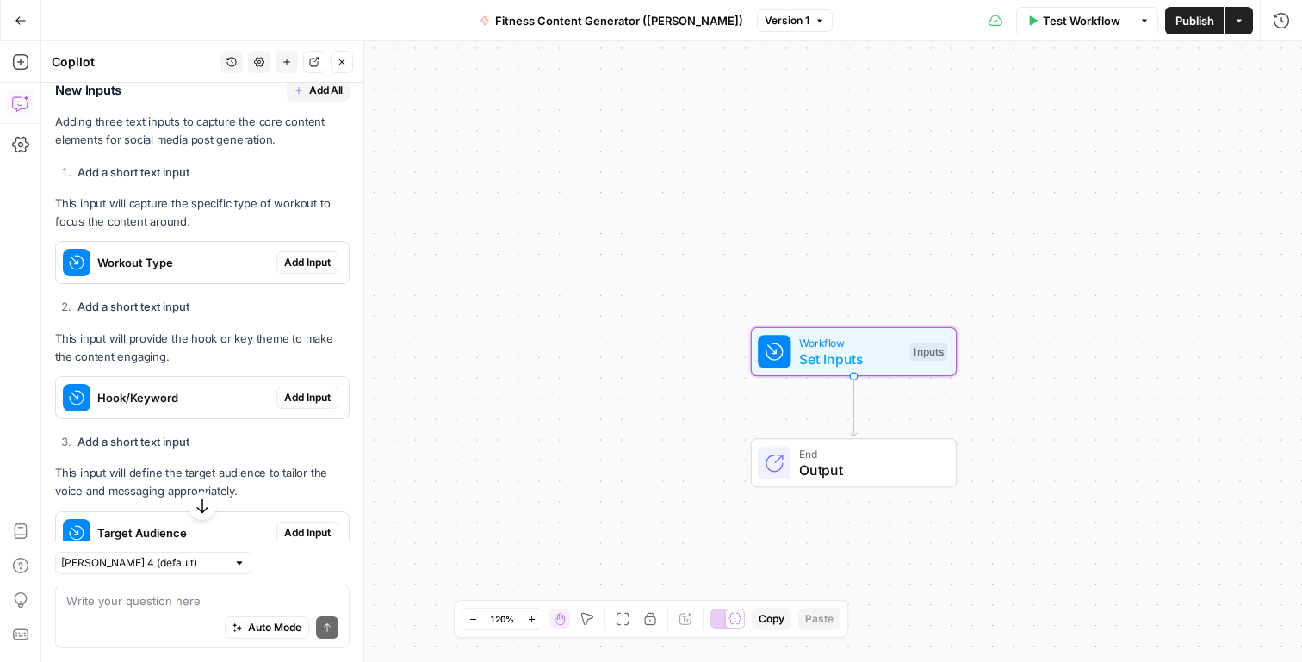
click at [314, 260] on span "Add Input" at bounding box center [307, 262] width 46 height 15
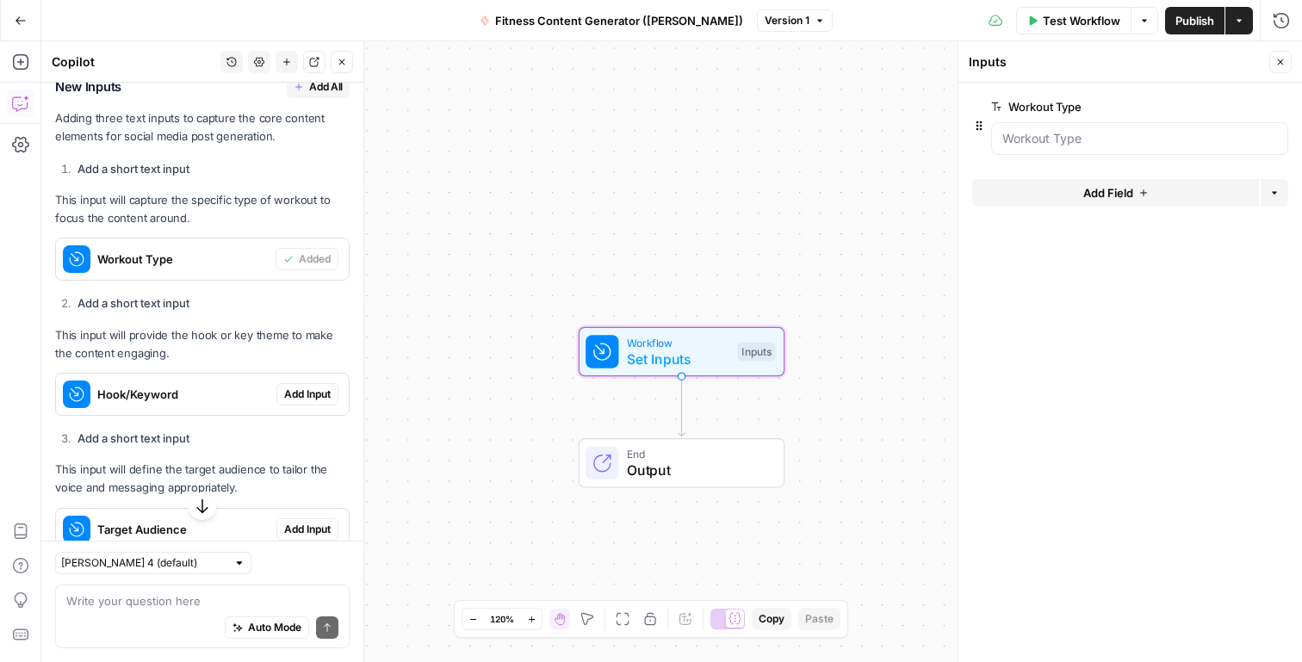
click at [306, 387] on span "Add Input" at bounding box center [307, 394] width 46 height 15
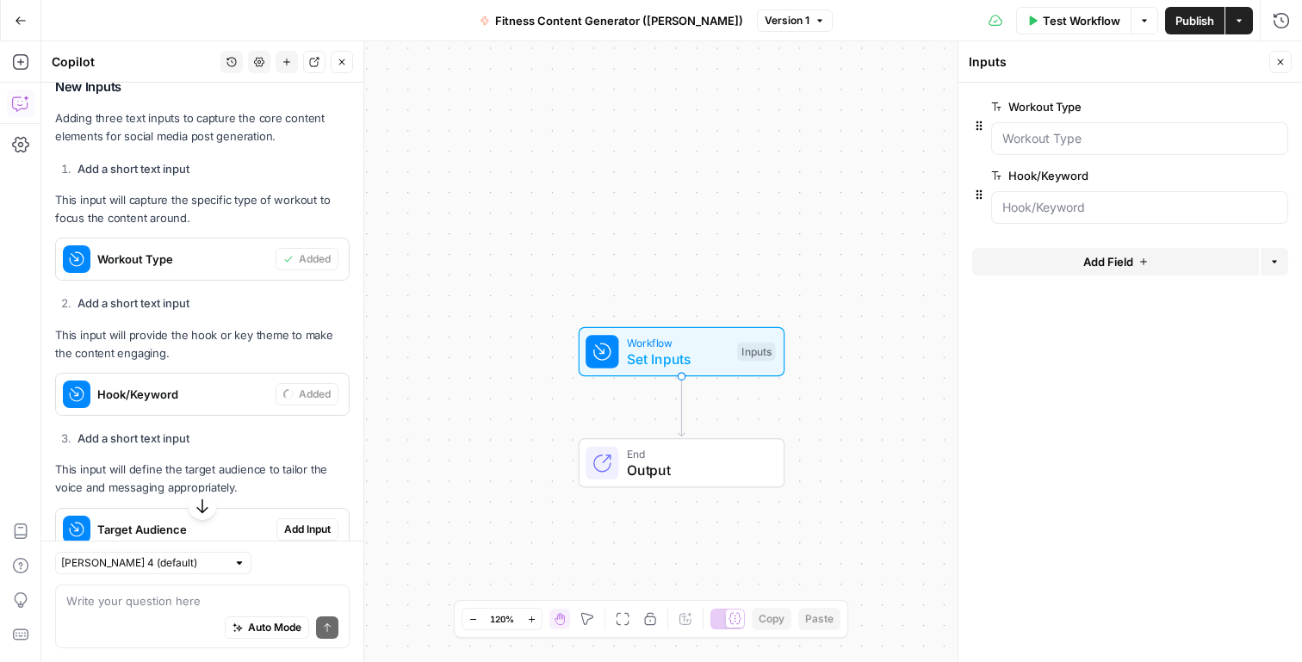
scroll to position [796, 0]
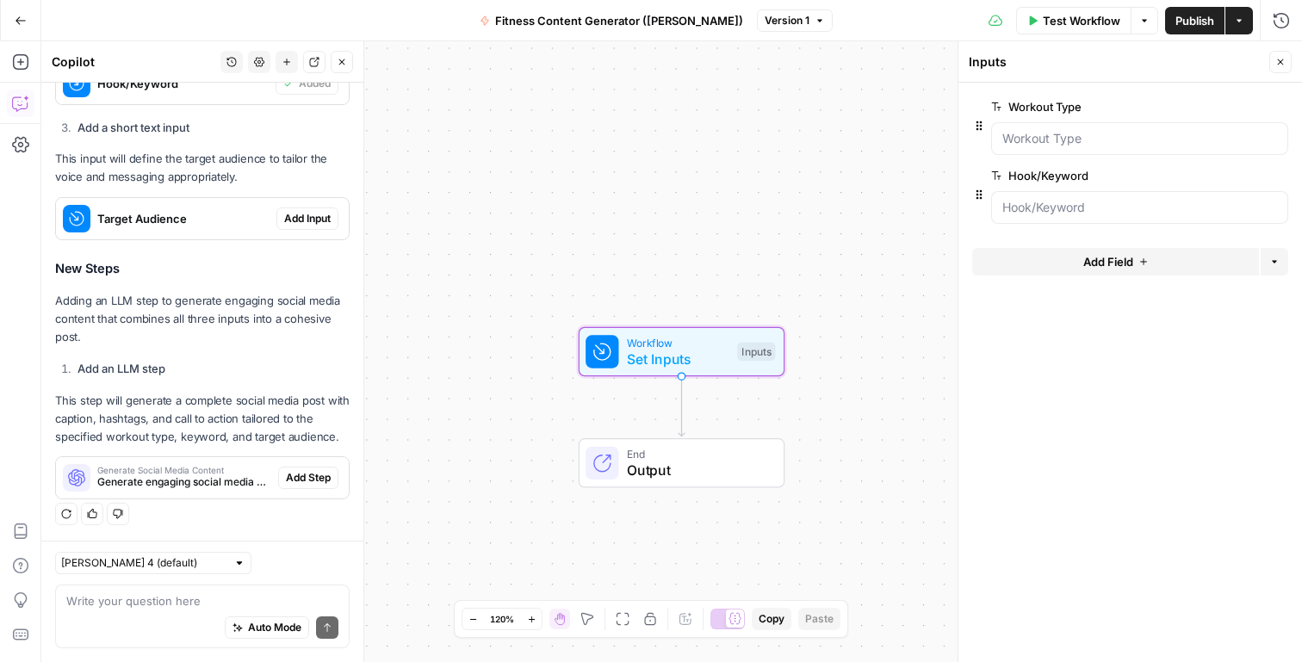
click at [325, 209] on button "Add Input" at bounding box center [307, 219] width 62 height 22
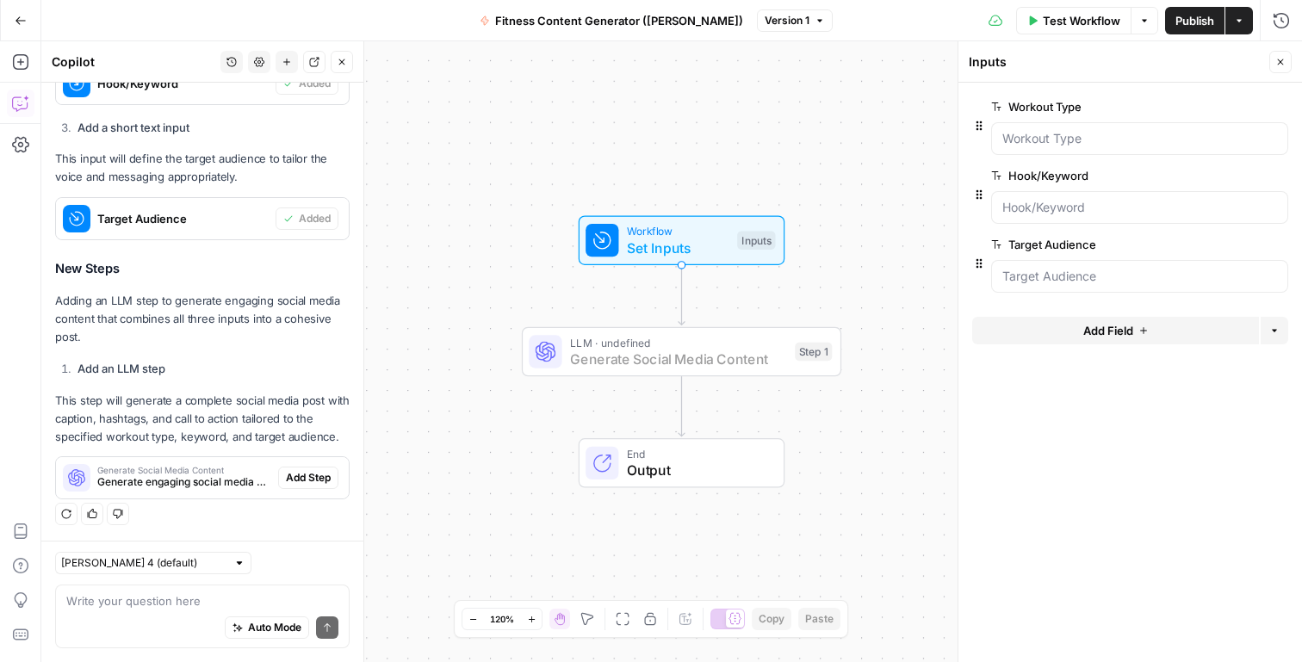
click at [319, 480] on span "Add Step" at bounding box center [308, 477] width 45 height 15
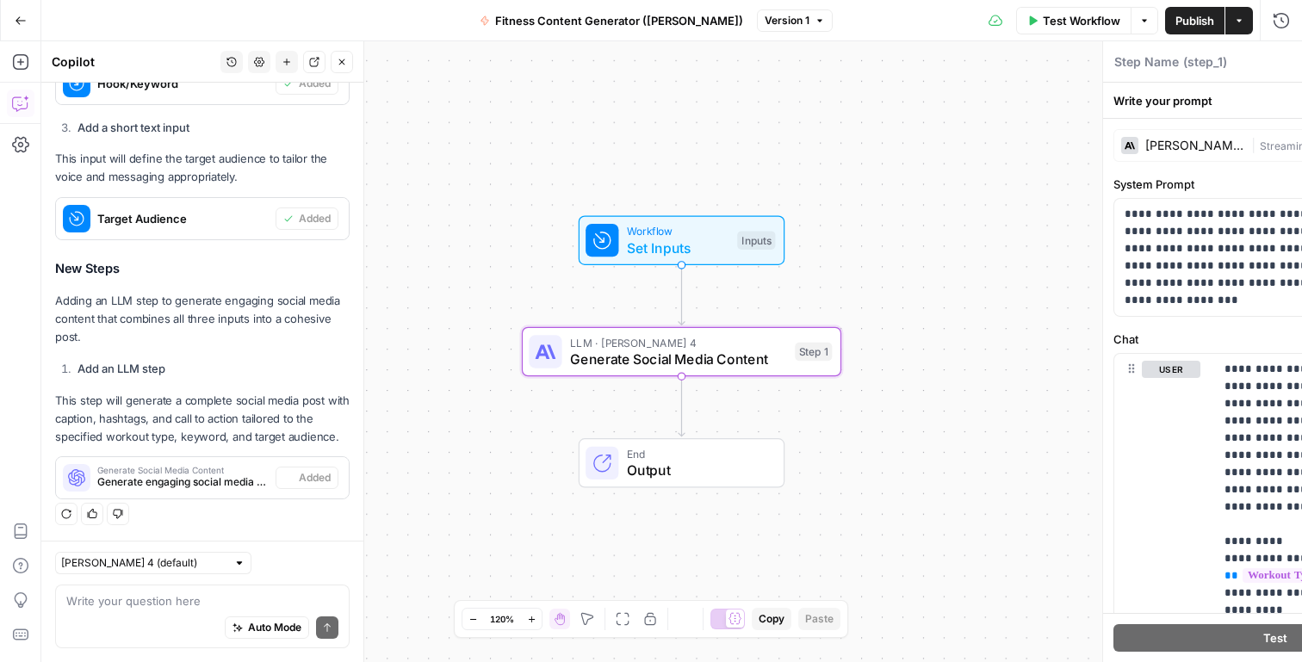
type textarea "Generate Social Media Content"
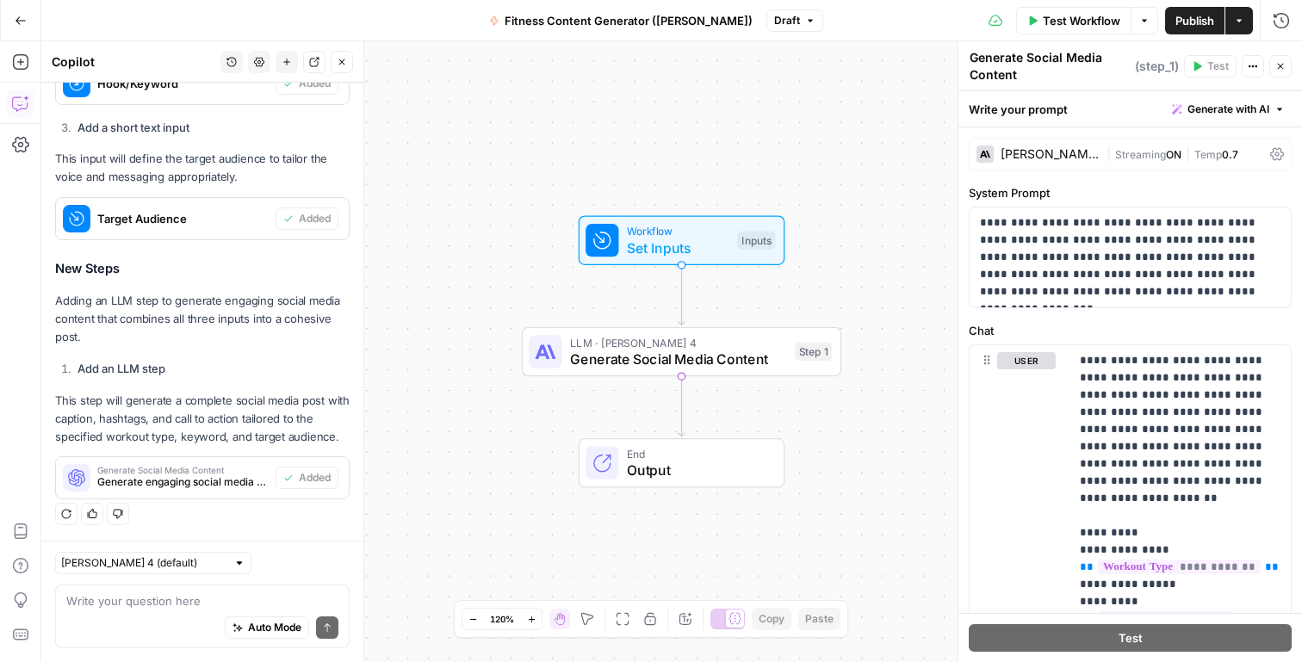
click at [1088, 20] on span "Test Workflow" at bounding box center [1081, 20] width 77 height 17
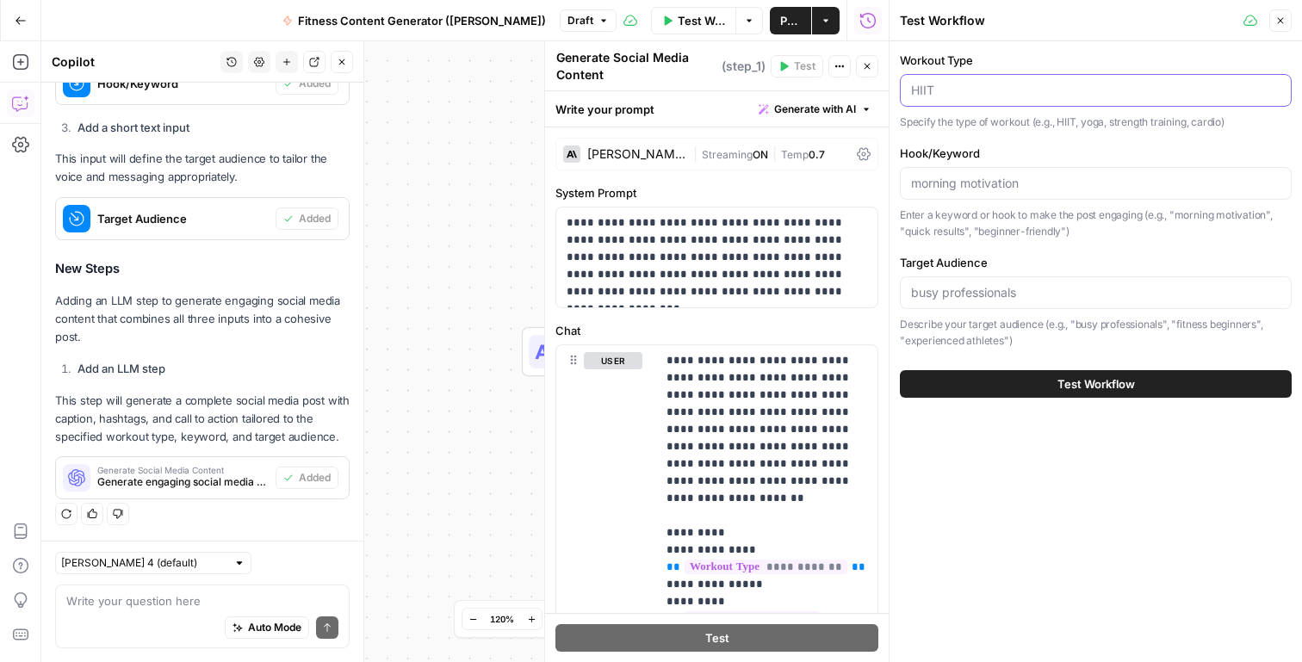
click at [1007, 90] on input "Workout Type" at bounding box center [1095, 90] width 369 height 17
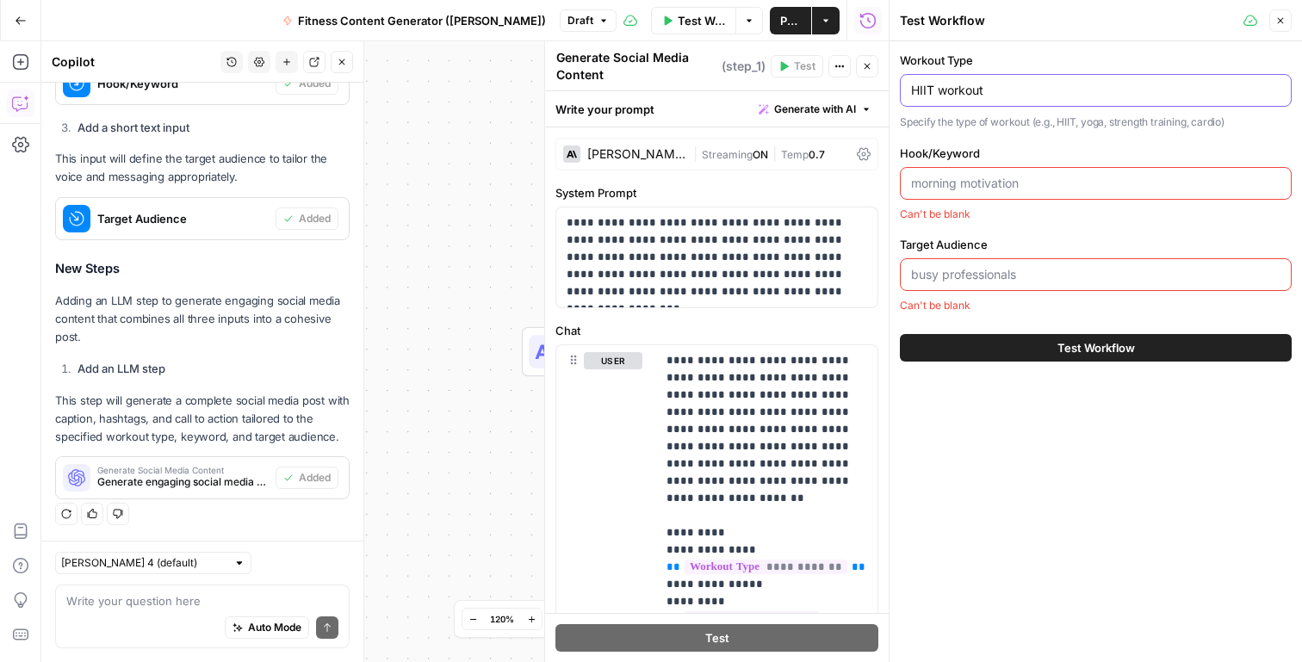
type input "HIIT workout"
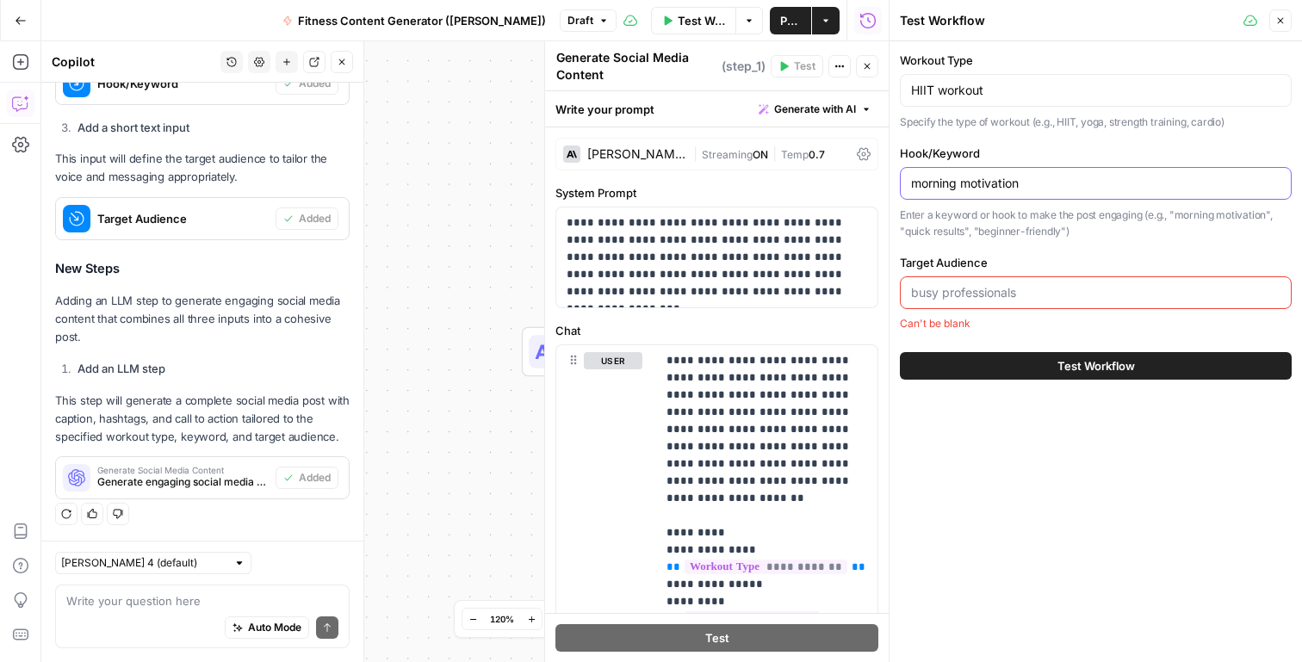
type input "morning motivation"
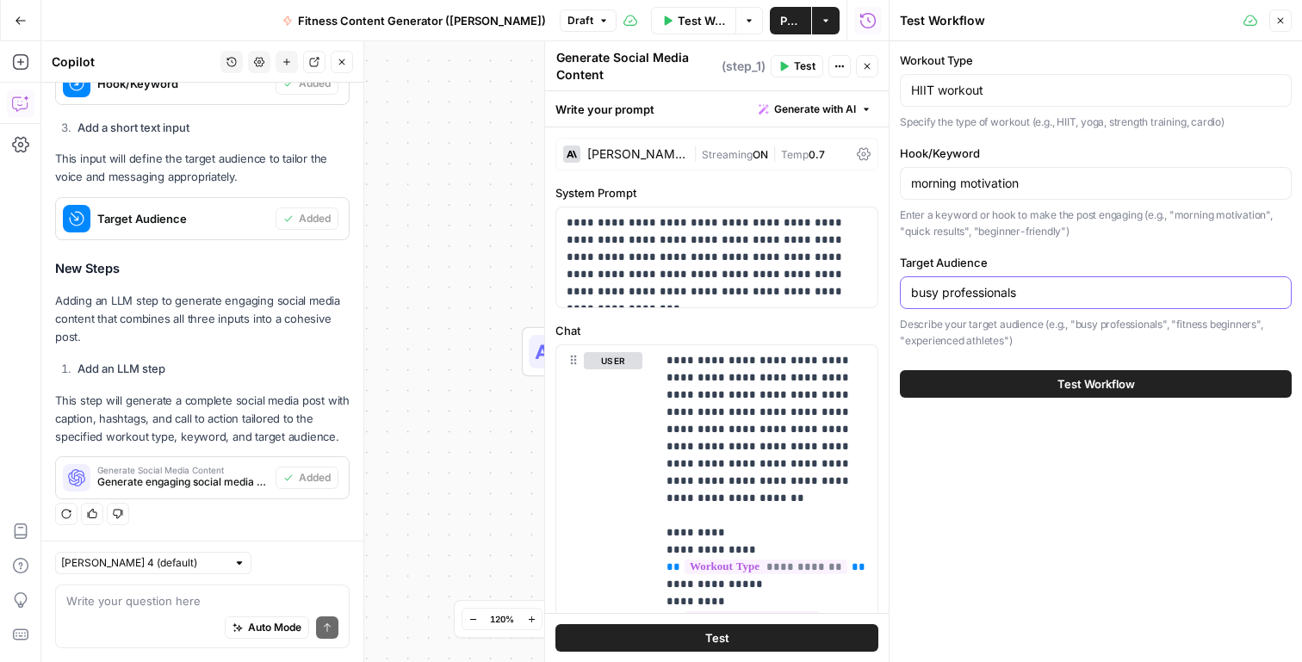
type input "busy professionals"
click at [1176, 381] on button "Test Workflow" at bounding box center [1096, 384] width 392 height 28
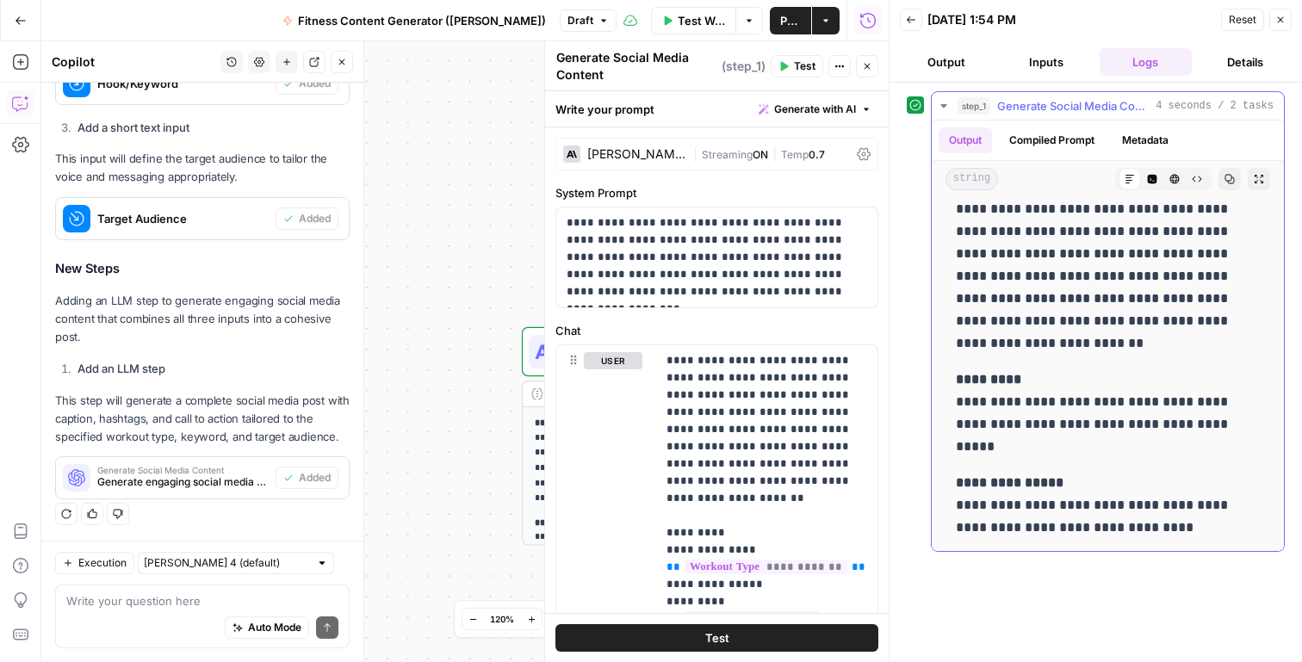
scroll to position [37, 0]
click at [793, 23] on span "Publish" at bounding box center [790, 20] width 21 height 17
